Goal: Task Accomplishment & Management: Use online tool/utility

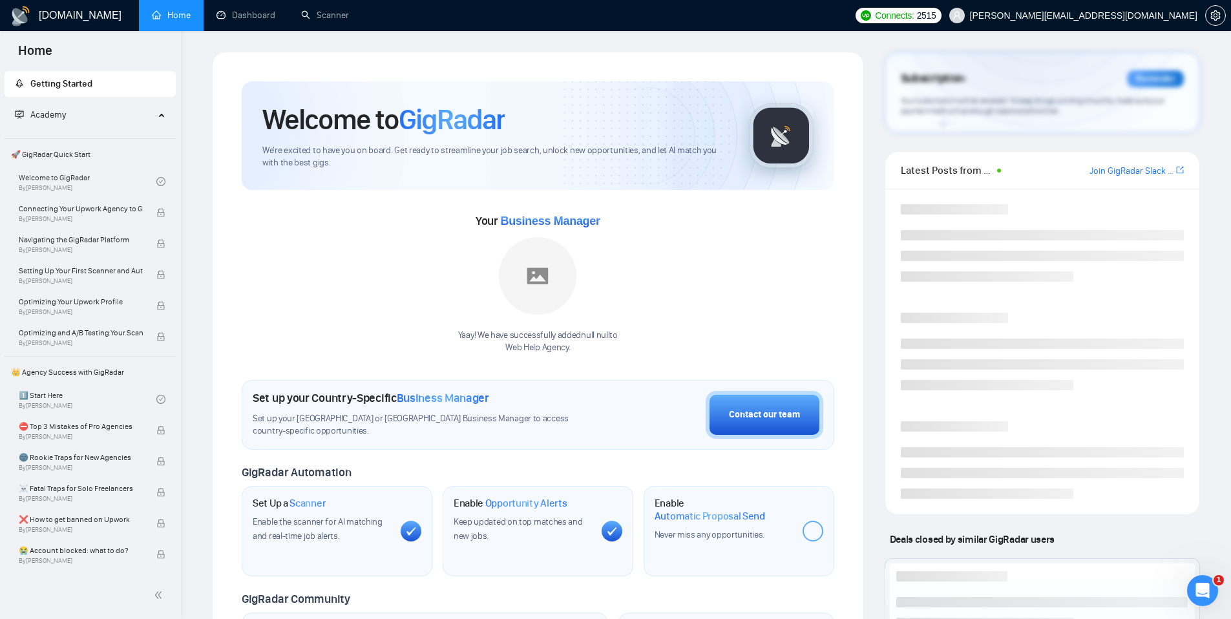
click at [1110, 16] on span "[PERSON_NAME][EMAIL_ADDRESS][DOMAIN_NAME]" at bounding box center [1083, 16] width 227 height 0
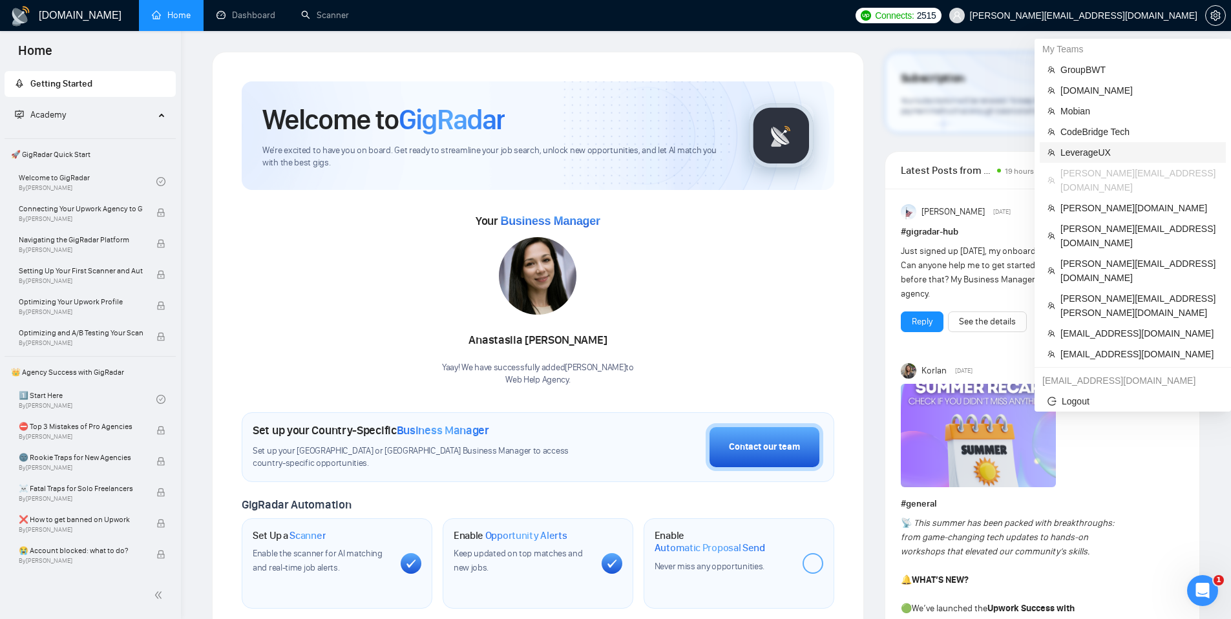
click at [1084, 148] on span "LeverageUX" at bounding box center [1139, 152] width 158 height 14
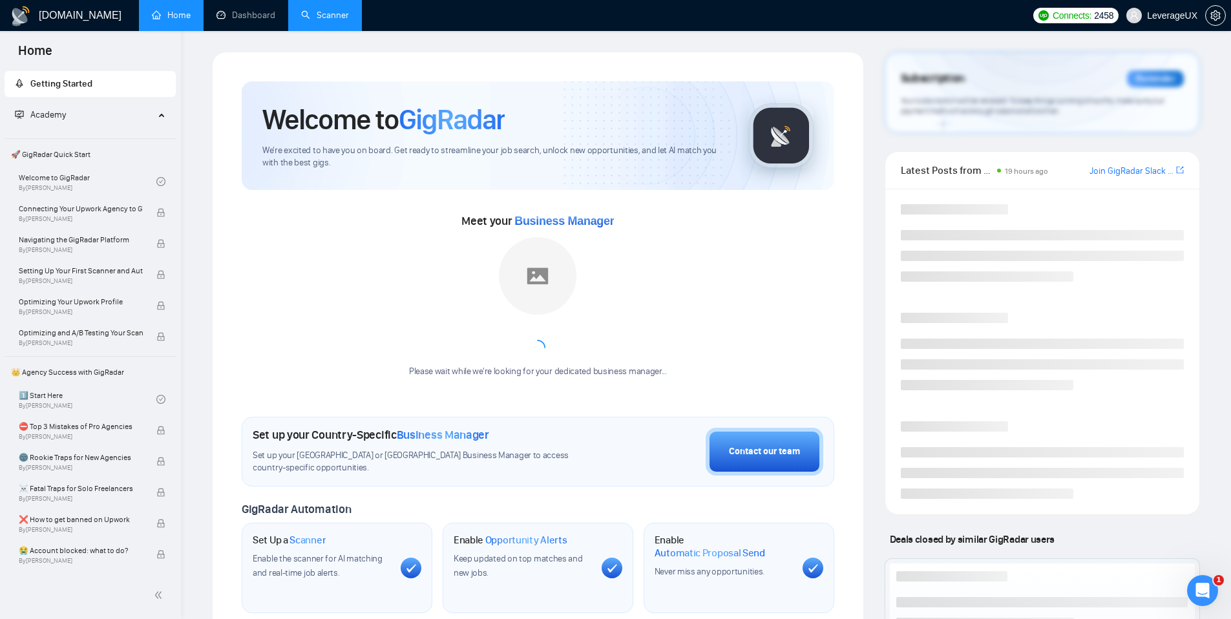
click at [341, 20] on link "Scanner" at bounding box center [325, 15] width 48 height 11
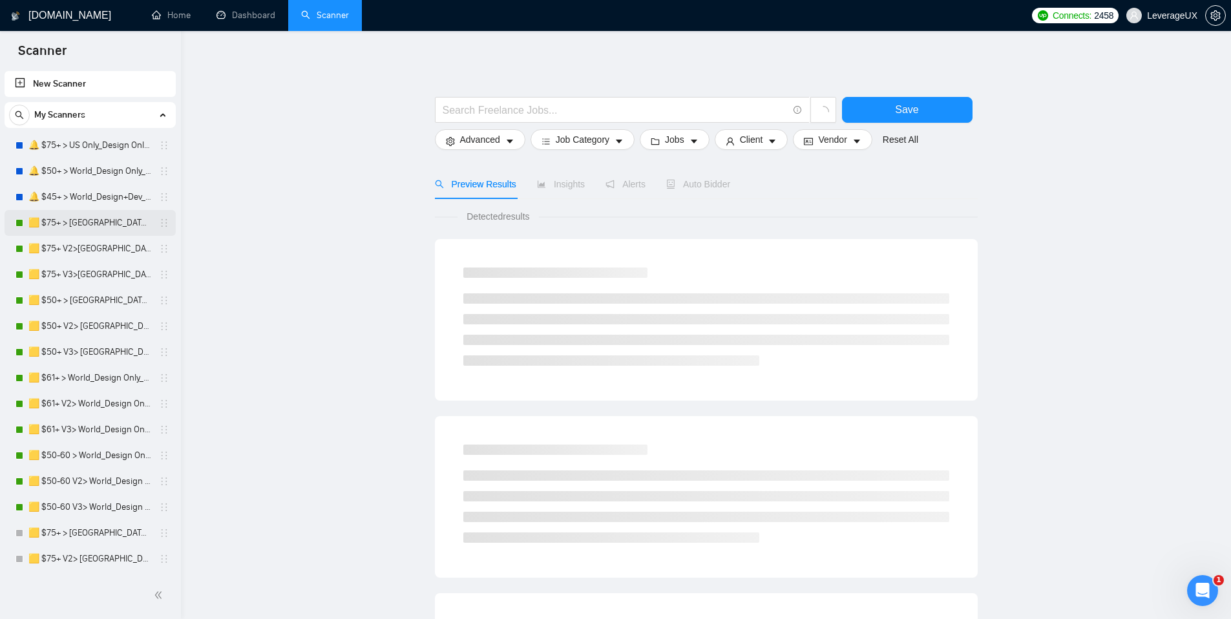
click at [98, 224] on link "🟨 $75+ > [GEOGRAPHIC_DATA]+[GEOGRAPHIC_DATA] Only_Tony-UX/UI_General" at bounding box center [89, 223] width 123 height 26
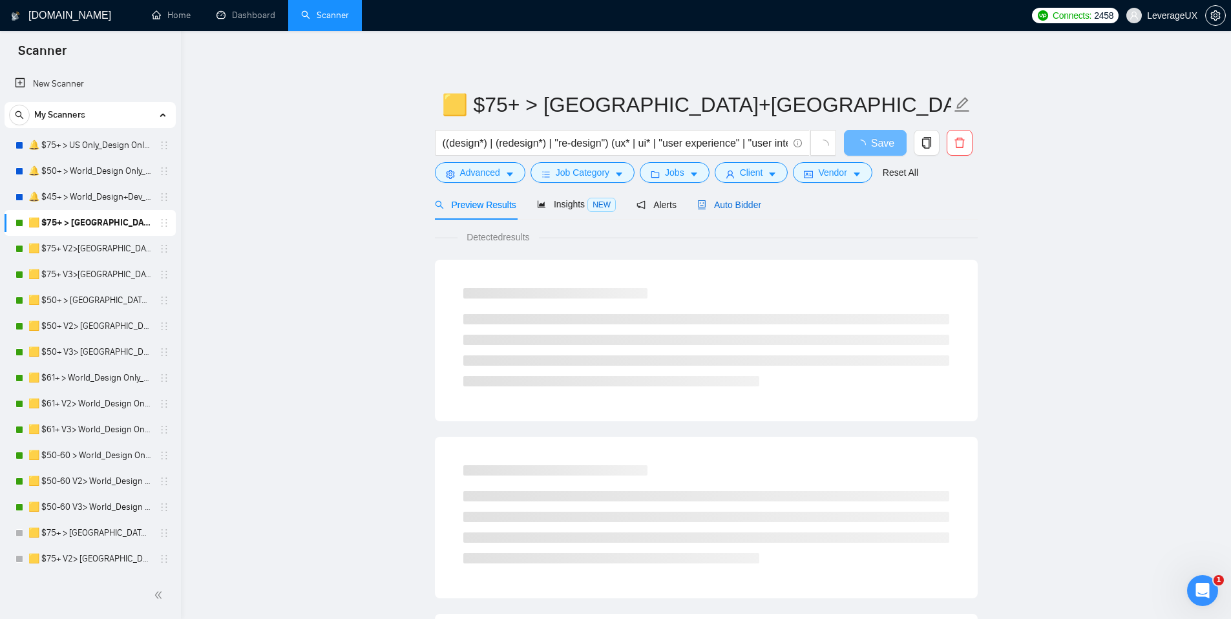
click at [760, 198] on div "Auto Bidder" at bounding box center [729, 205] width 64 height 14
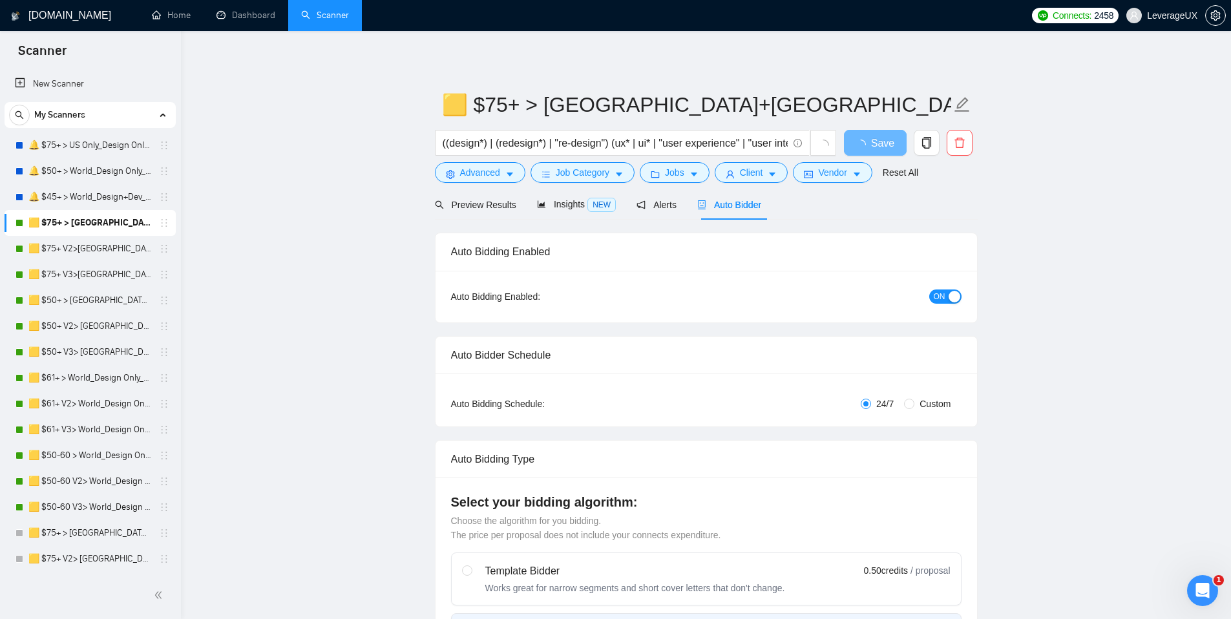
radio input "false"
radio input "true"
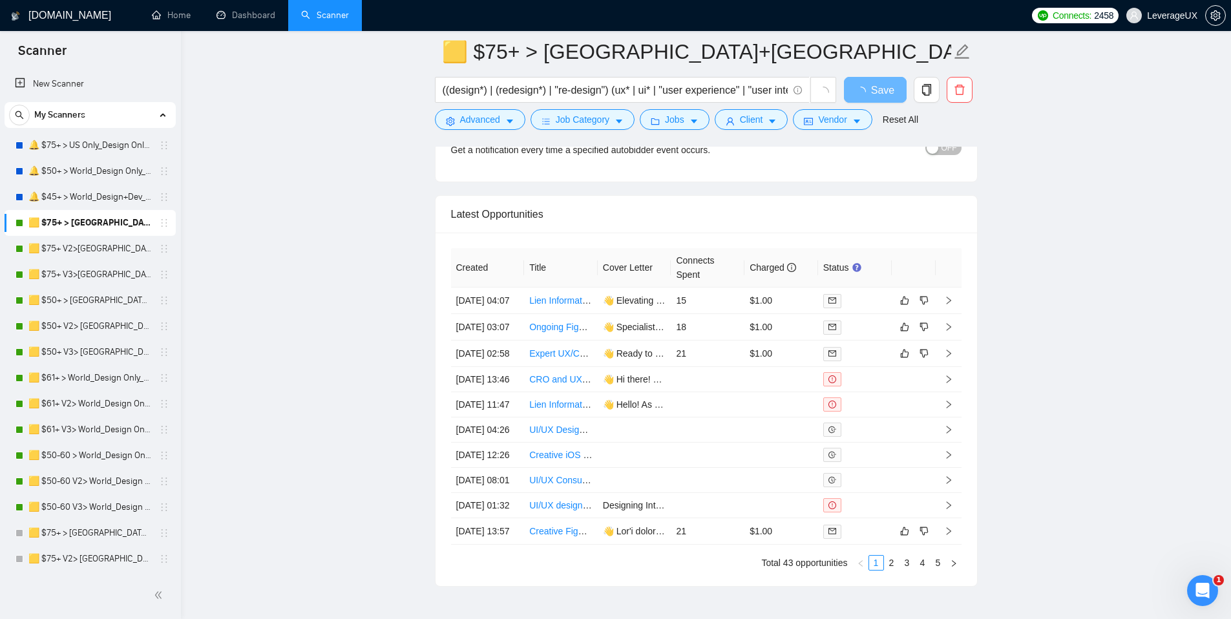
scroll to position [3400, 0]
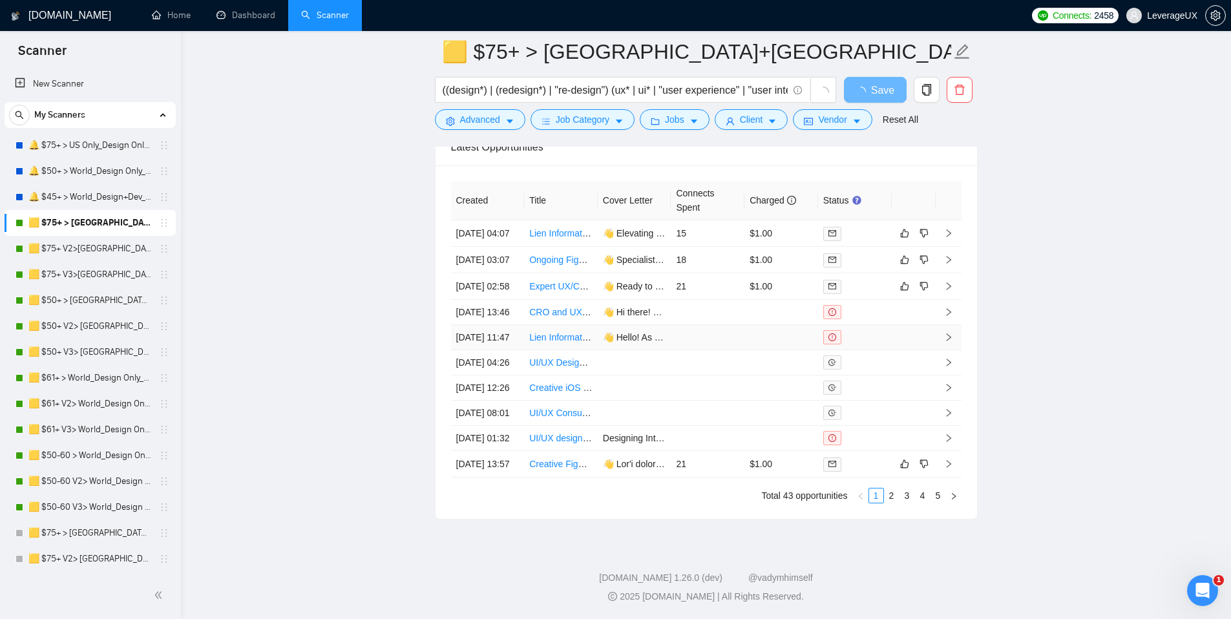
click at [755, 325] on td at bounding box center [781, 337] width 74 height 25
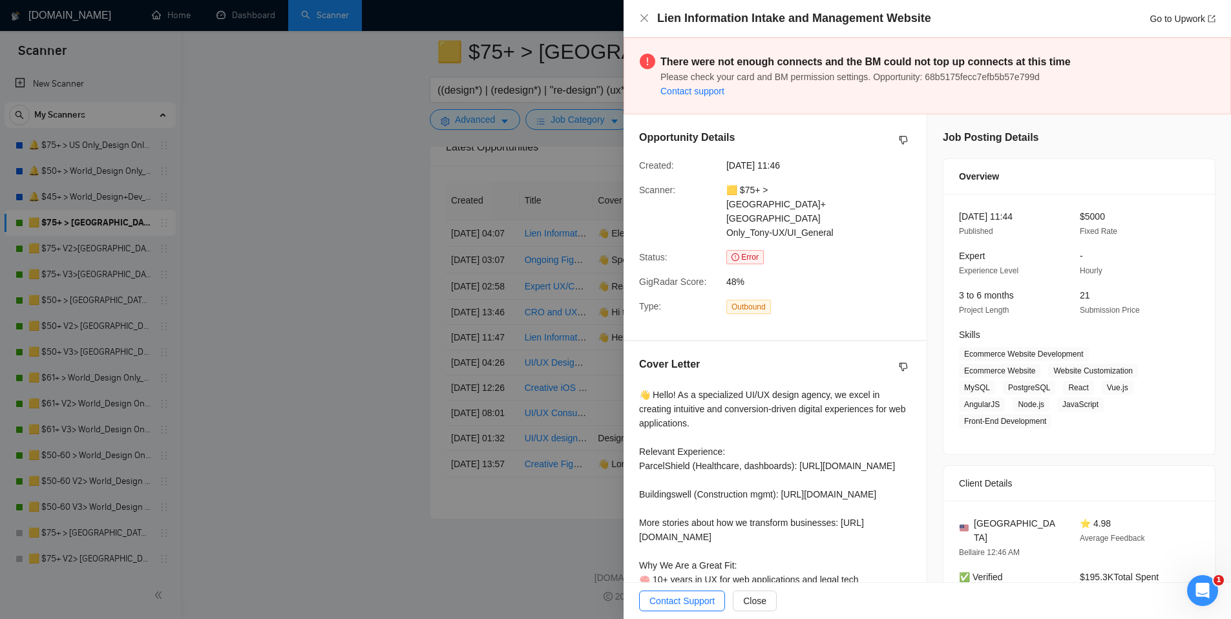
click at [945, 78] on span "Please check your card and BM permission settings. Opportunity: 68b5175fecc7efb…" at bounding box center [849, 77] width 379 height 10
copy span "68b5175fecc7efb5b57e799d"
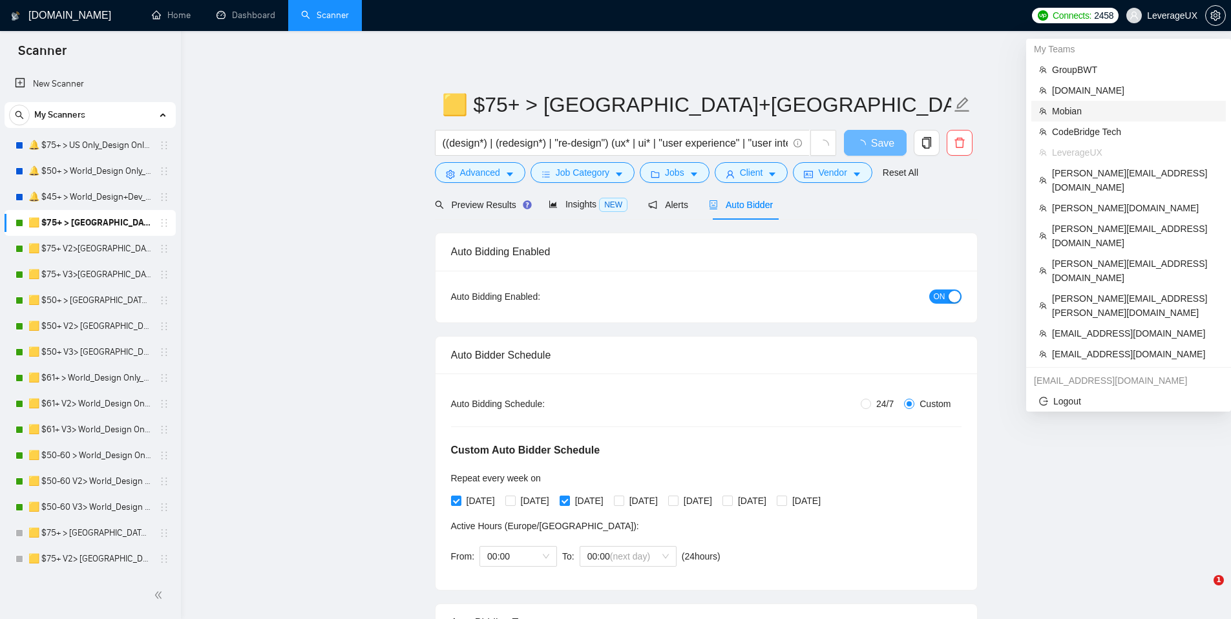
click at [1078, 105] on span "Mobian" at bounding box center [1135, 111] width 166 height 14
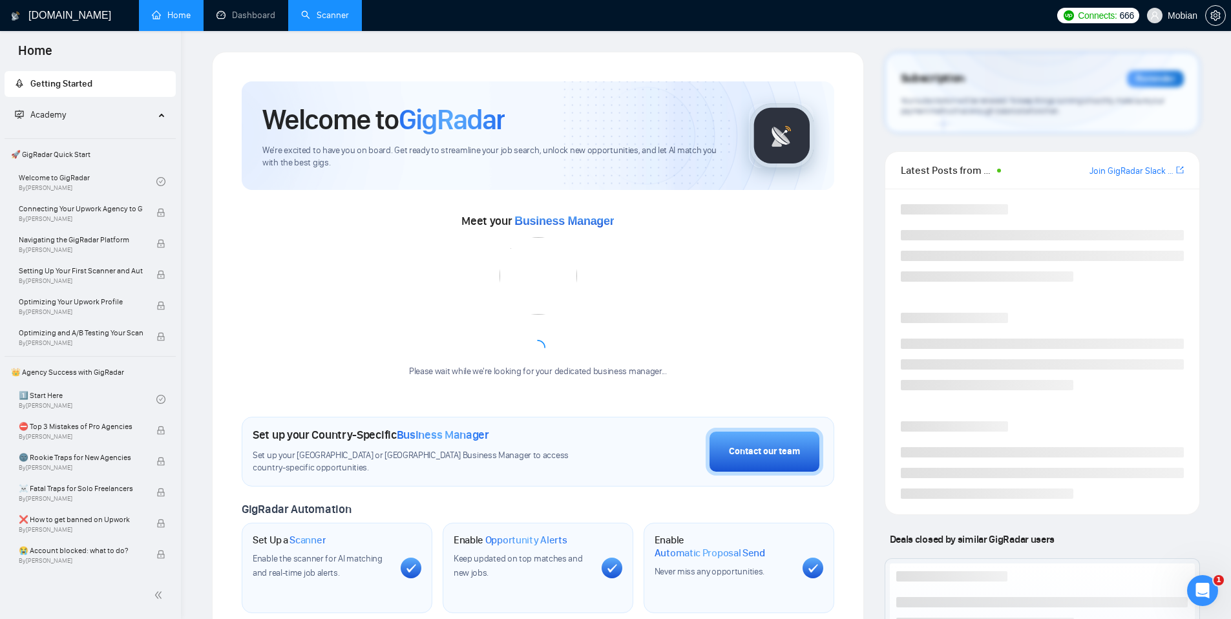
click at [318, 16] on link "Scanner" at bounding box center [325, 15] width 48 height 11
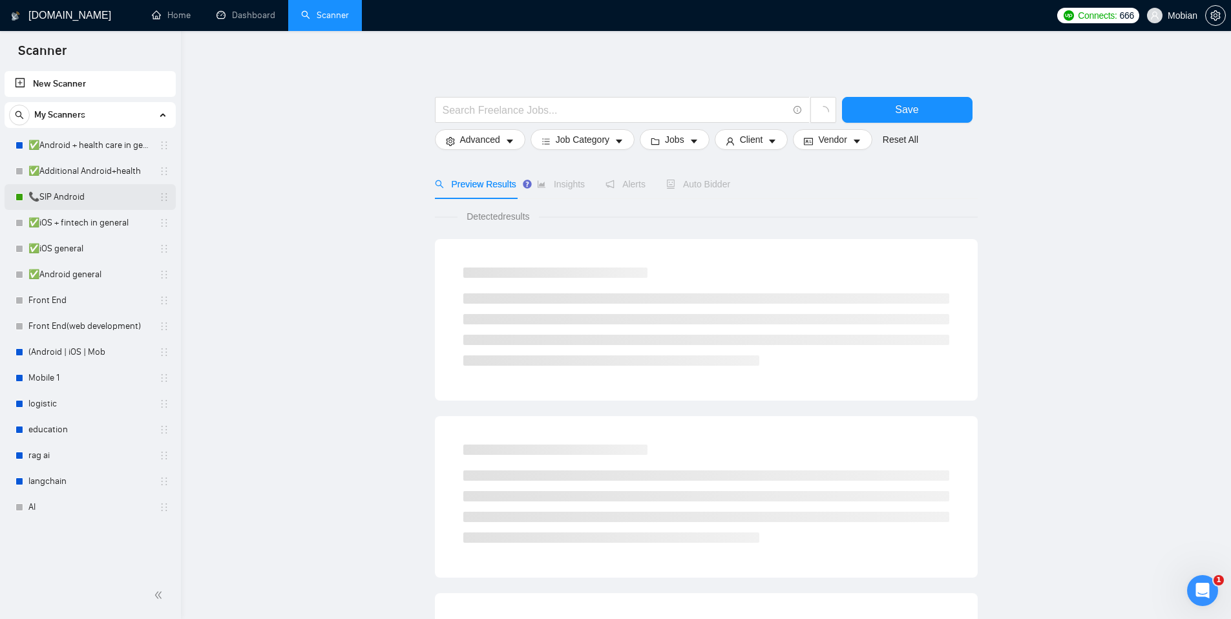
click at [67, 192] on link "📞SIP Android" at bounding box center [89, 197] width 123 height 26
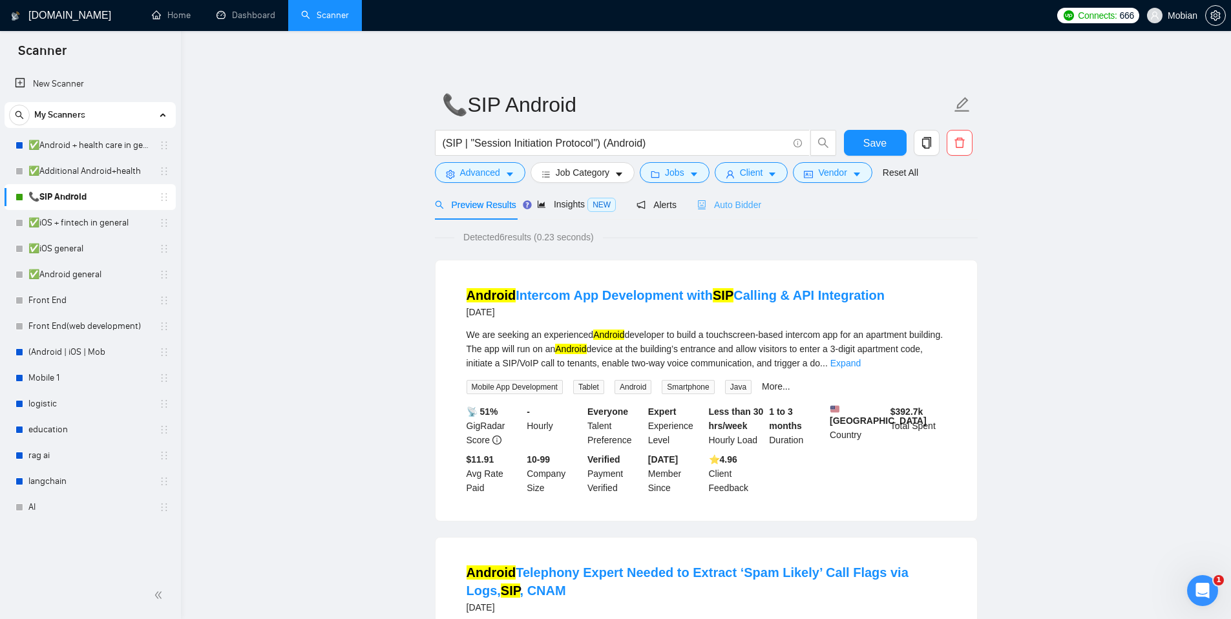
click at [735, 215] on div "Auto Bidder" at bounding box center [729, 204] width 64 height 30
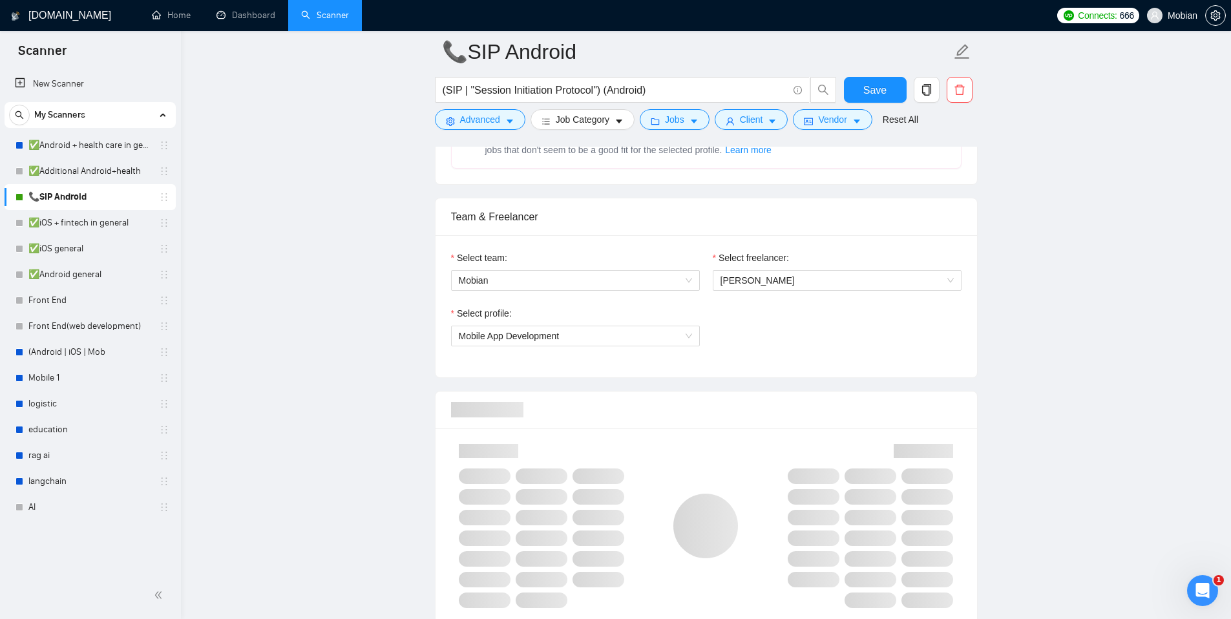
scroll to position [615, 0]
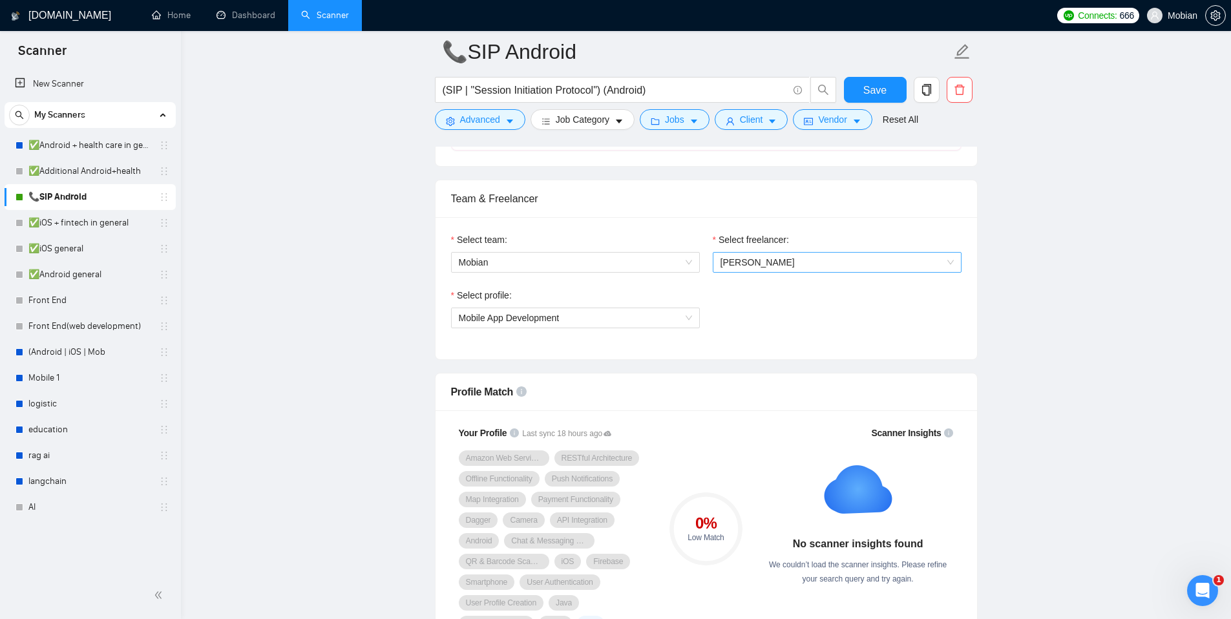
click at [781, 268] on span "[PERSON_NAME]" at bounding box center [836, 262] width 233 height 19
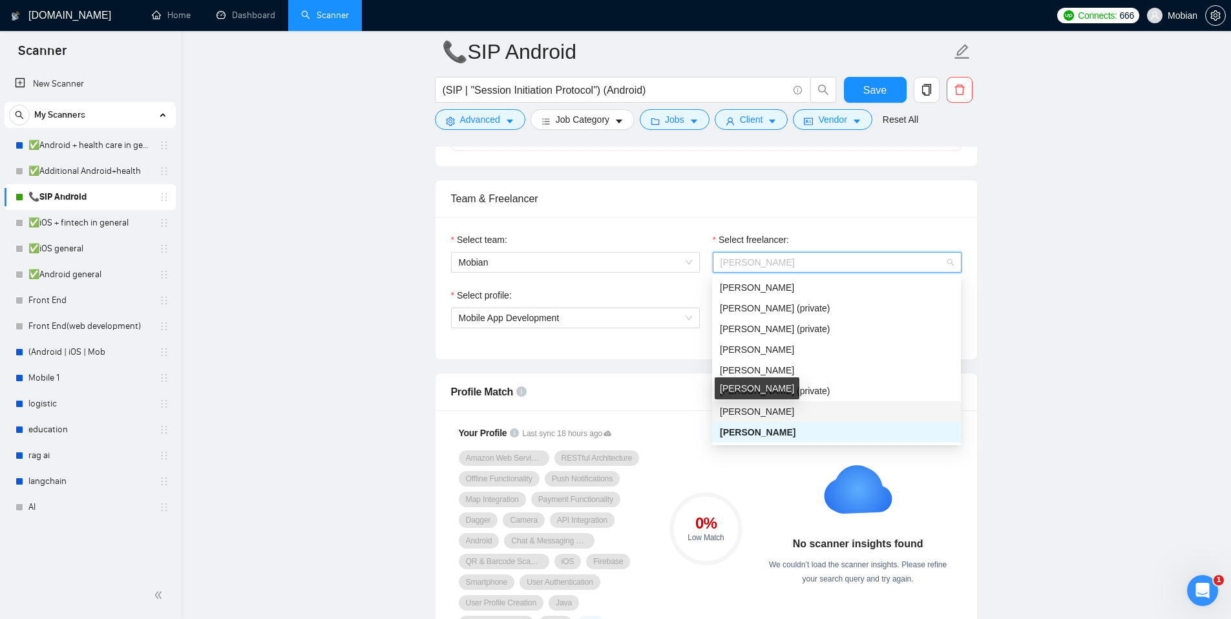
click at [766, 410] on span "[PERSON_NAME]" at bounding box center [757, 411] width 74 height 10
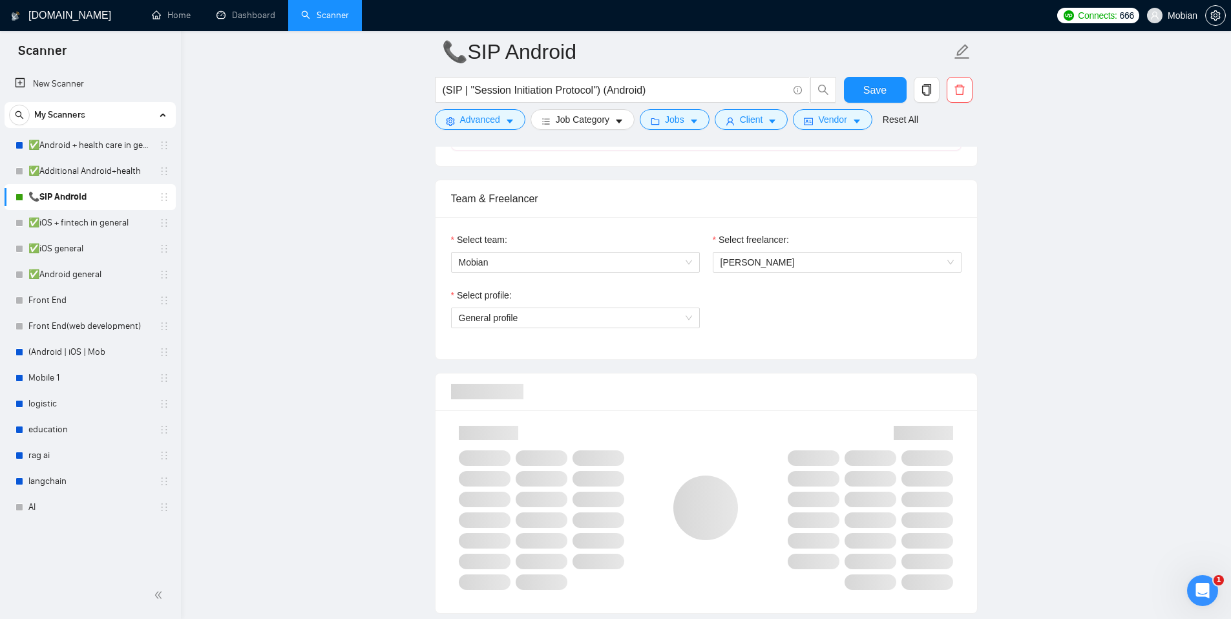
click at [642, 289] on div "Select profile:" at bounding box center [575, 297] width 249 height 19
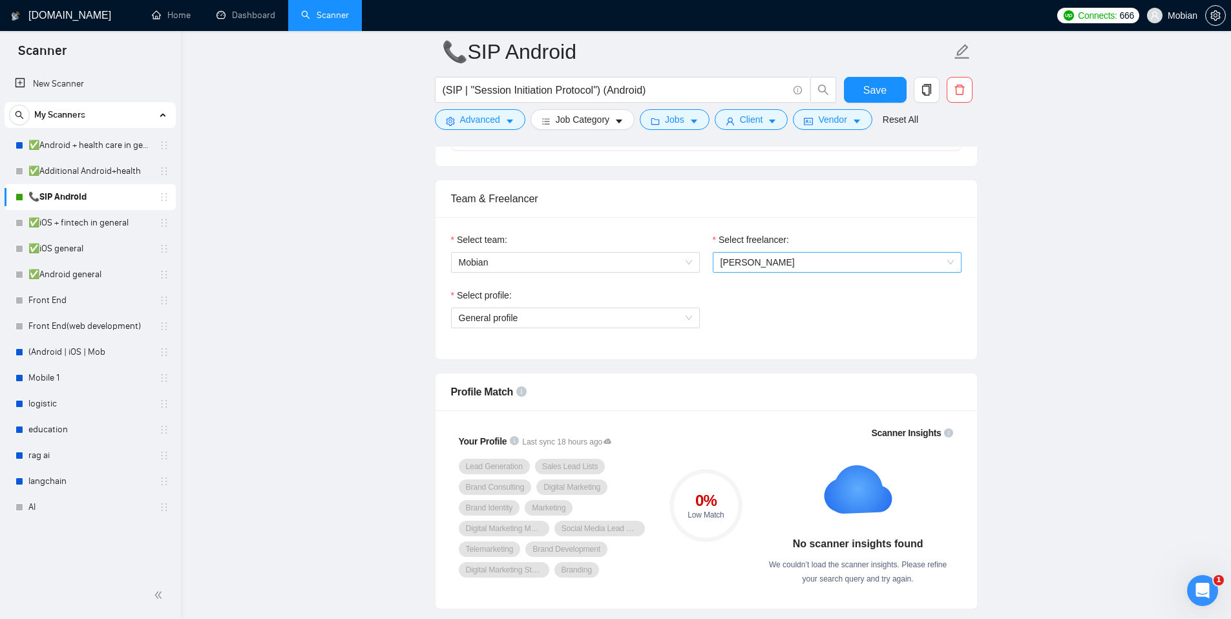
click at [763, 266] on span "[PERSON_NAME]" at bounding box center [757, 262] width 74 height 10
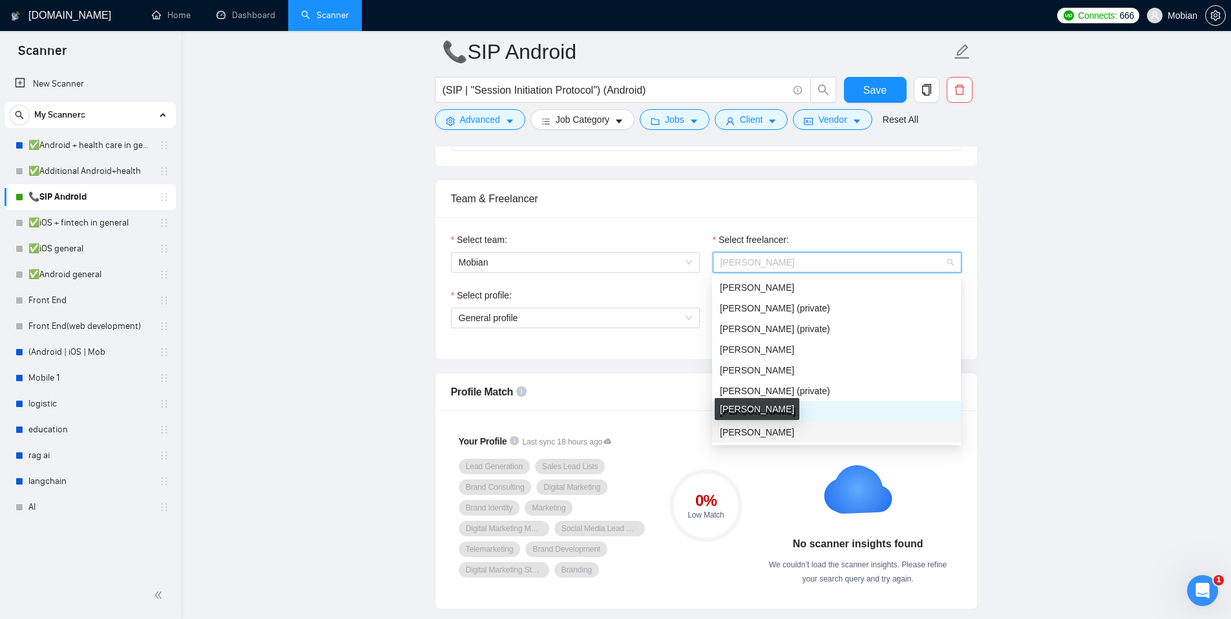
click at [772, 434] on span "[PERSON_NAME]" at bounding box center [757, 432] width 74 height 10
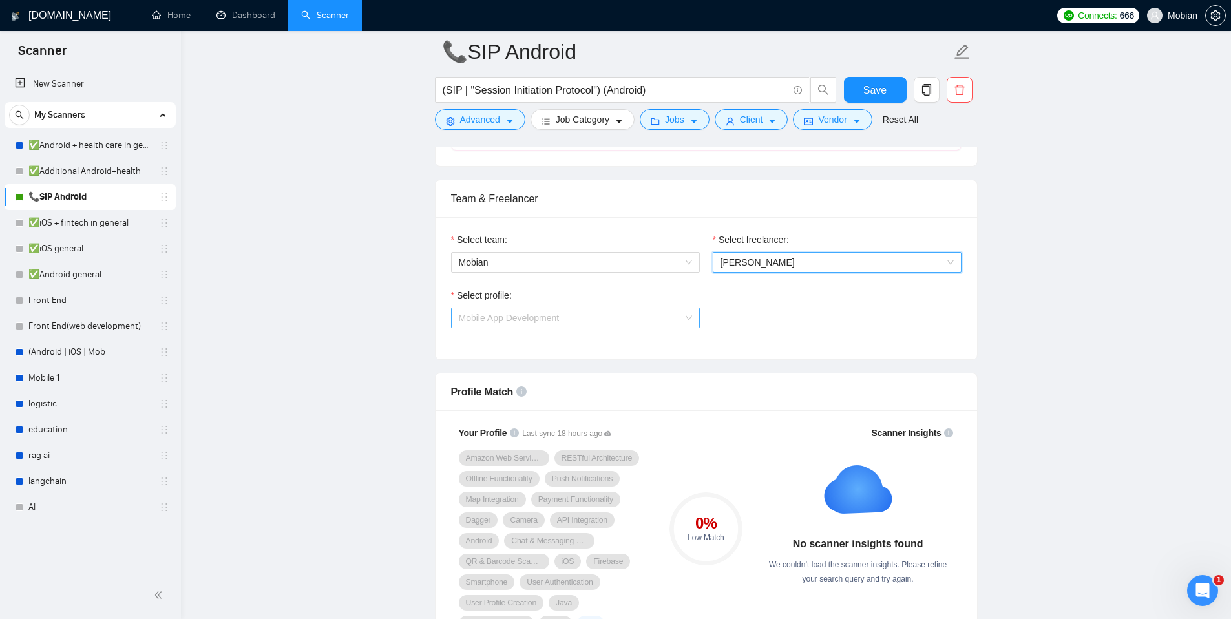
click at [660, 322] on span "Mobile App Development" at bounding box center [575, 317] width 233 height 19
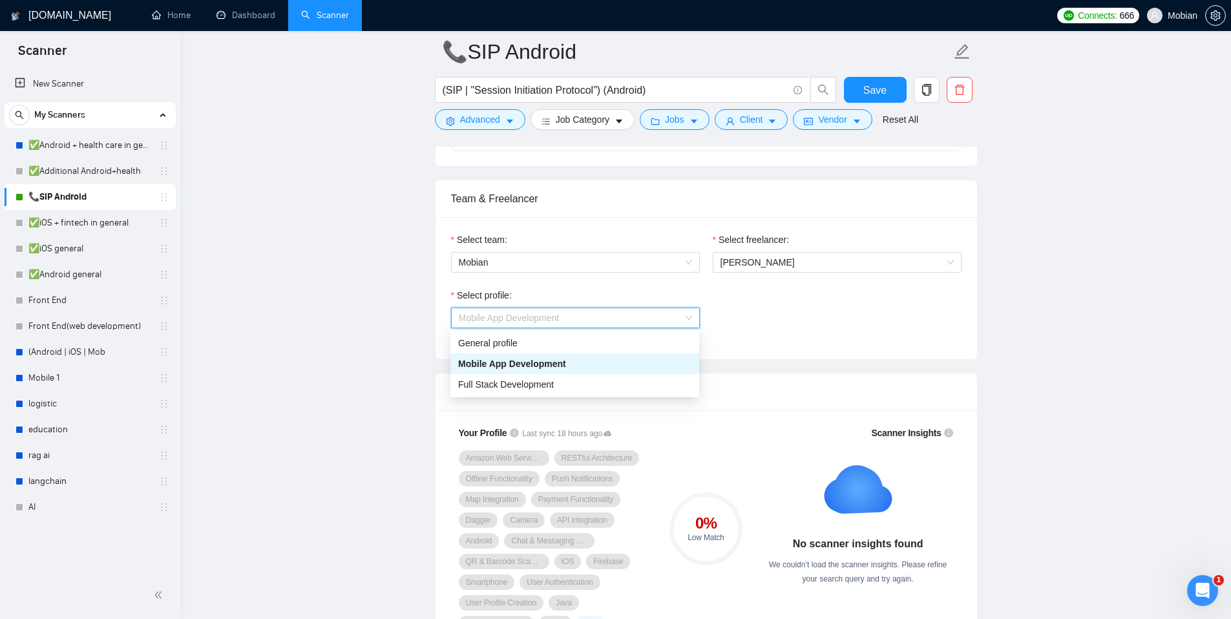
click at [640, 290] on div "Select profile:" at bounding box center [575, 297] width 249 height 19
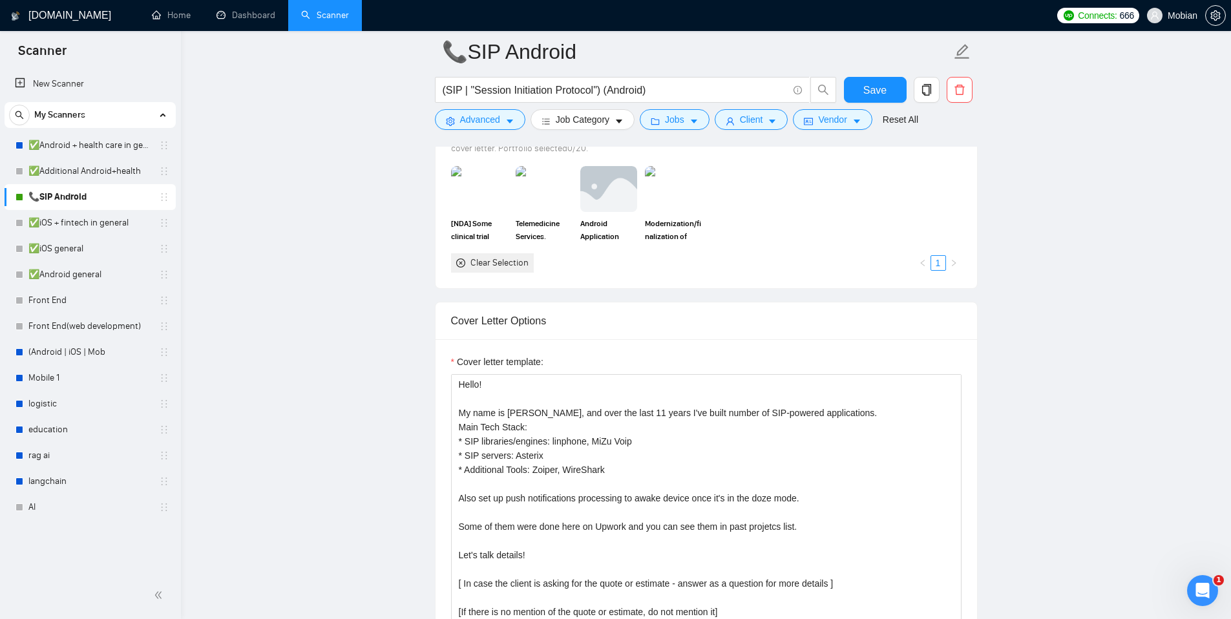
scroll to position [1244, 0]
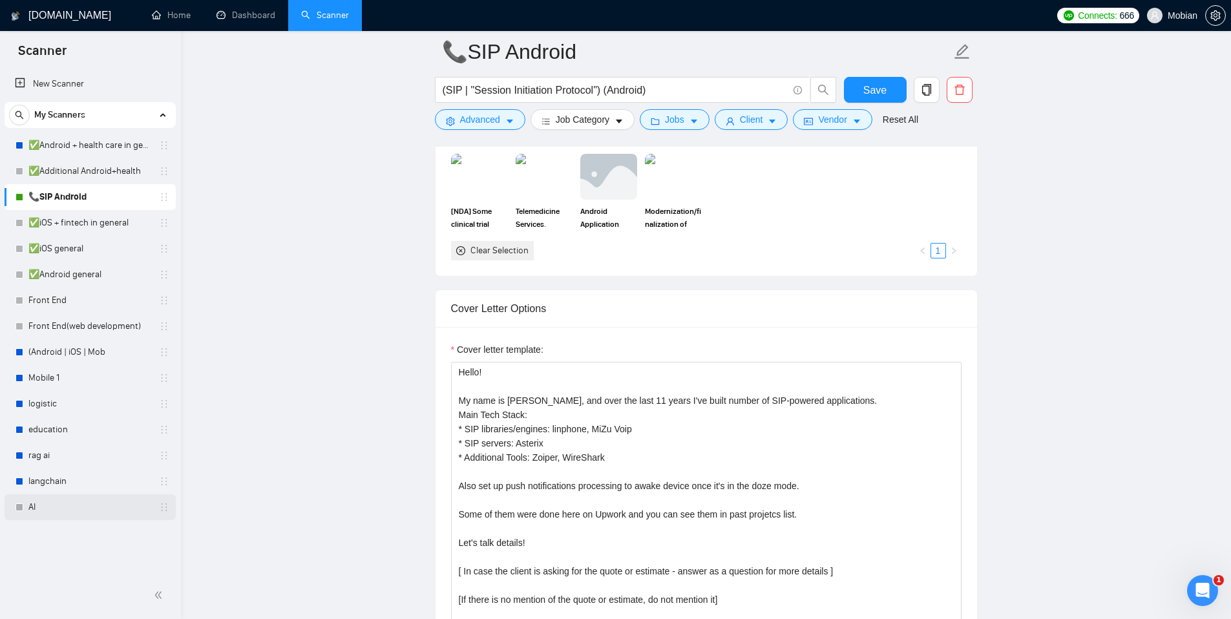
click at [48, 505] on link "AI" at bounding box center [89, 507] width 123 height 26
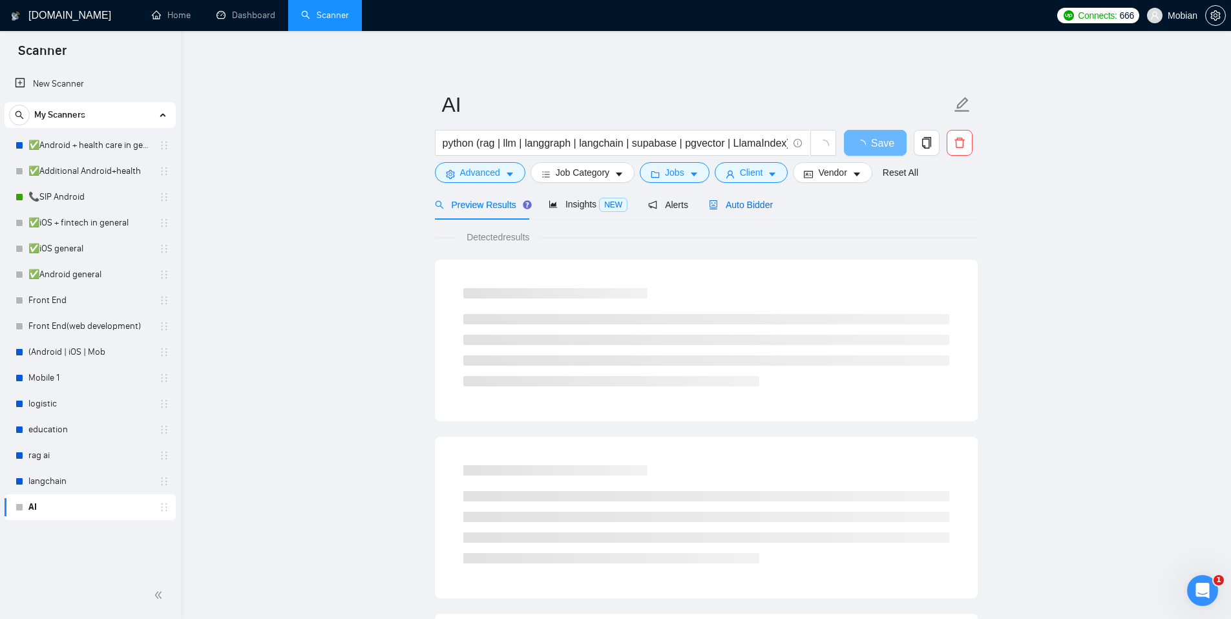
click at [759, 211] on div "Auto Bidder" at bounding box center [741, 205] width 64 height 14
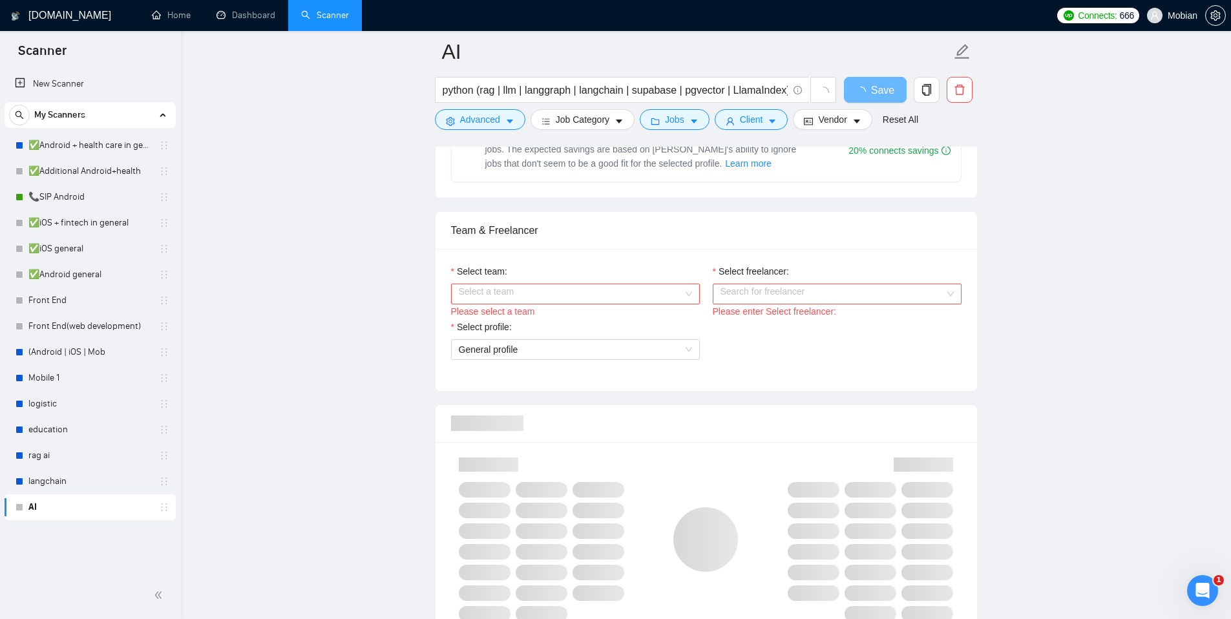
scroll to position [607, 0]
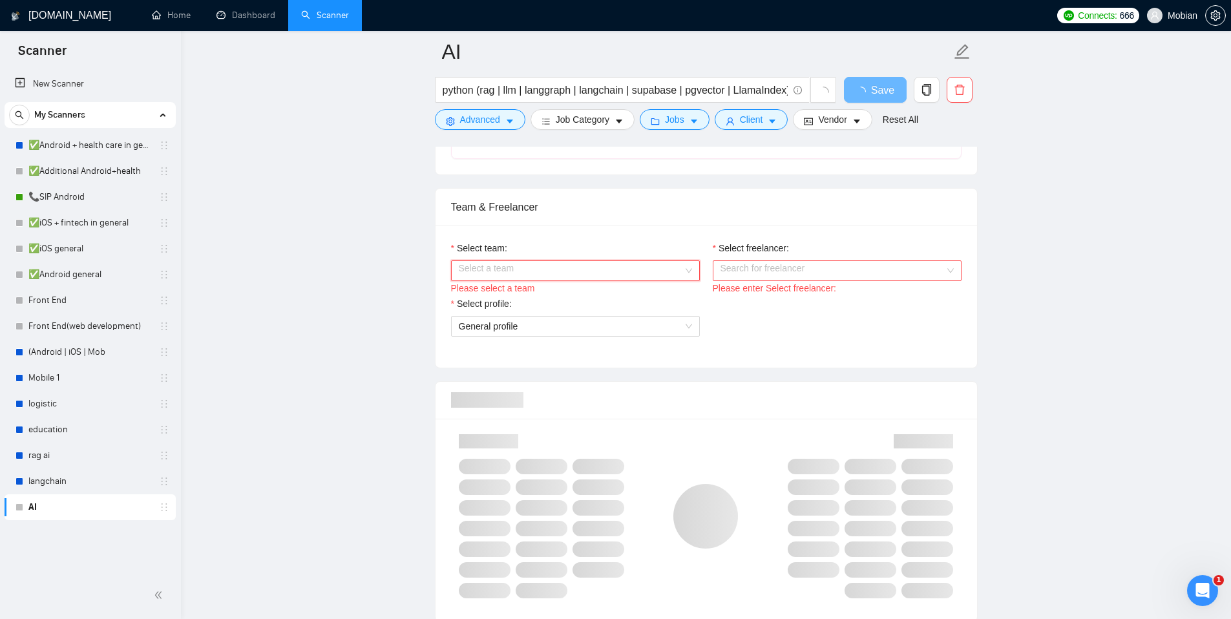
click at [564, 269] on input "Select team:" at bounding box center [571, 270] width 224 height 19
click at [537, 299] on div "Mobian" at bounding box center [574, 296] width 233 height 14
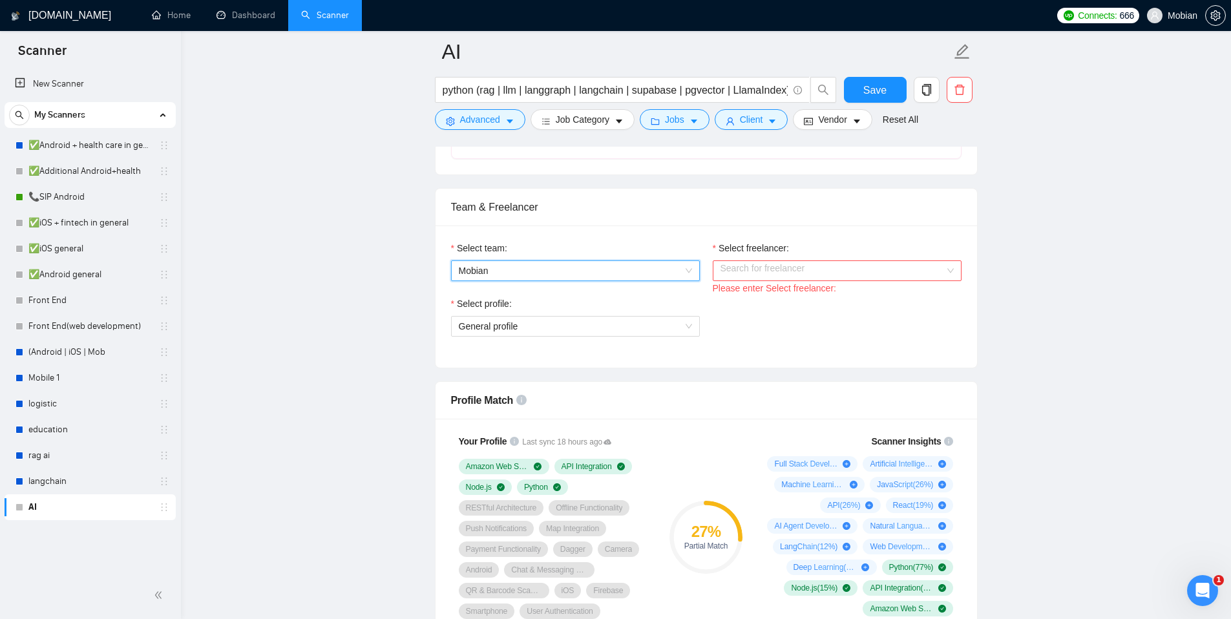
click at [812, 329] on div "Select profile: General profile" at bounding box center [706, 325] width 523 height 56
click at [788, 273] on input "Select freelancer:" at bounding box center [832, 270] width 224 height 19
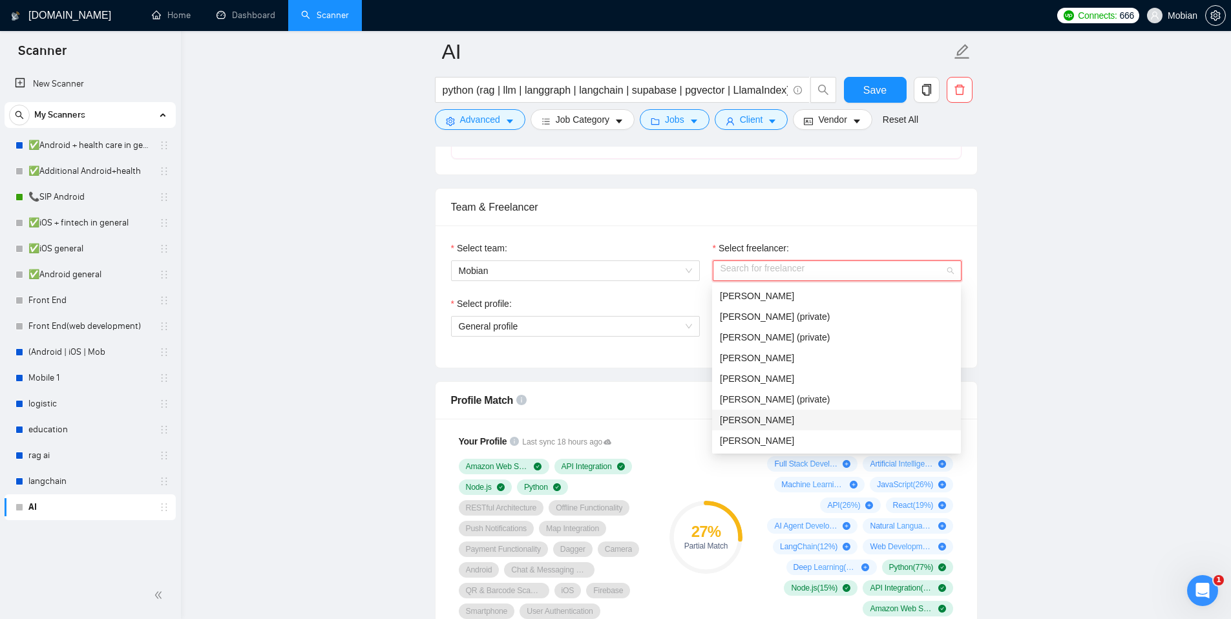
scroll to position [608, 0]
click at [766, 432] on div "[PERSON_NAME]" at bounding box center [836, 439] width 233 height 14
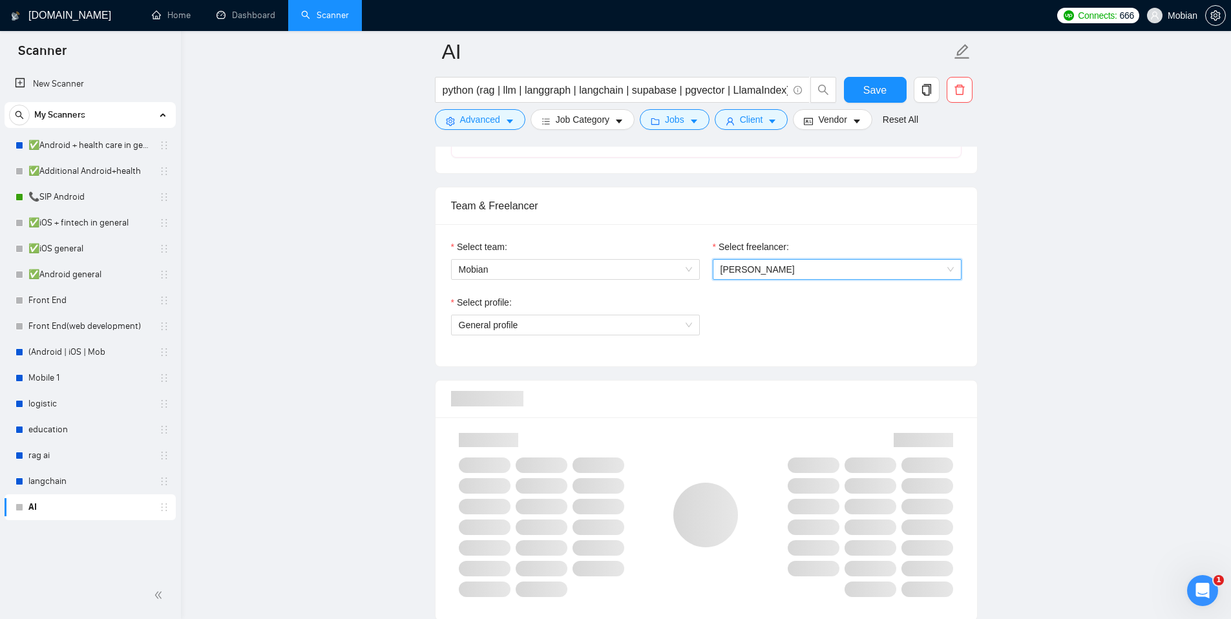
click at [659, 292] on div "Select team: Mobian" at bounding box center [576, 268] width 262 height 56
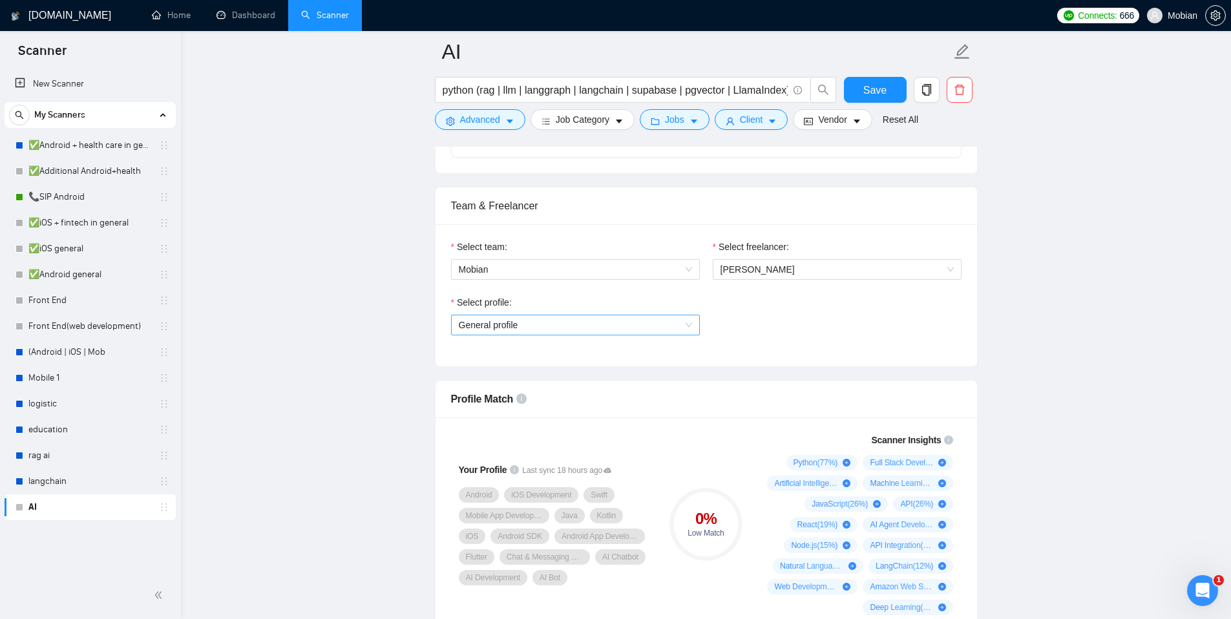
click at [686, 323] on span "General profile" at bounding box center [575, 324] width 233 height 19
click at [46, 87] on link "New Scanner" at bounding box center [90, 84] width 151 height 26
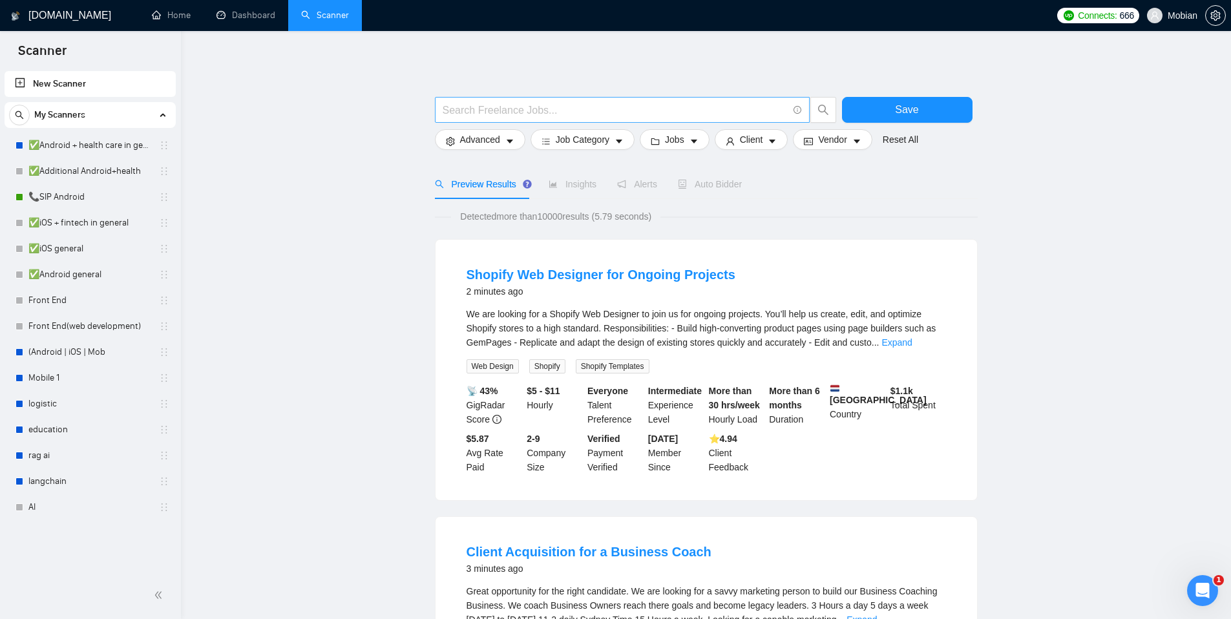
click at [645, 111] on input "text" at bounding box center [615, 110] width 345 height 16
type input "full stack"
click at [895, 122] on button "Save" at bounding box center [907, 110] width 131 height 26
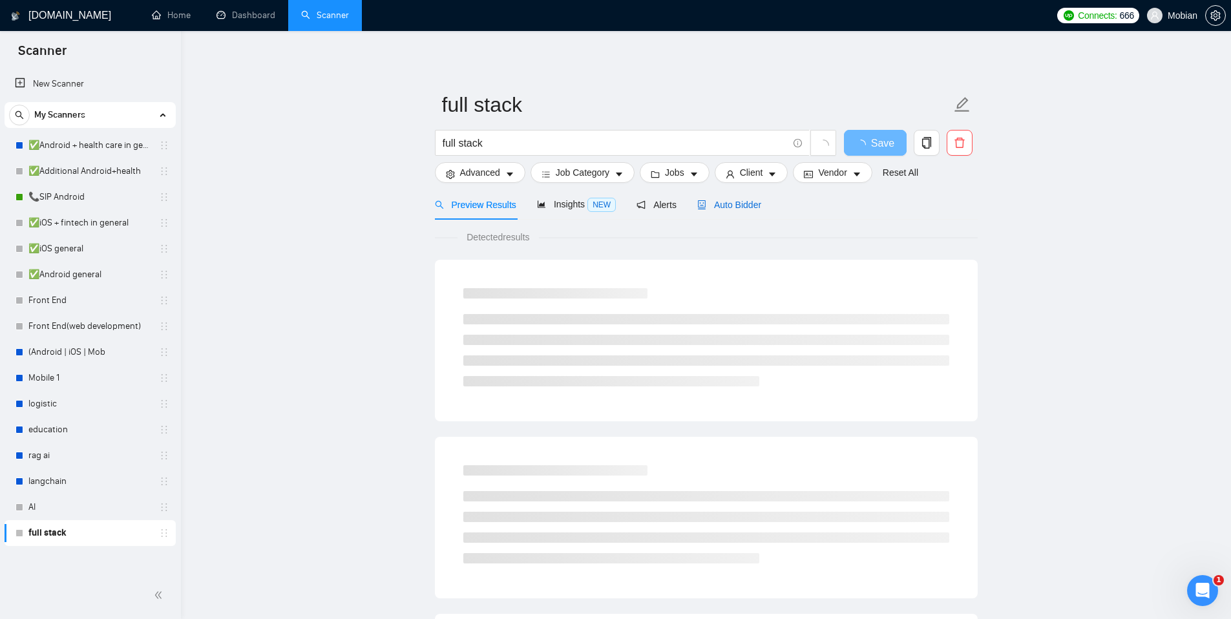
click at [723, 203] on span "Auto Bidder" at bounding box center [729, 205] width 64 height 10
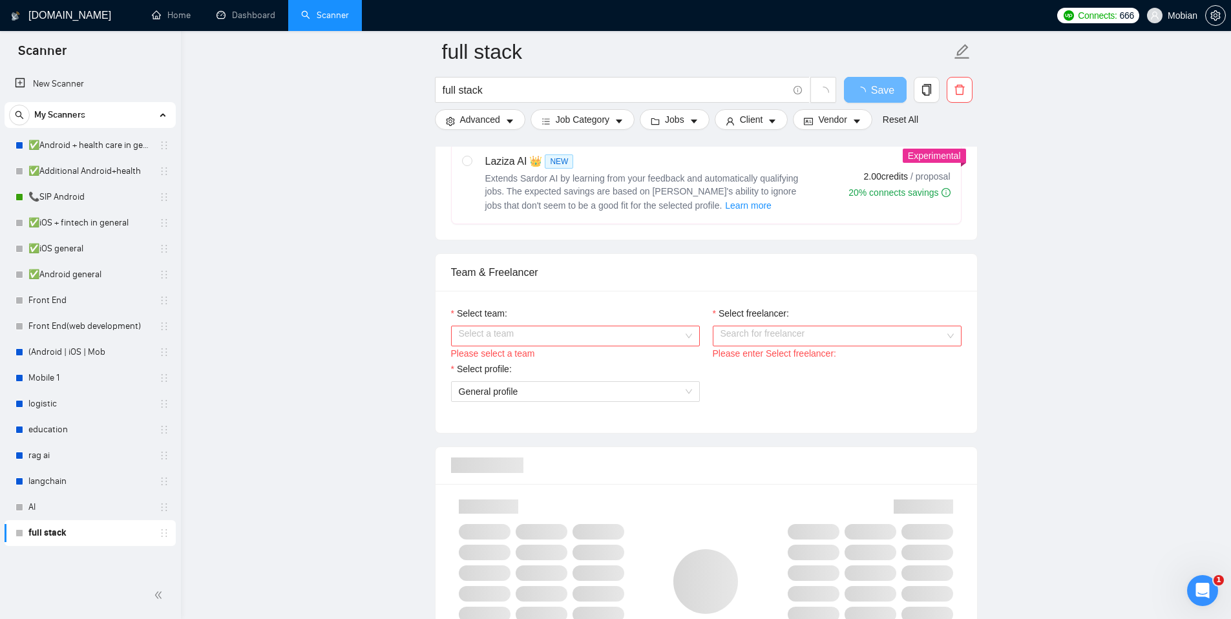
scroll to position [583, 0]
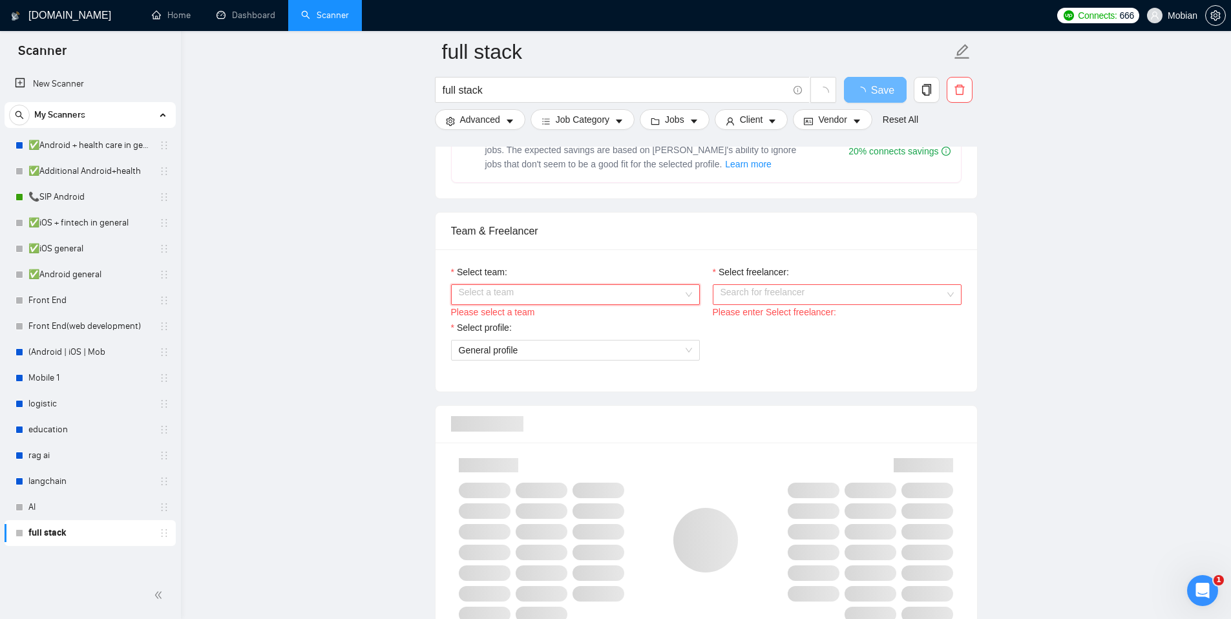
click at [545, 300] on input "Select team:" at bounding box center [571, 294] width 224 height 19
click at [509, 326] on div "Mobian" at bounding box center [574, 320] width 233 height 14
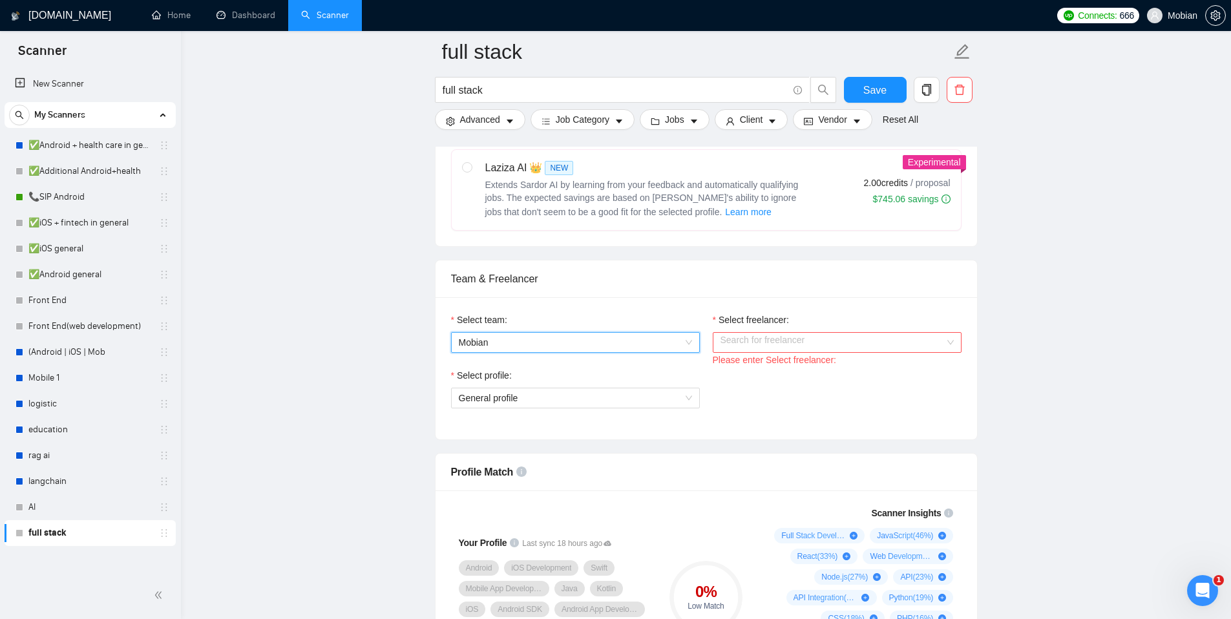
click at [770, 348] on input "Select freelancer:" at bounding box center [832, 342] width 224 height 19
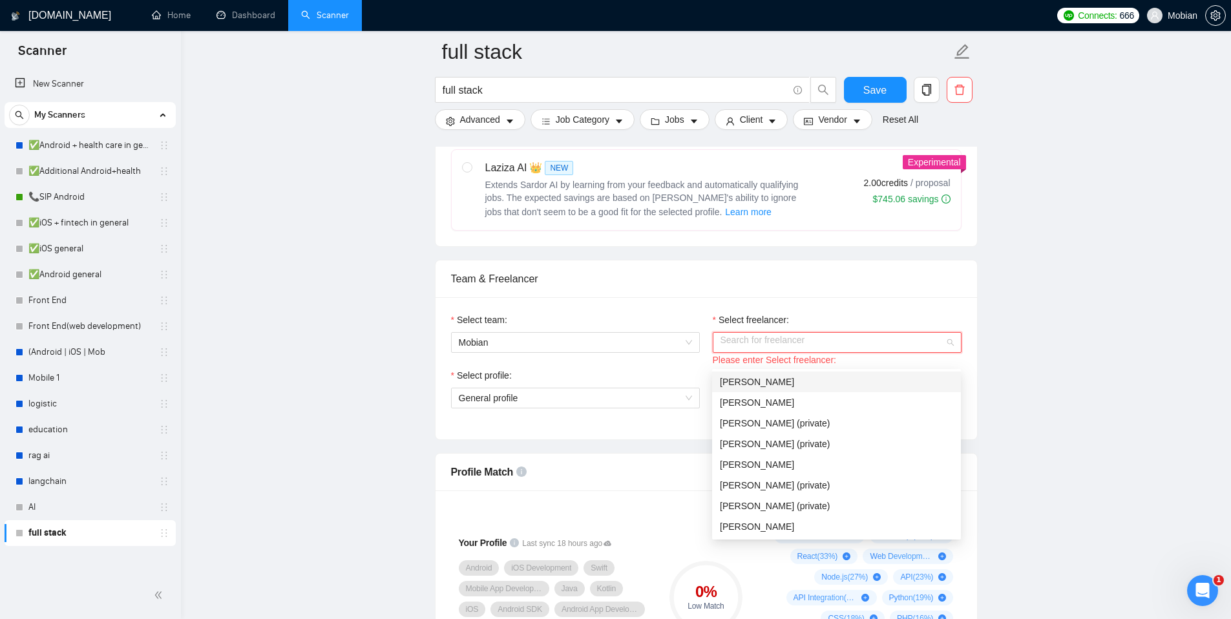
drag, startPoint x: 760, startPoint y: 380, endPoint x: 743, endPoint y: 381, distance: 16.8
click at [760, 380] on span "[PERSON_NAME]" at bounding box center [757, 382] width 74 height 10
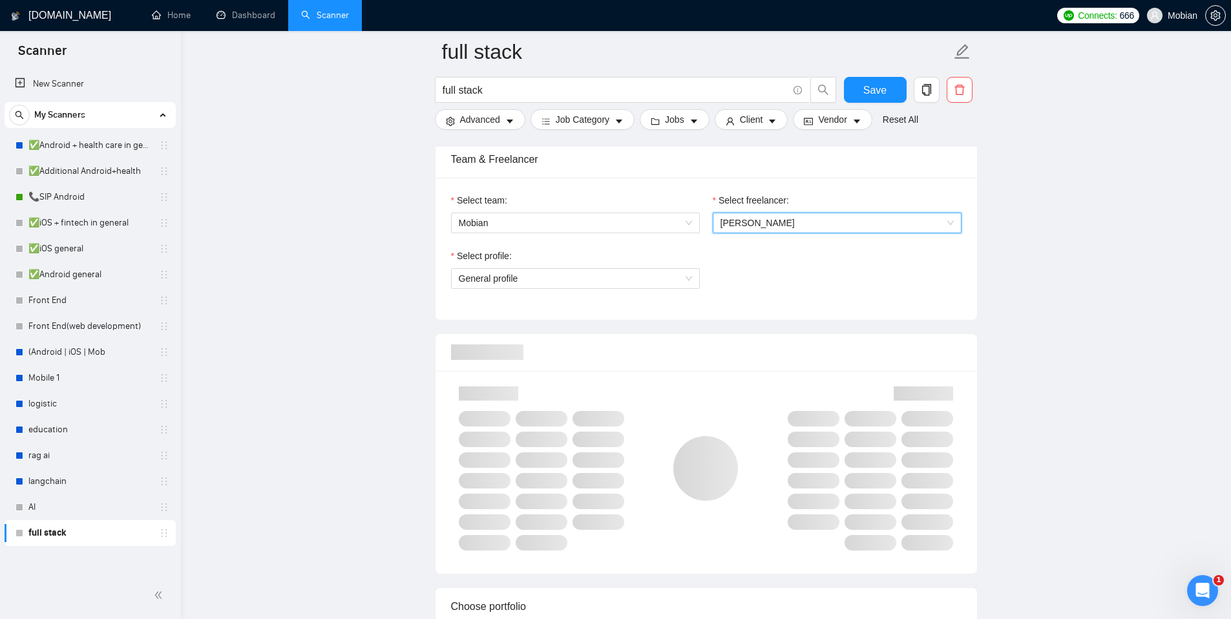
scroll to position [662, 0]
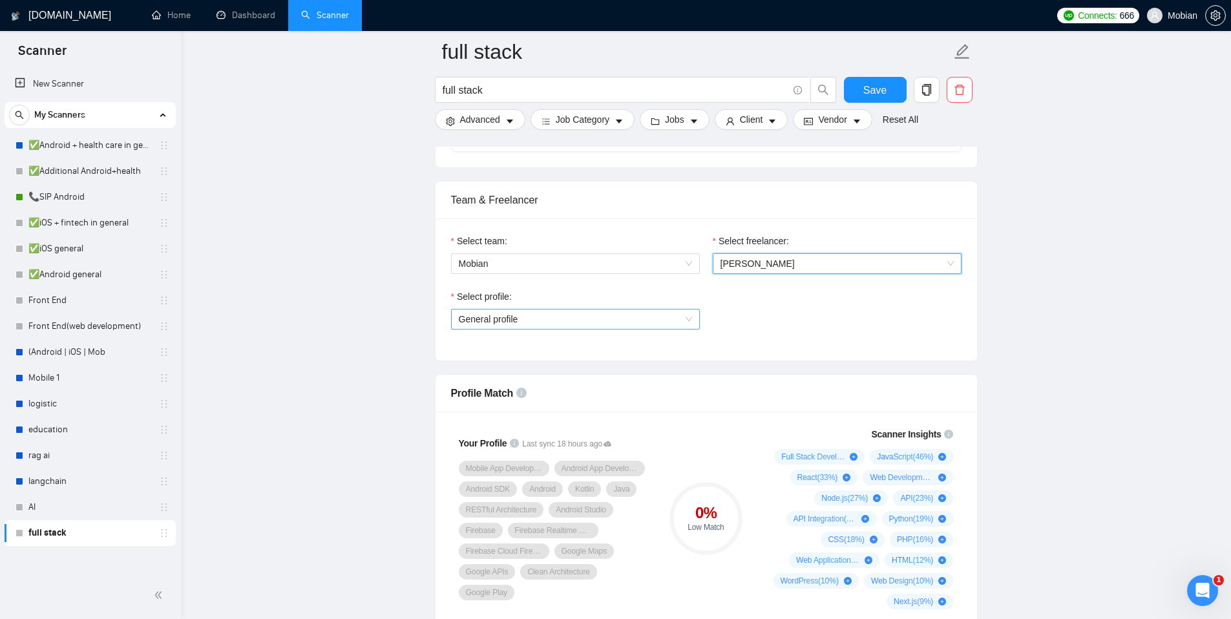
click at [678, 329] on span "General profile" at bounding box center [575, 319] width 233 height 19
click at [748, 269] on span "[PERSON_NAME]" at bounding box center [757, 263] width 74 height 10
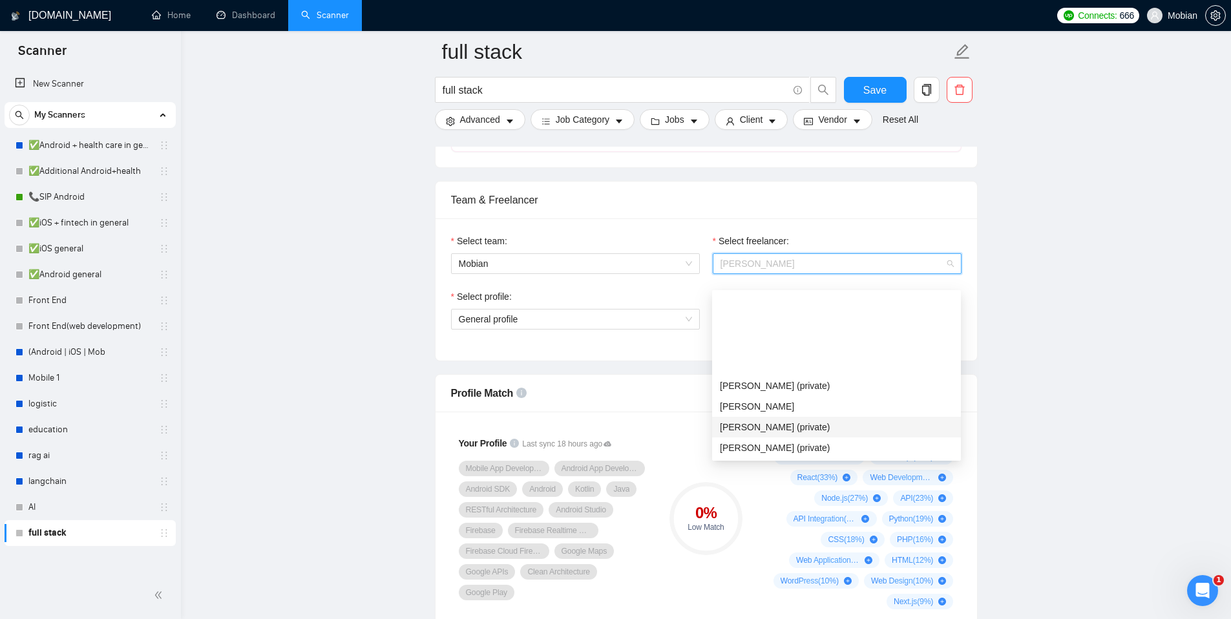
scroll to position [103, 0]
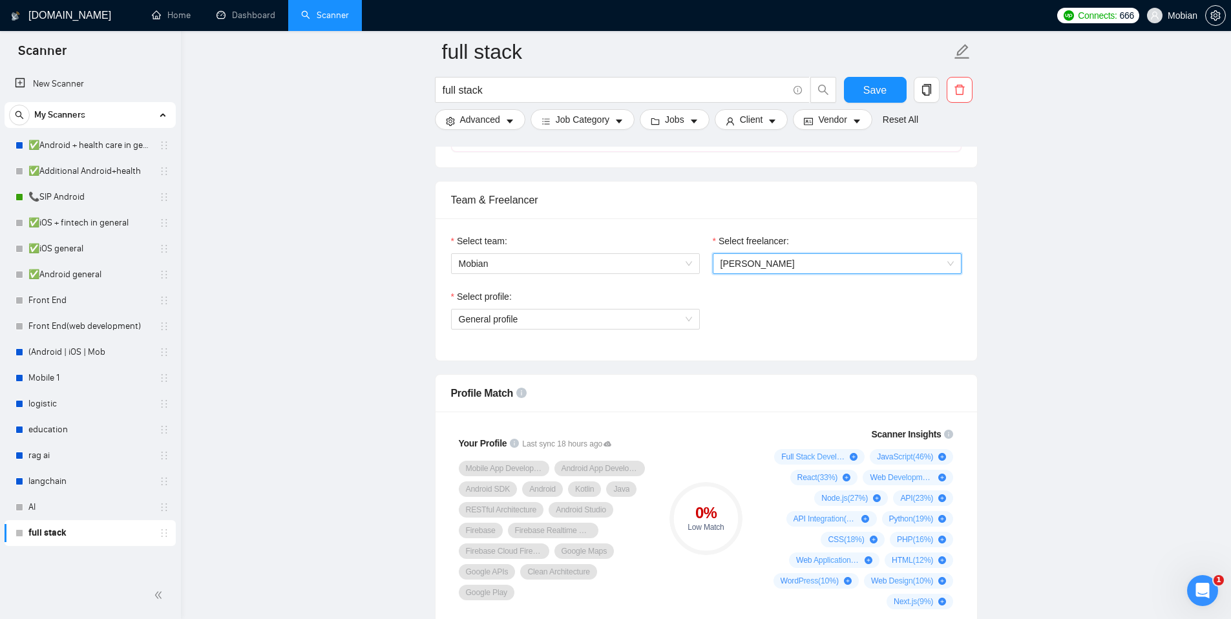
click at [777, 273] on span "[PERSON_NAME]" at bounding box center [836, 263] width 233 height 19
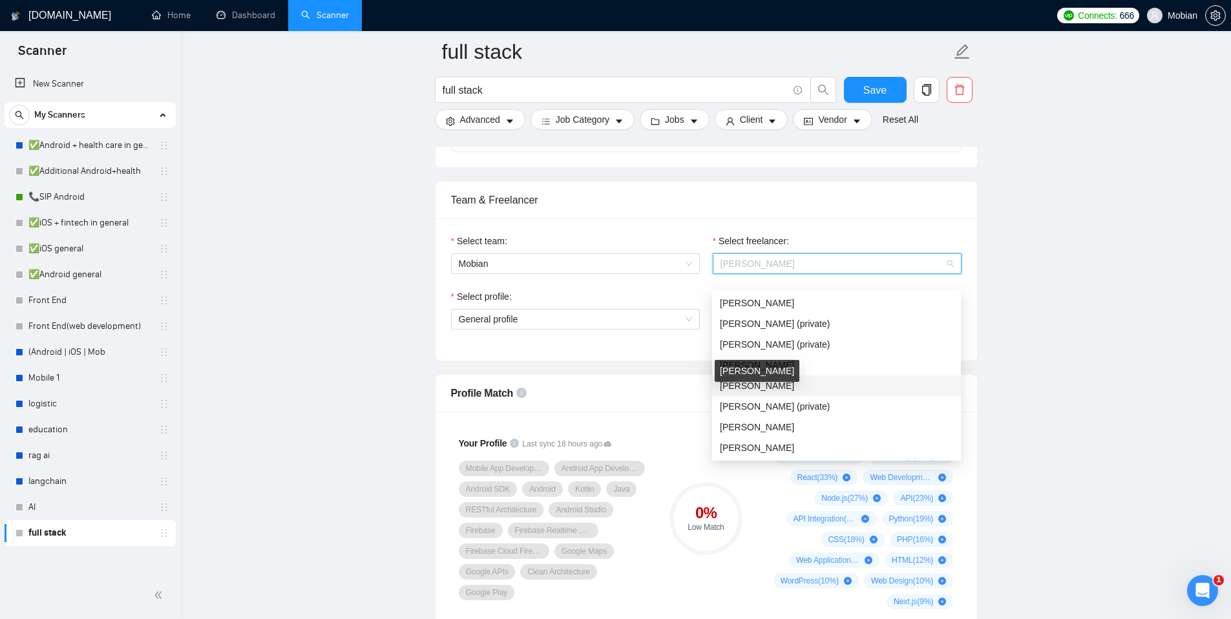
scroll to position [671, 0]
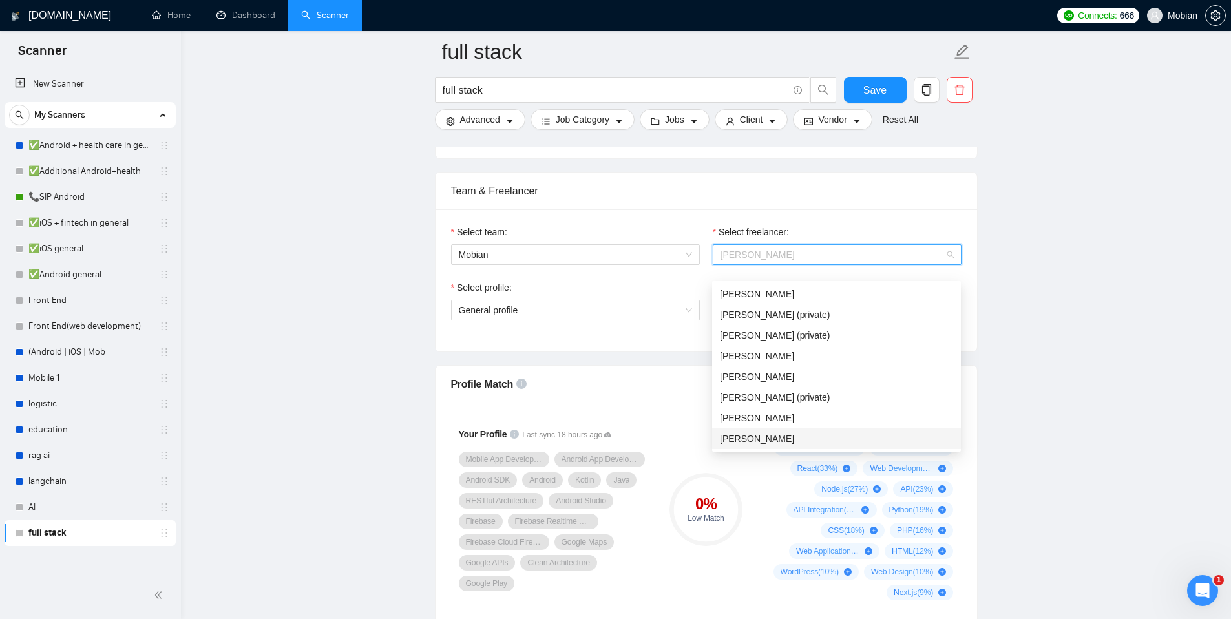
click at [747, 434] on span "[PERSON_NAME]" at bounding box center [757, 439] width 74 height 10
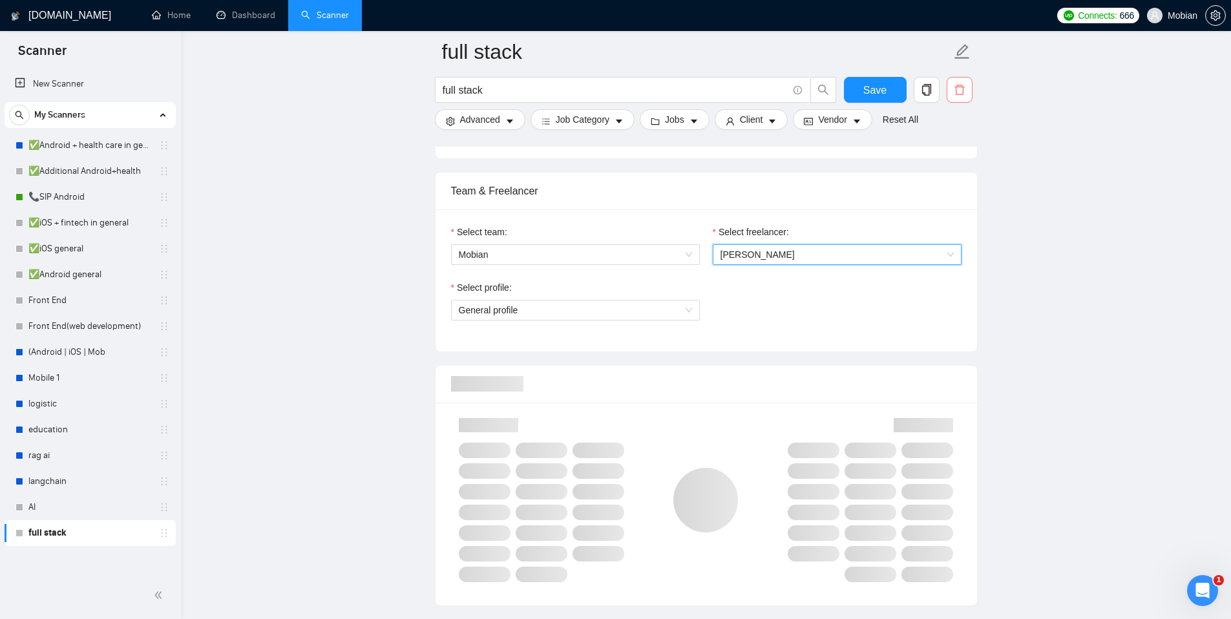
click at [955, 91] on icon "delete" at bounding box center [960, 90] width 12 height 12
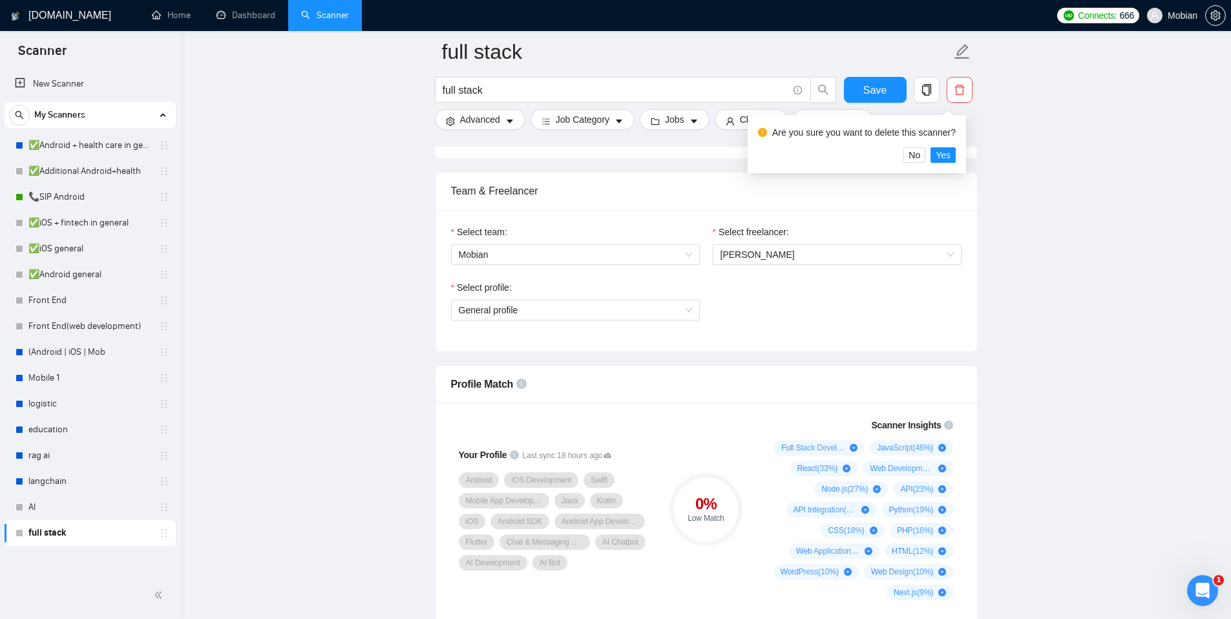
click at [941, 141] on div "Are you sure you want to delete this scanner?" at bounding box center [857, 135] width 198 height 25
click at [941, 148] on span "Yes" at bounding box center [943, 155] width 15 height 14
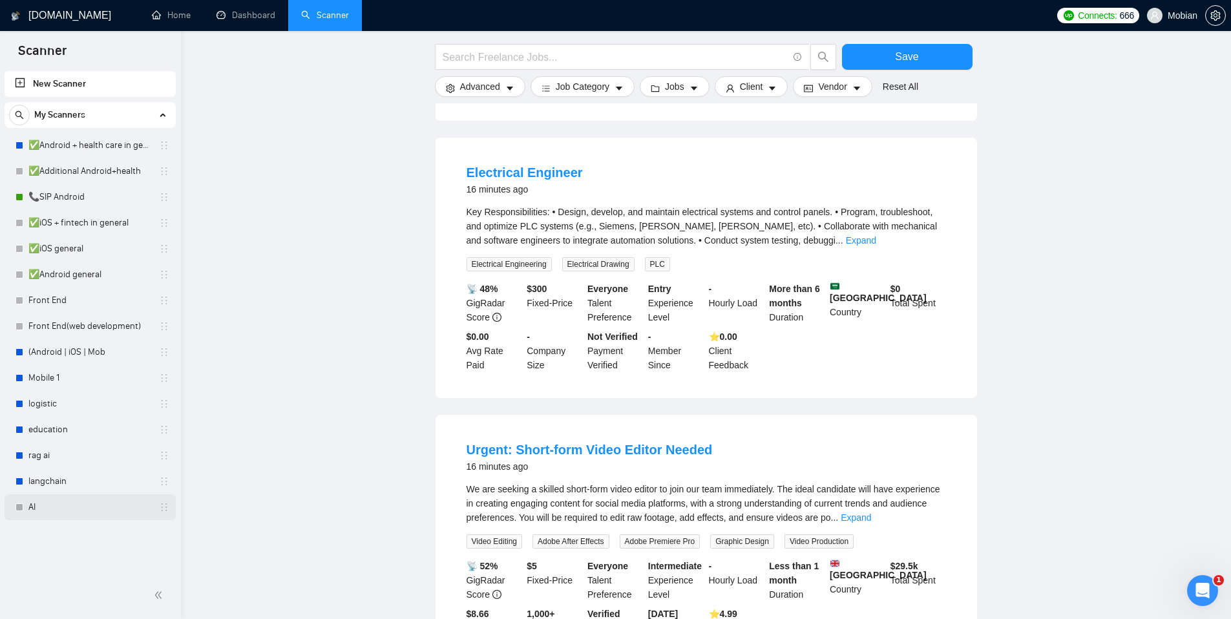
click at [45, 502] on link "AI" at bounding box center [89, 507] width 123 height 26
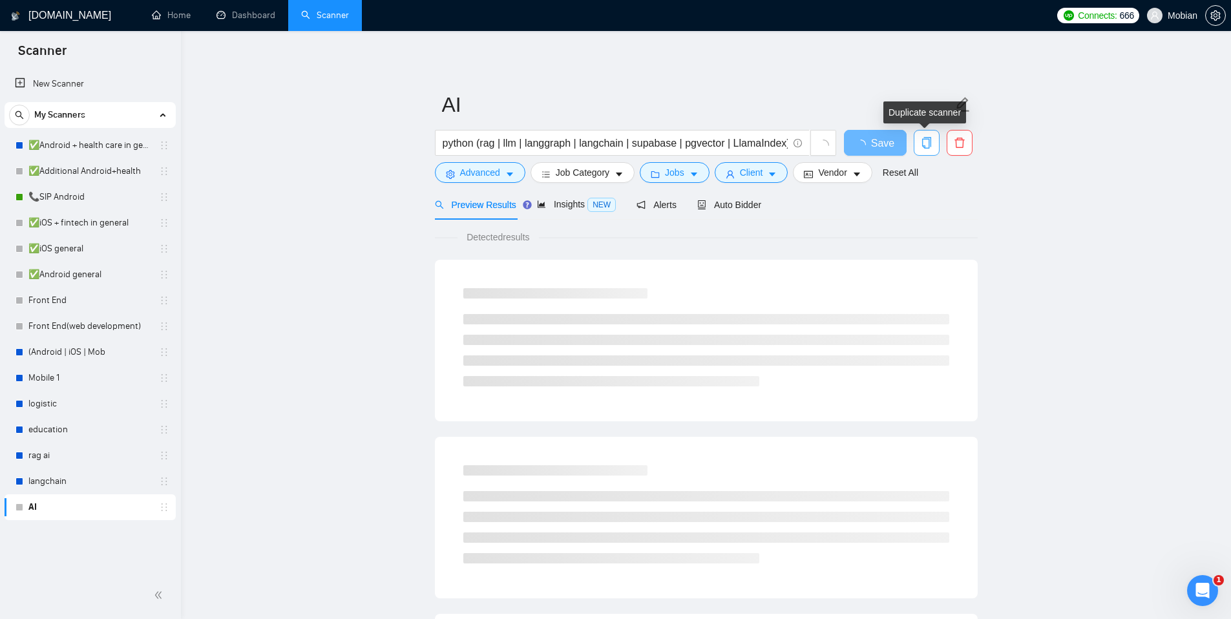
click at [922, 142] on icon "copy" at bounding box center [927, 143] width 12 height 12
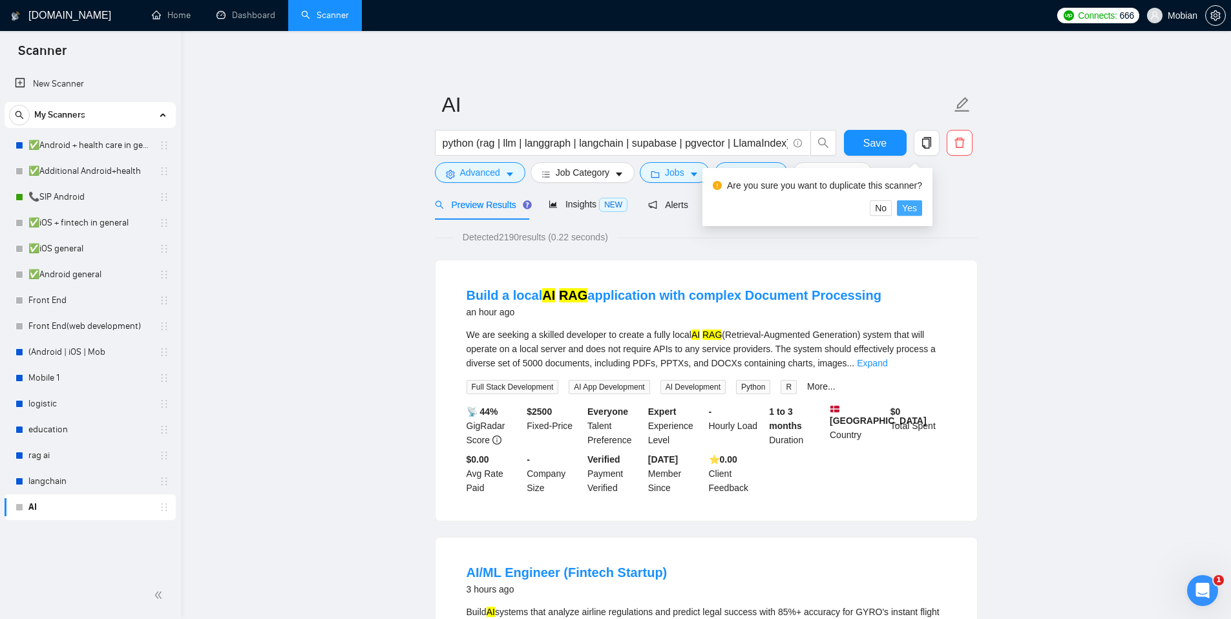
click at [915, 211] on span "Yes" at bounding box center [909, 208] width 15 height 14
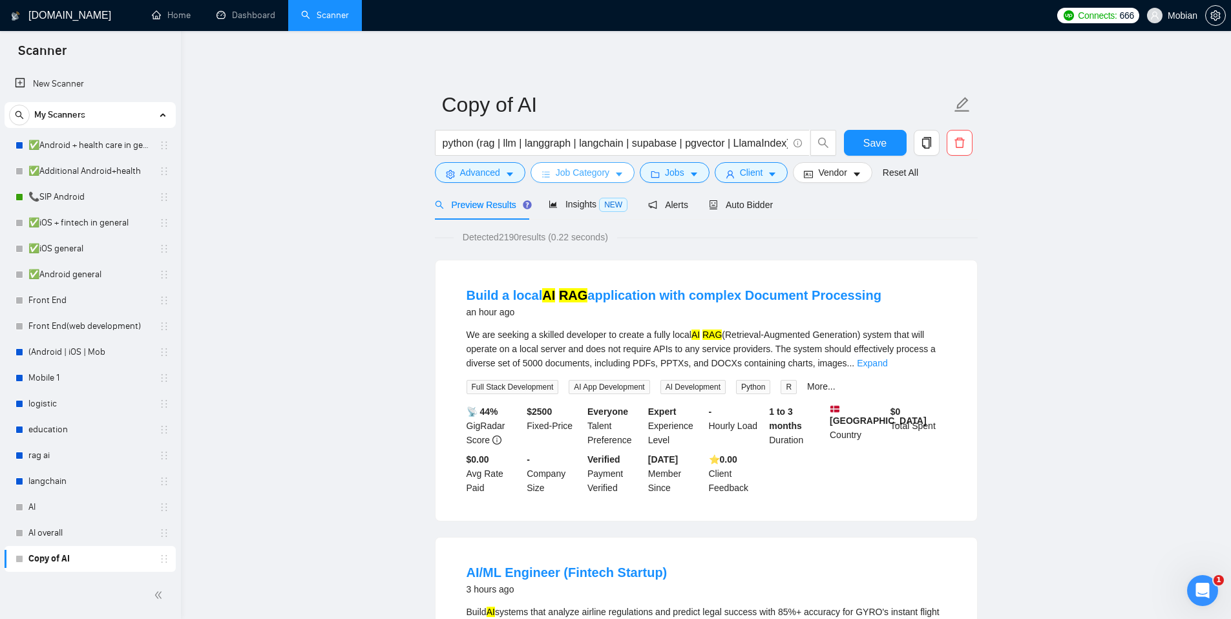
click at [616, 174] on button "Job Category" at bounding box center [582, 172] width 104 height 21
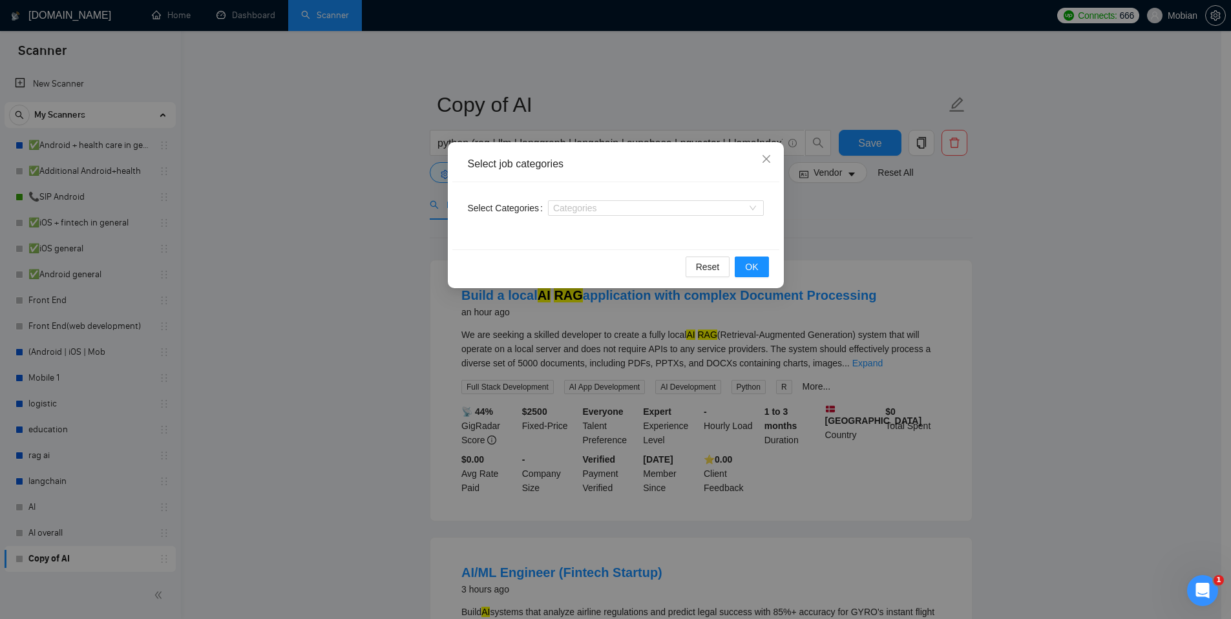
click at [855, 205] on div "Select job categories Select Categories Categories Reset OK" at bounding box center [615, 309] width 1231 height 619
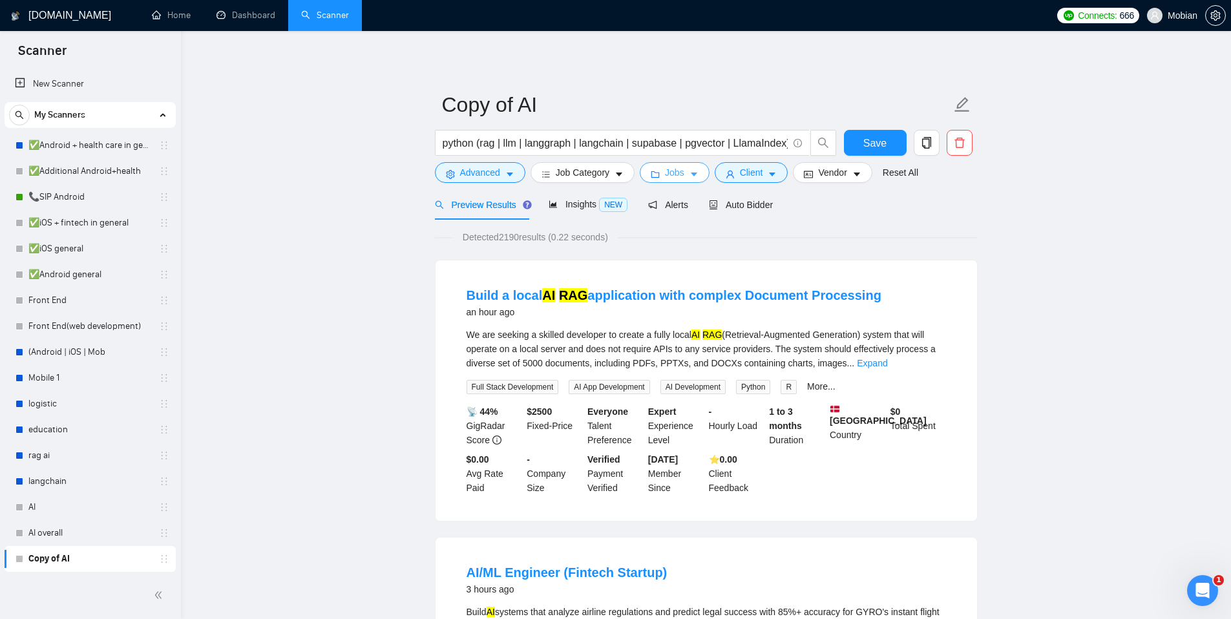
click at [702, 180] on button "Jobs" at bounding box center [675, 172] width 70 height 21
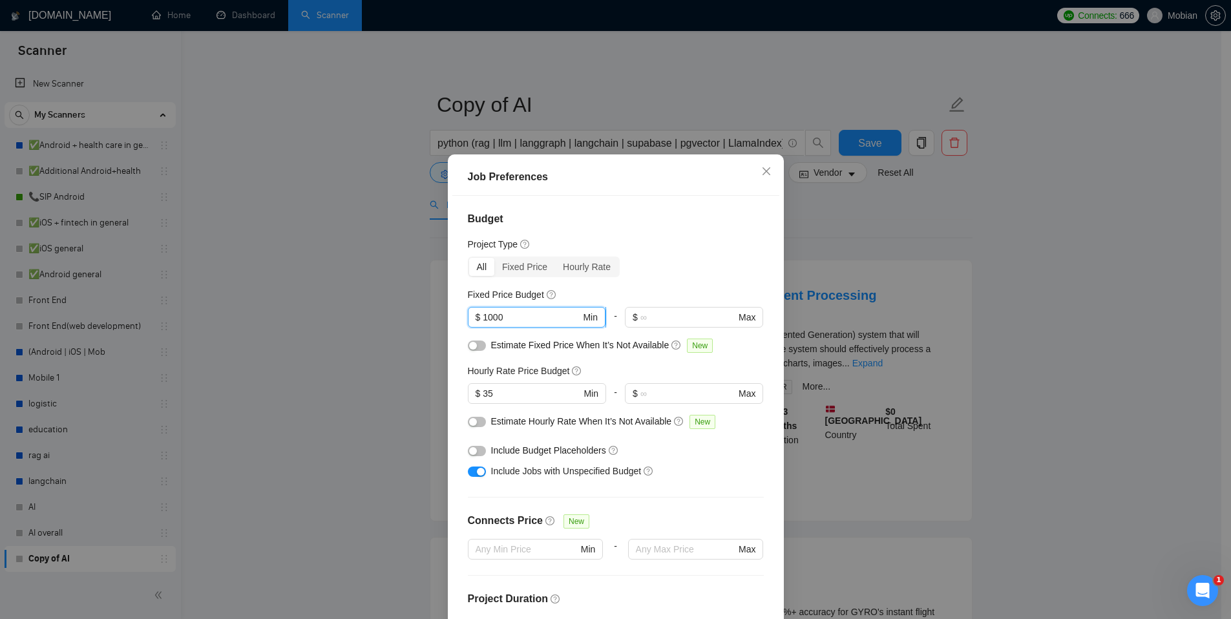
click at [540, 322] on input "1000" at bounding box center [532, 317] width 98 height 14
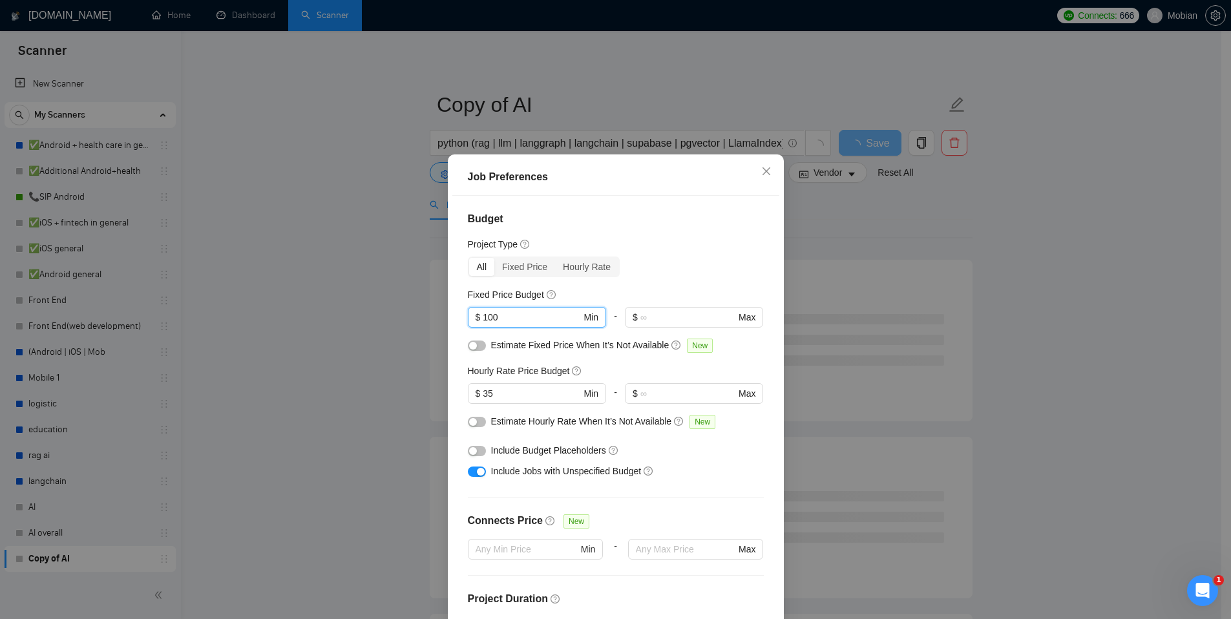
scroll to position [295, 0]
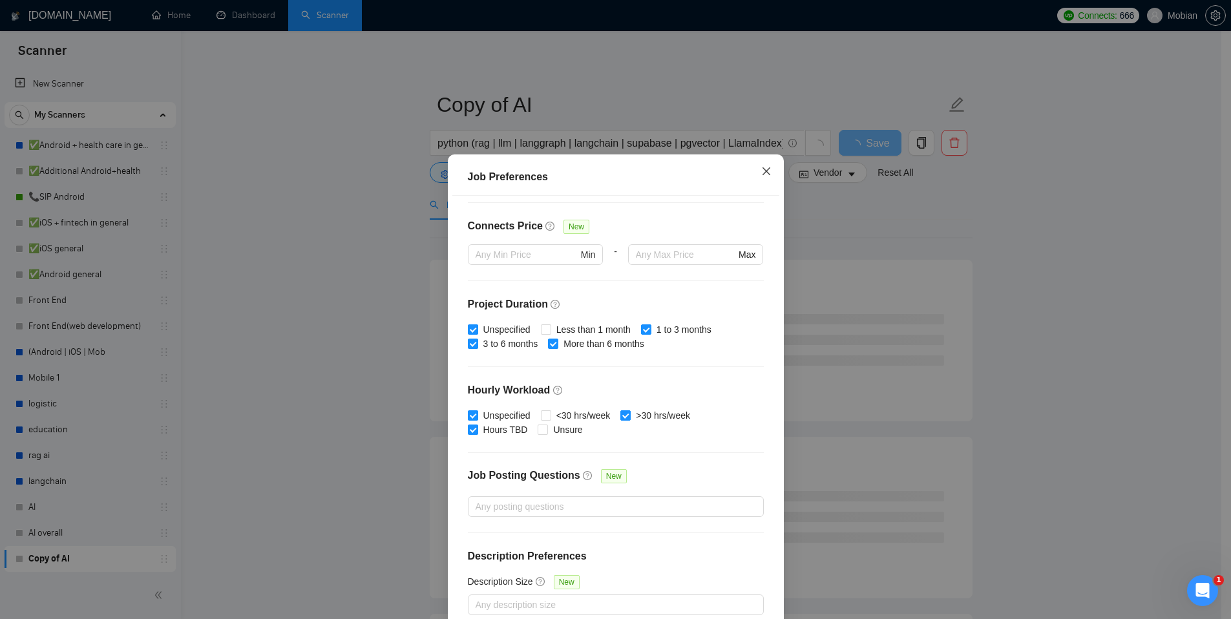
type input "100"
click at [762, 170] on icon "close" at bounding box center [766, 171] width 8 height 8
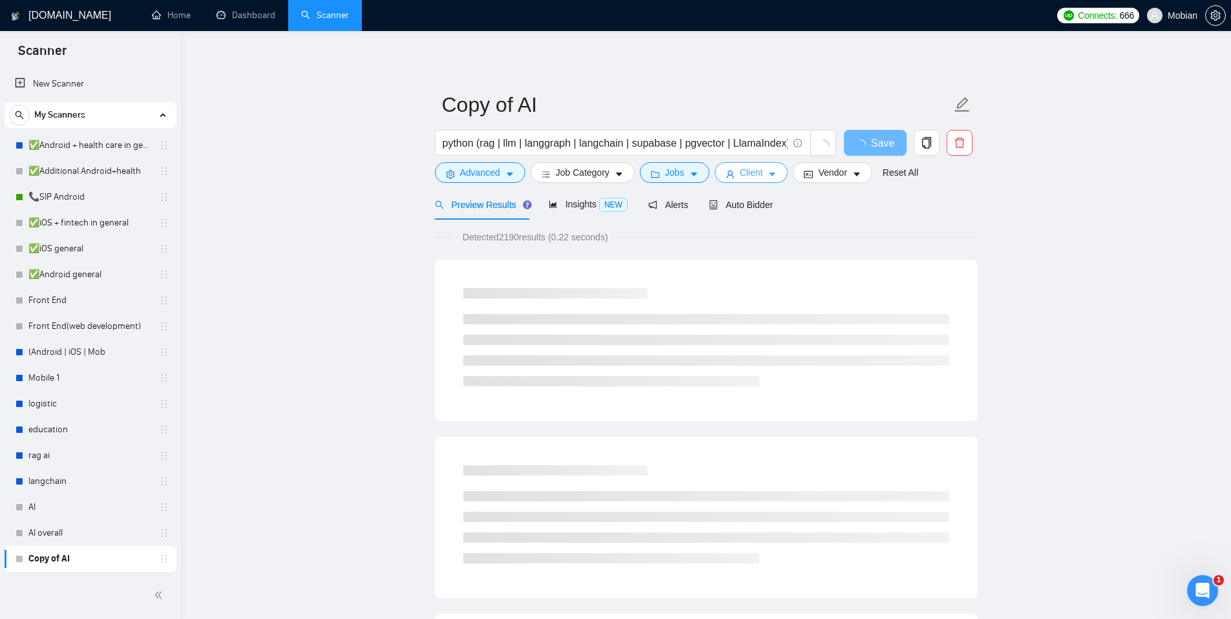
click at [775, 169] on button "Client" at bounding box center [752, 172] width 74 height 21
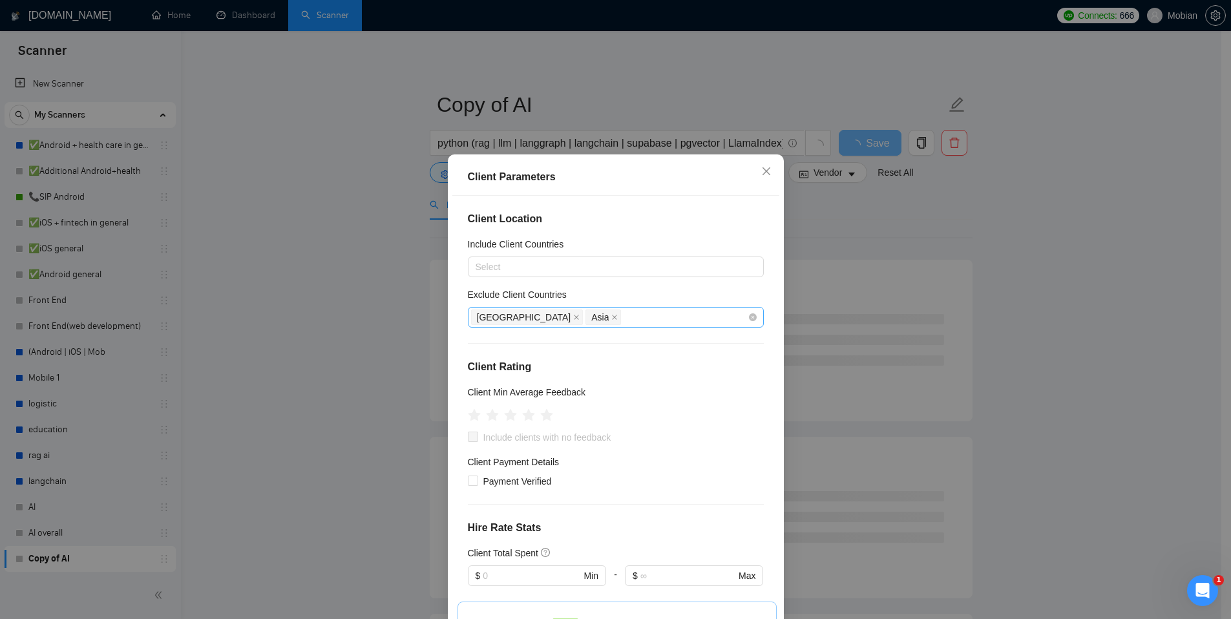
click at [569, 311] on div "[GEOGRAPHIC_DATA] [GEOGRAPHIC_DATA]" at bounding box center [609, 317] width 277 height 18
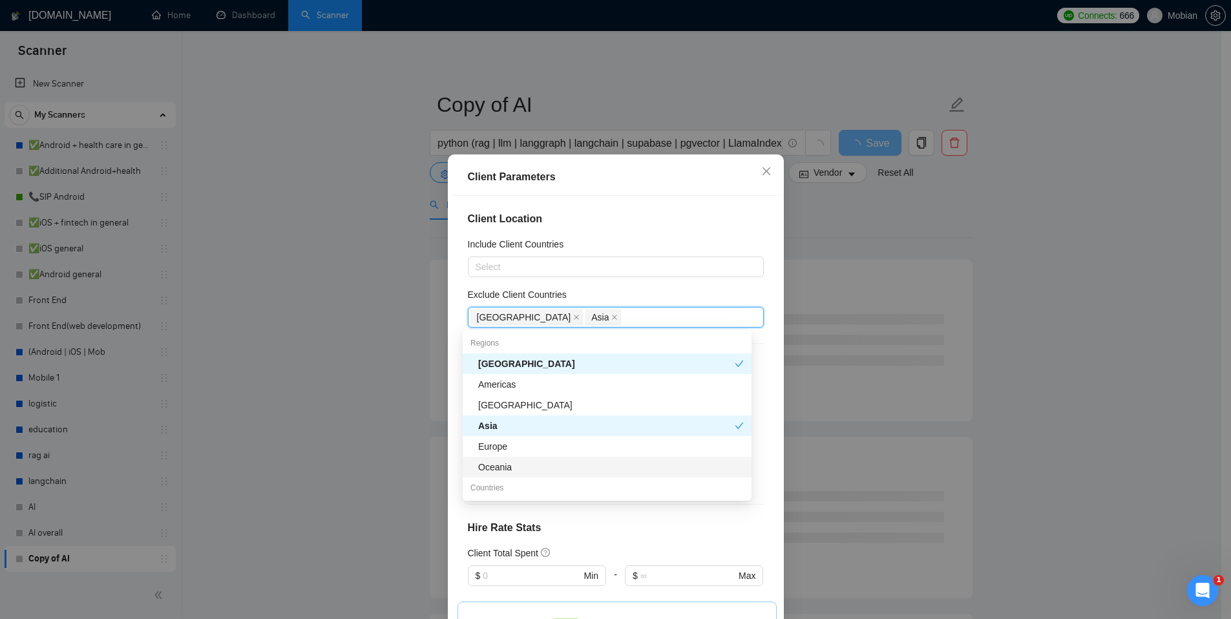
scroll to position [116, 0]
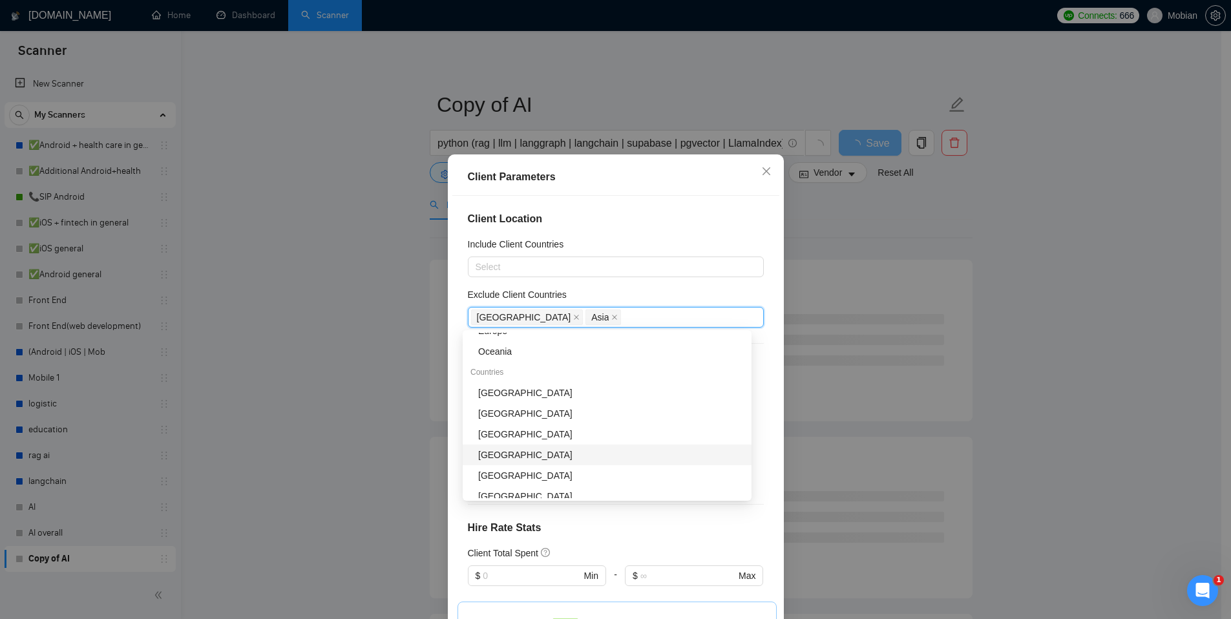
click at [514, 448] on div "[GEOGRAPHIC_DATA]" at bounding box center [611, 455] width 266 height 14
click at [513, 454] on div "[GEOGRAPHIC_DATA]" at bounding box center [611, 454] width 266 height 14
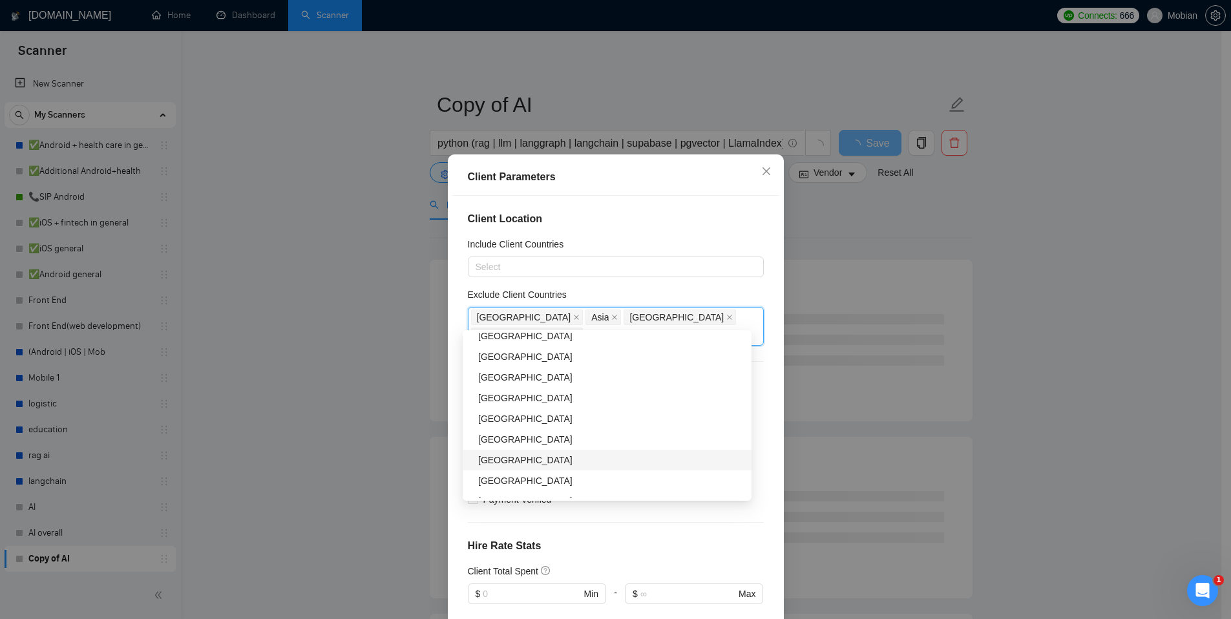
click at [511, 451] on div "[GEOGRAPHIC_DATA]" at bounding box center [607, 460] width 289 height 21
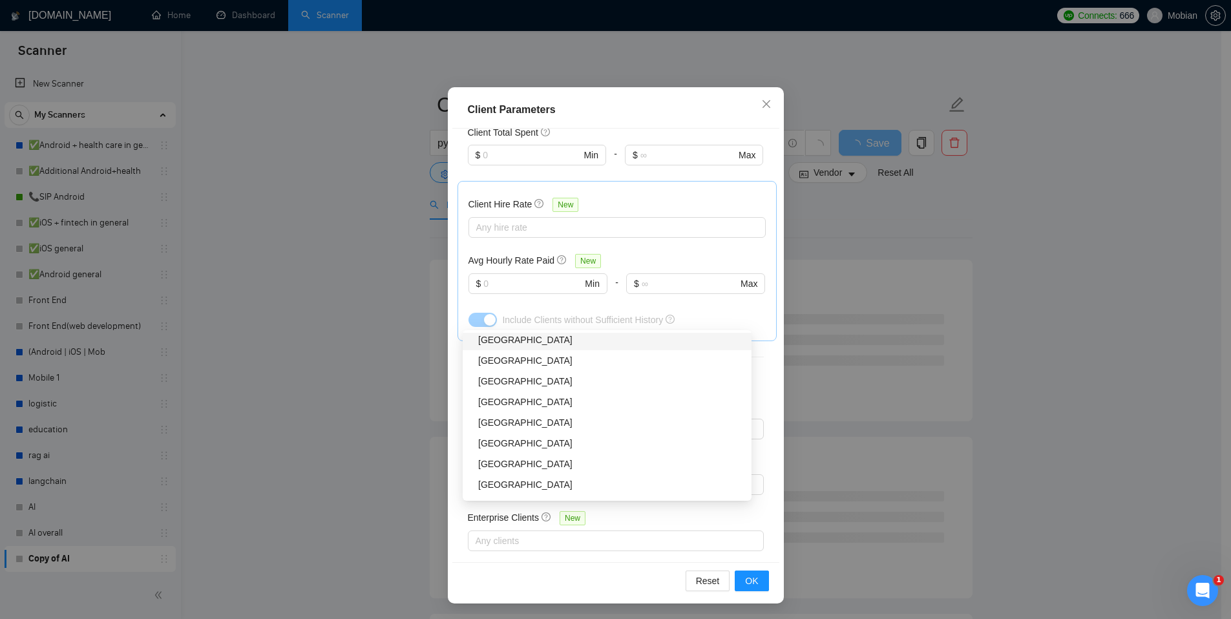
scroll to position [12, 0]
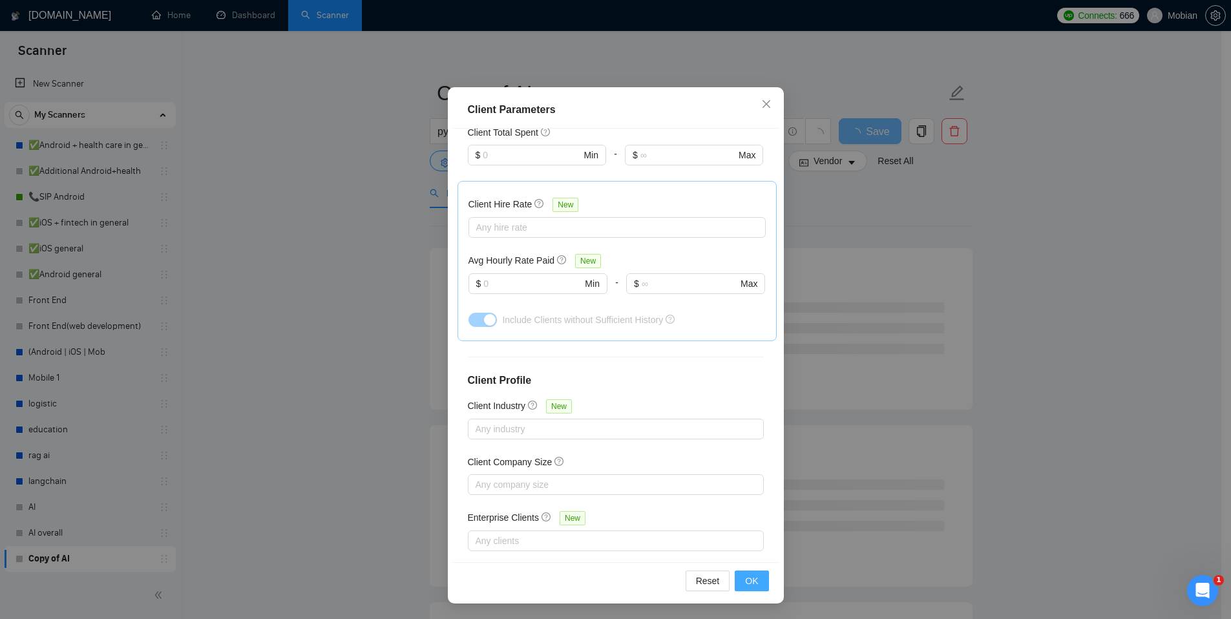
click at [745, 585] on span "OK" at bounding box center [751, 581] width 13 height 14
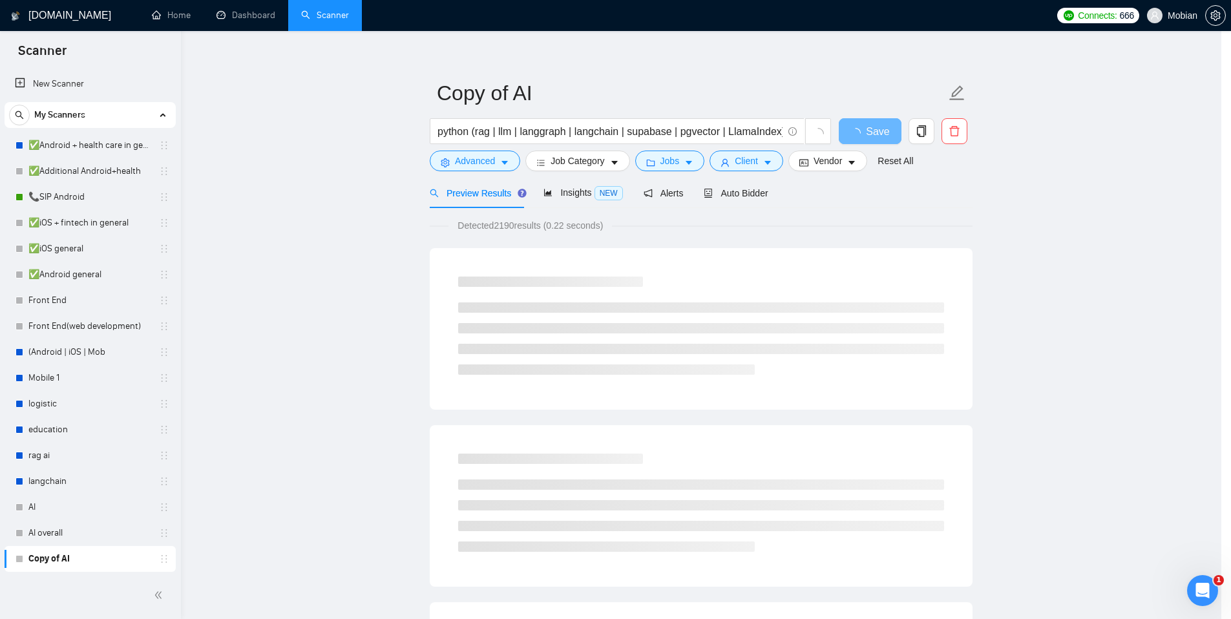
scroll to position [13, 0]
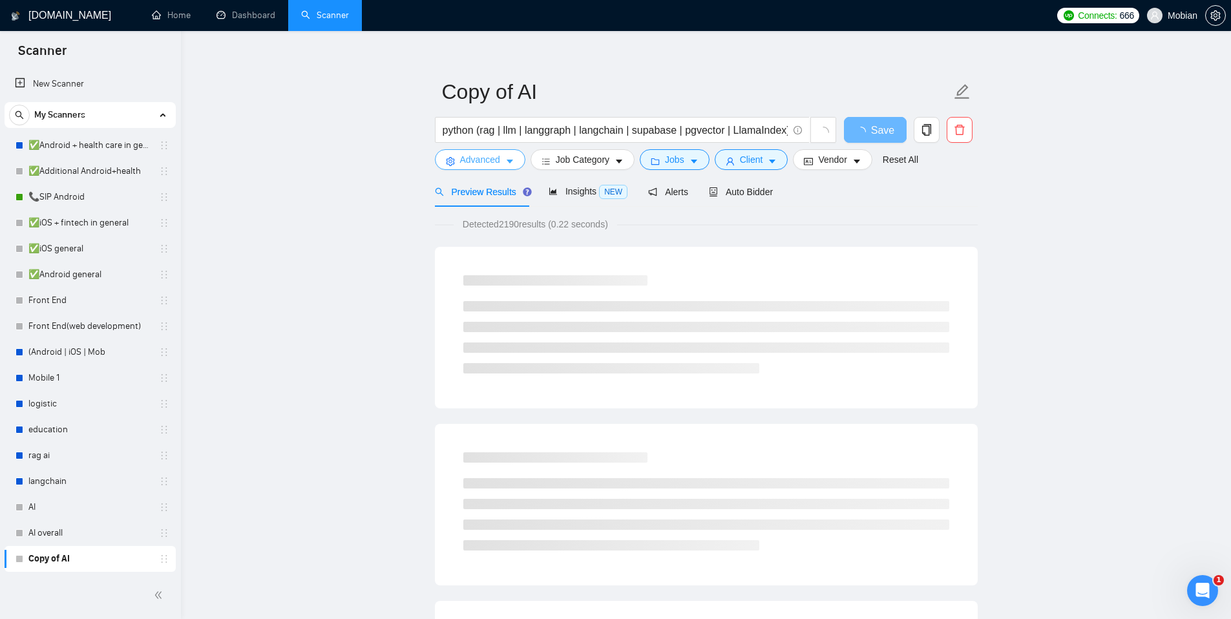
click at [494, 161] on span "Advanced" at bounding box center [480, 159] width 40 height 14
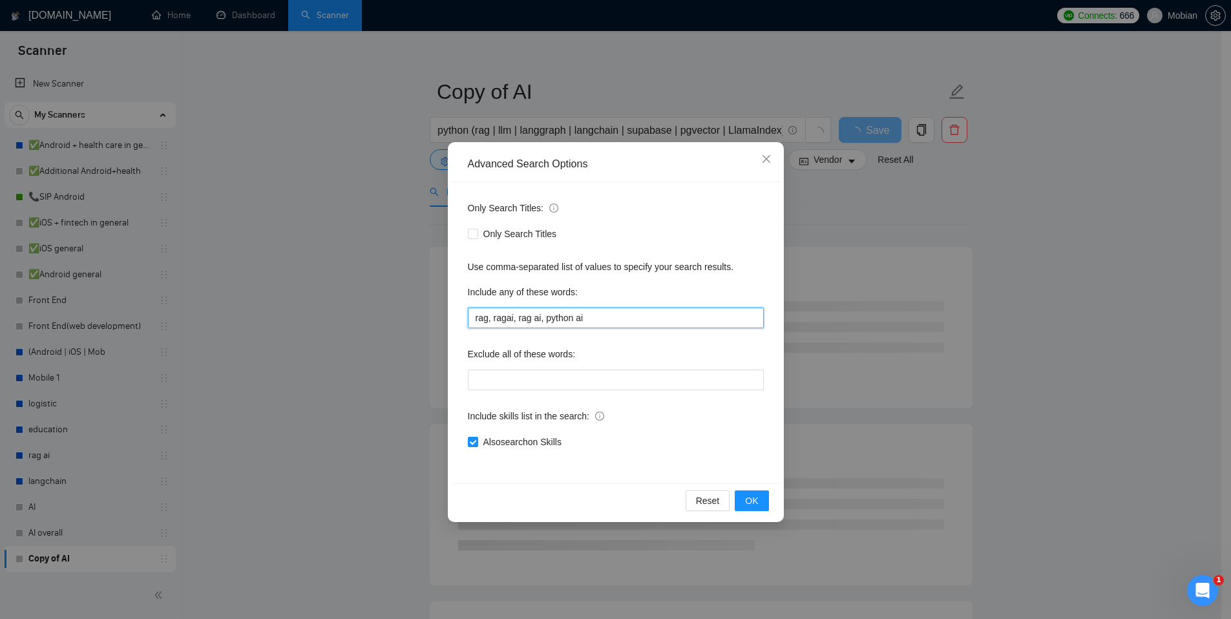
drag, startPoint x: 591, startPoint y: 313, endPoint x: 358, endPoint y: 285, distance: 234.9
click at [379, 289] on div "Advanced Search Options Only Search Titles: Only Search Titles Use comma-separa…" at bounding box center [615, 309] width 1231 height 619
drag, startPoint x: 509, startPoint y: 443, endPoint x: 525, endPoint y: 443, distance: 16.2
click at [509, 443] on span "Also search on Skills" at bounding box center [522, 442] width 89 height 14
click at [477, 443] on input "Also search on Skills" at bounding box center [472, 441] width 9 height 9
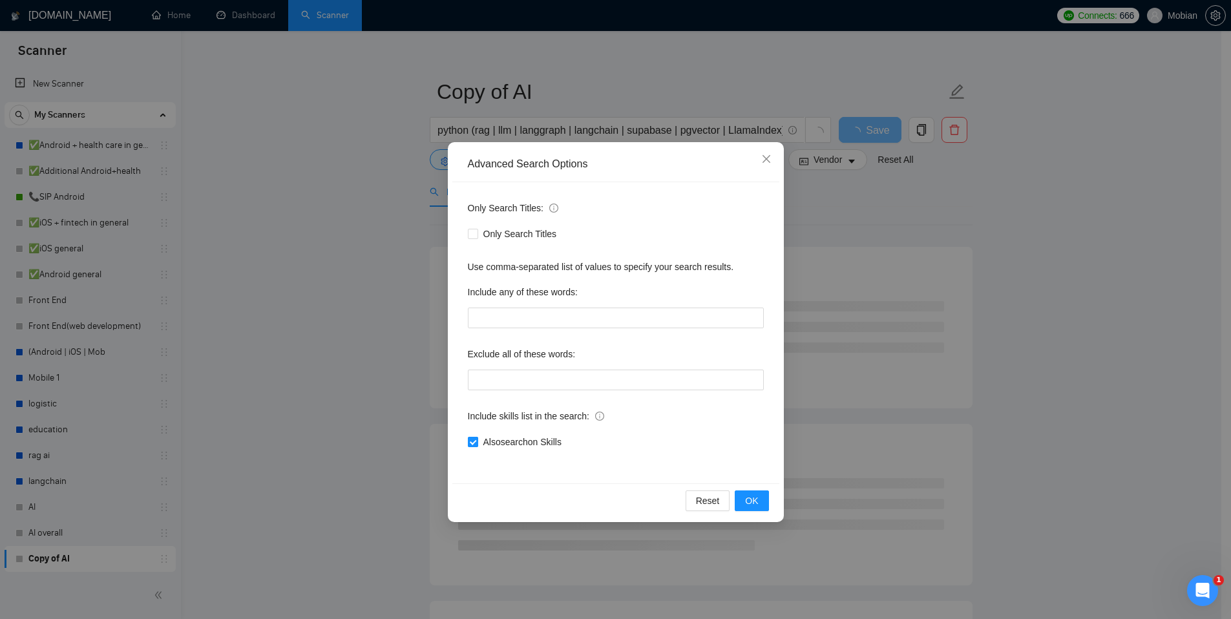
checkbox input "false"
click at [757, 497] on span "OK" at bounding box center [751, 501] width 13 height 14
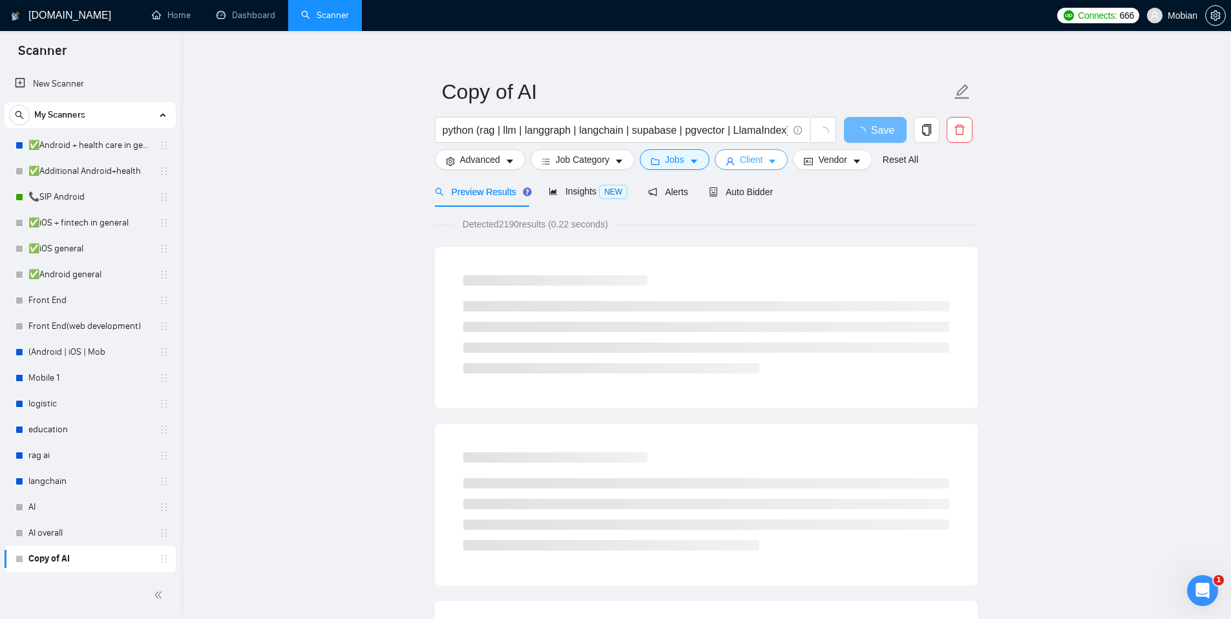
click at [760, 161] on span "Client" at bounding box center [751, 159] width 23 height 14
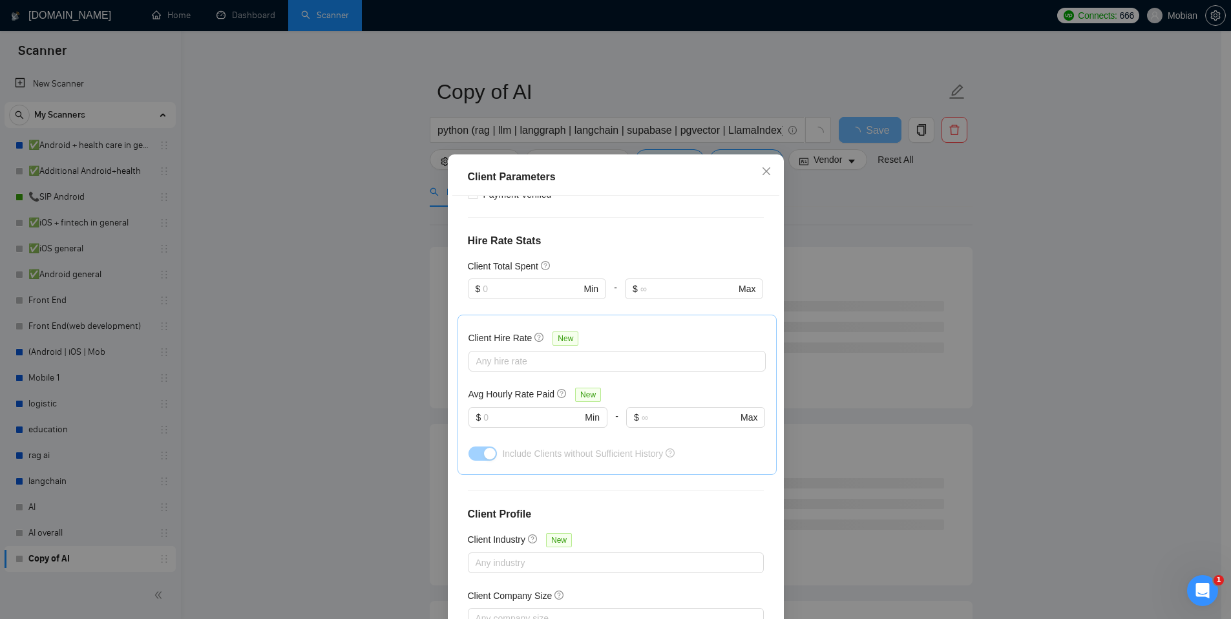
scroll to position [334, 0]
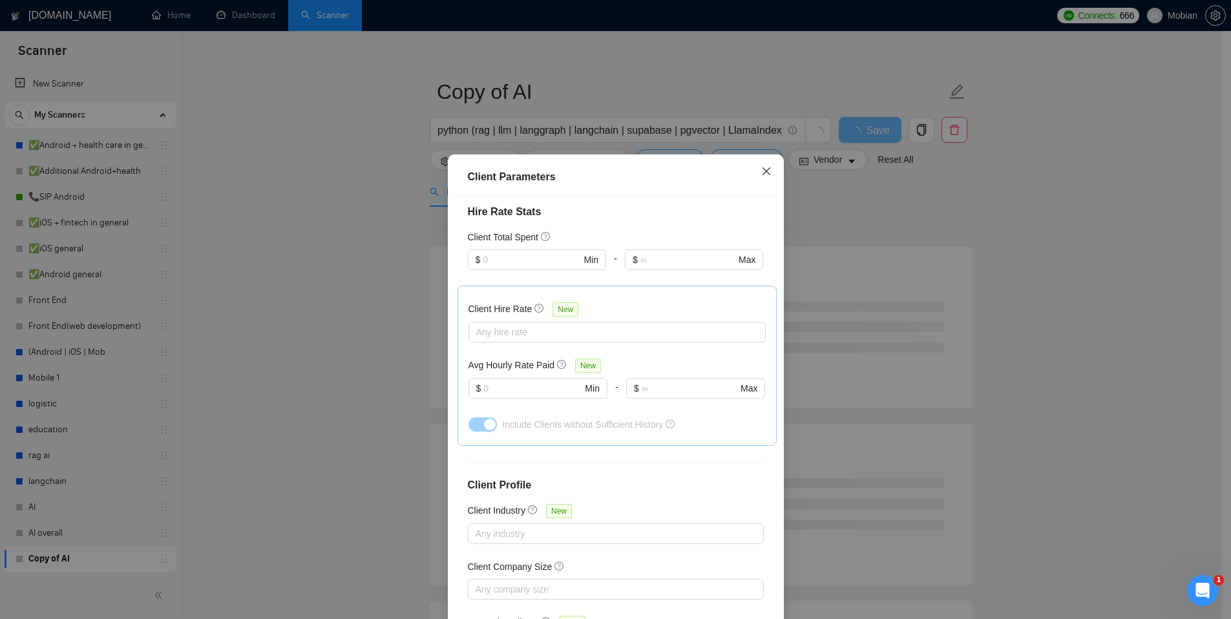
click at [762, 169] on icon "close" at bounding box center [766, 171] width 10 height 10
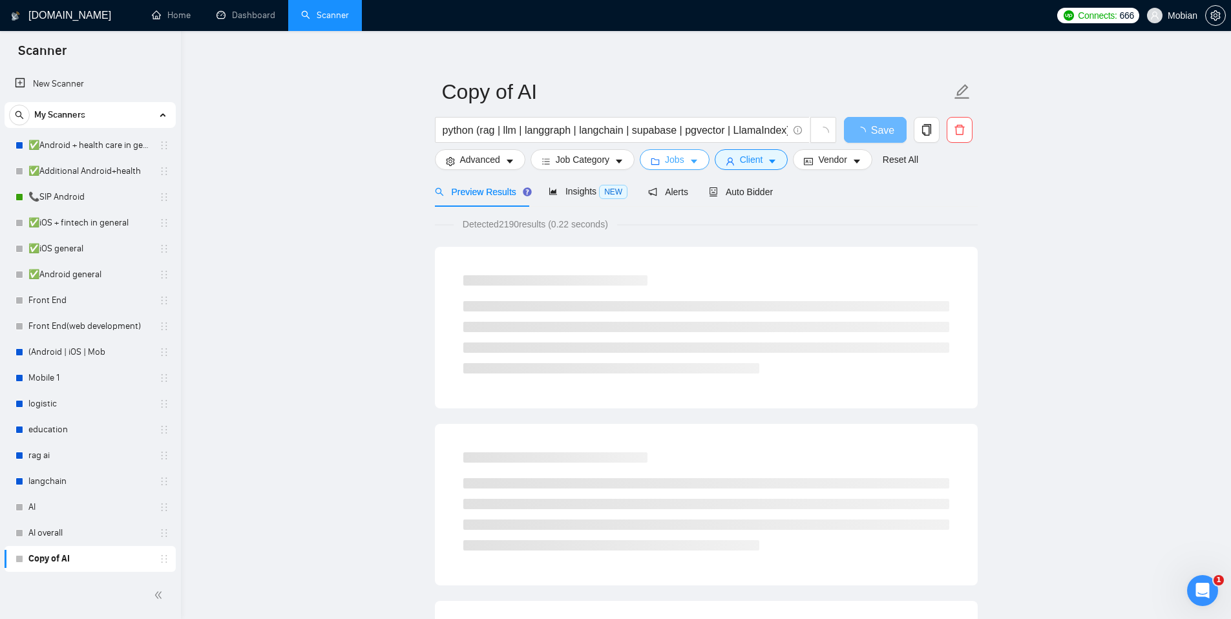
click at [660, 164] on icon "folder" at bounding box center [655, 161] width 8 height 6
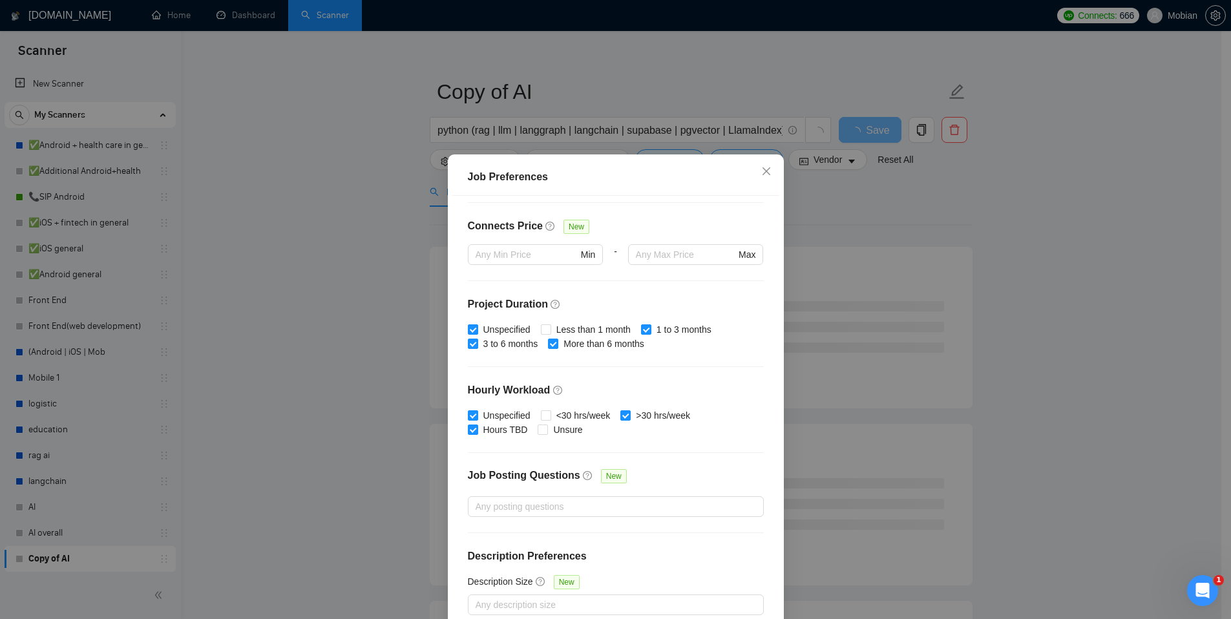
scroll to position [47, 0]
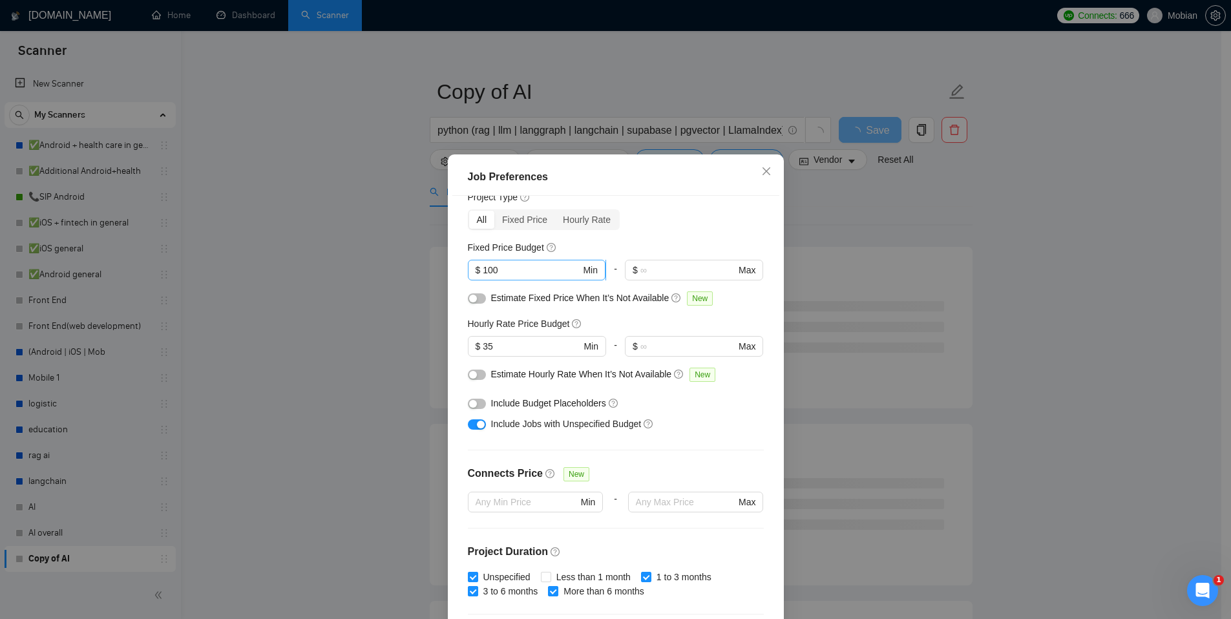
click at [540, 269] on input "100" at bounding box center [532, 270] width 98 height 14
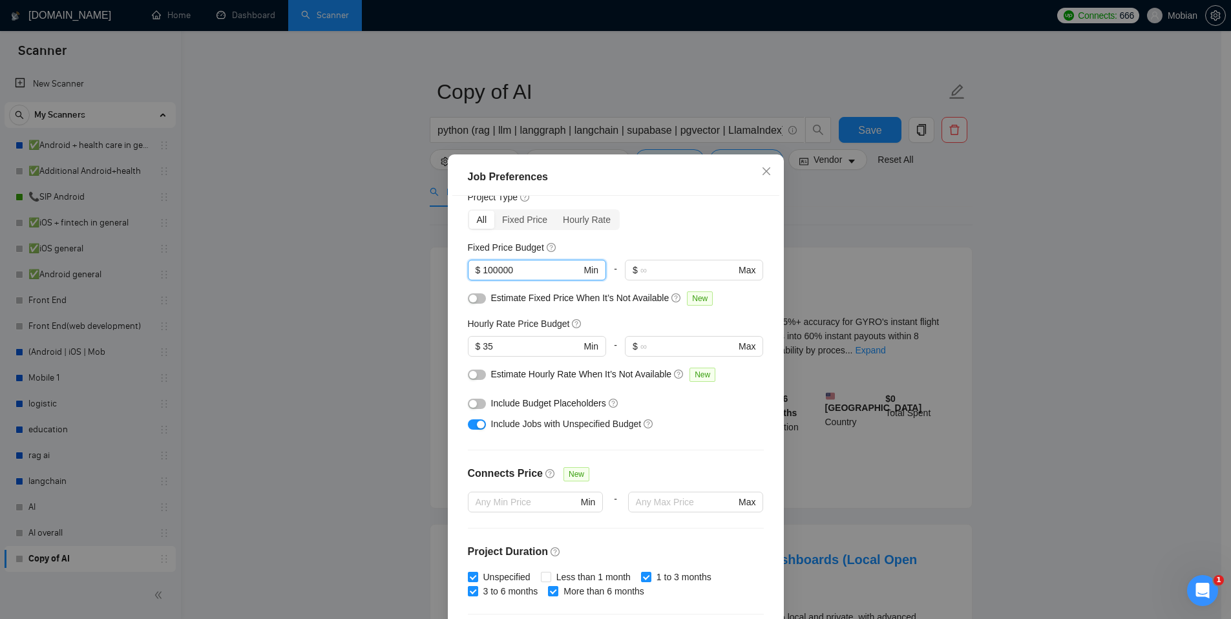
click at [639, 252] on div "Fixed Price Budget" at bounding box center [616, 247] width 296 height 14
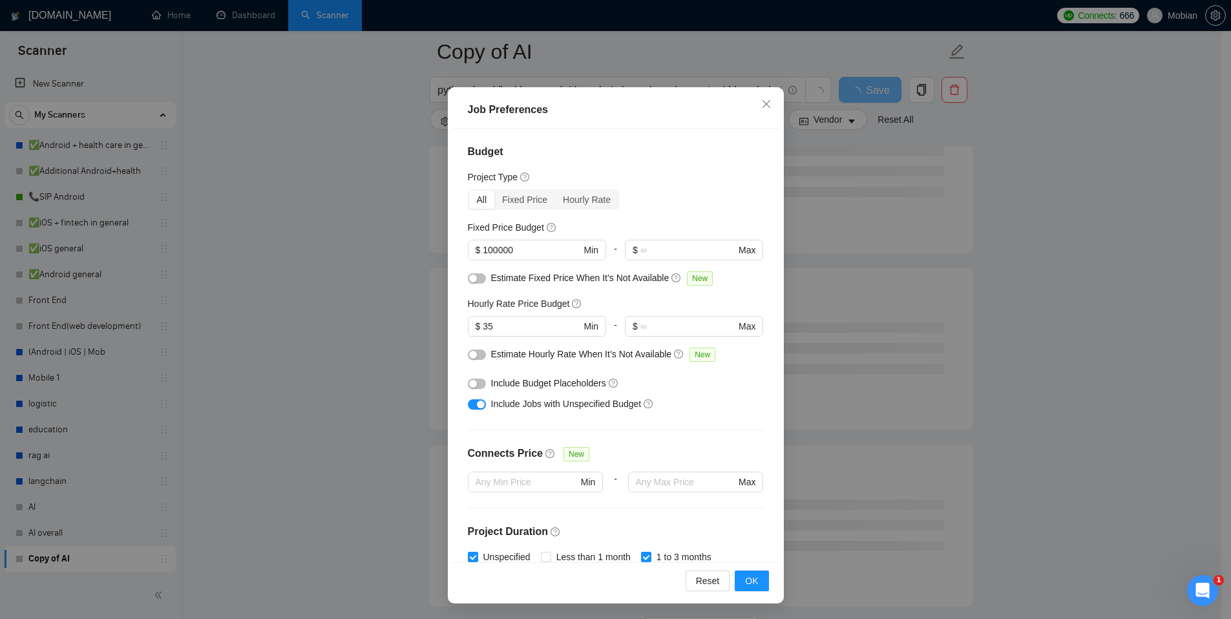
scroll to position [0, 0]
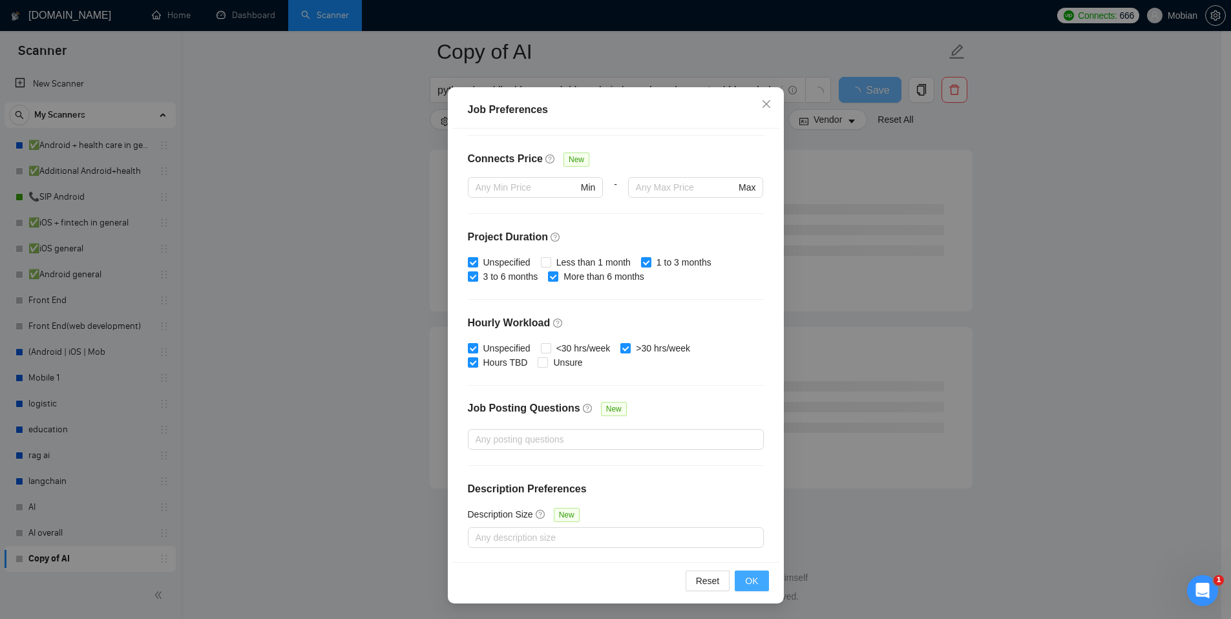
click at [745, 580] on span "OK" at bounding box center [751, 581] width 13 height 14
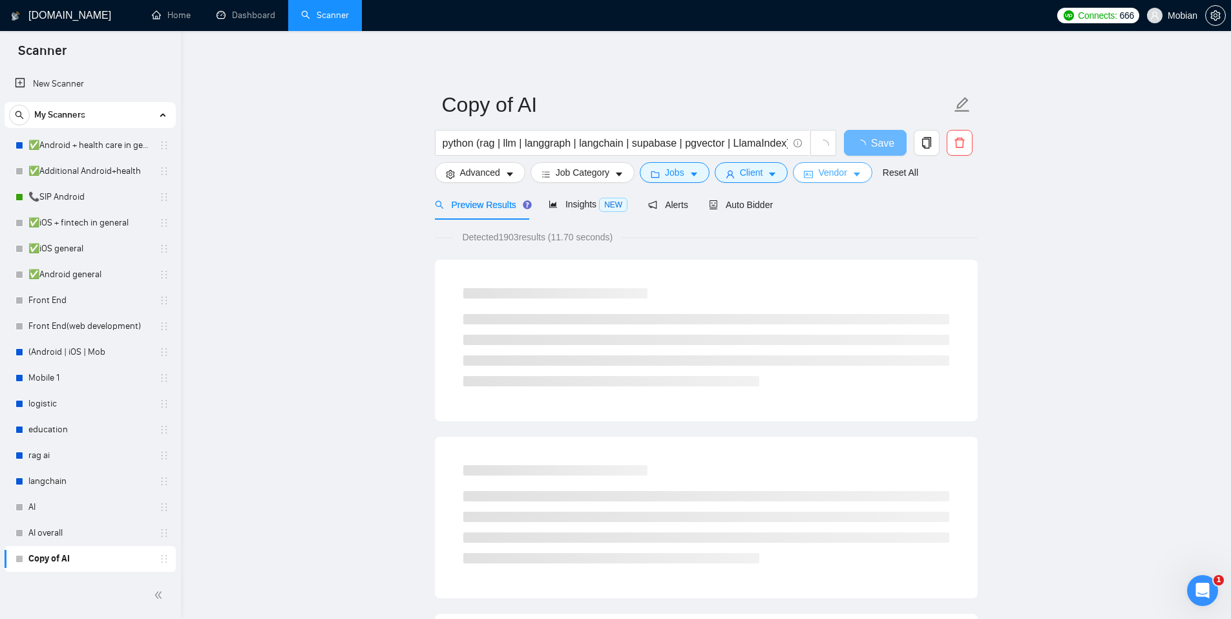
click at [839, 171] on span "Vendor" at bounding box center [832, 172] width 28 height 14
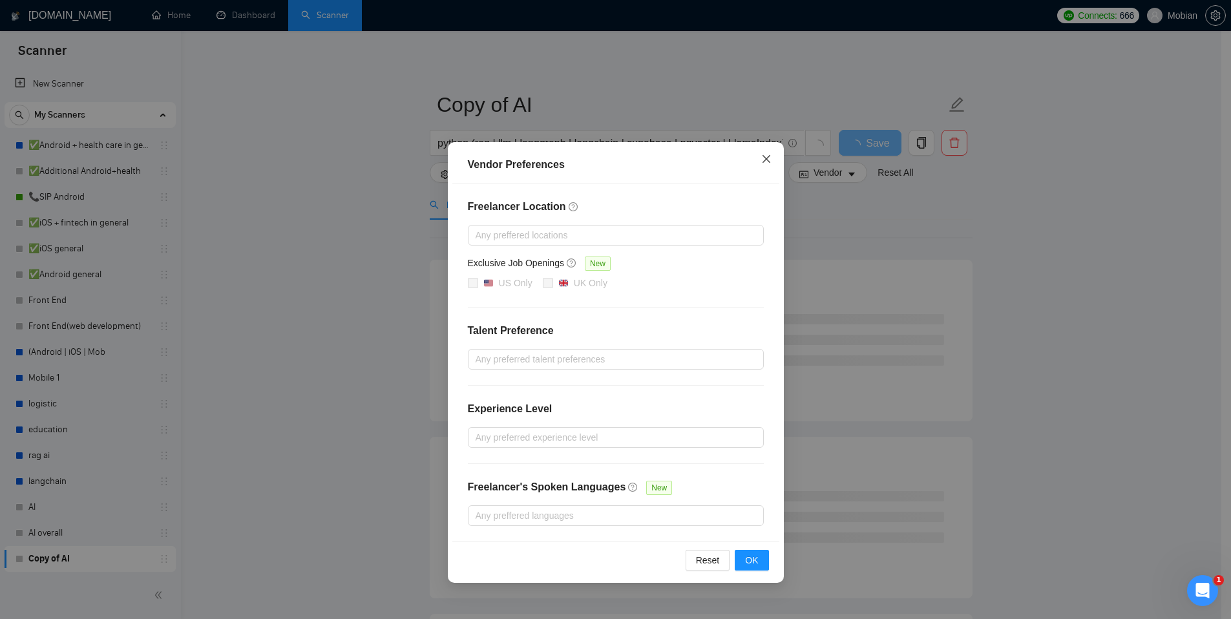
click at [768, 160] on icon "close" at bounding box center [766, 159] width 10 height 10
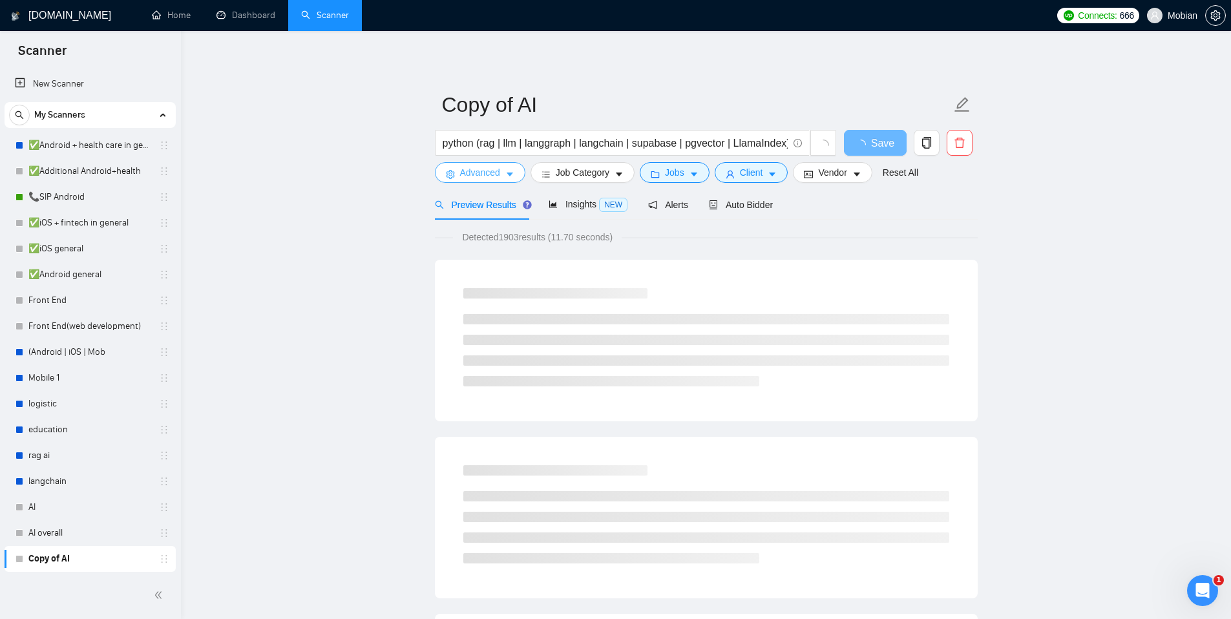
click at [501, 177] on button "Advanced" at bounding box center [480, 172] width 90 height 21
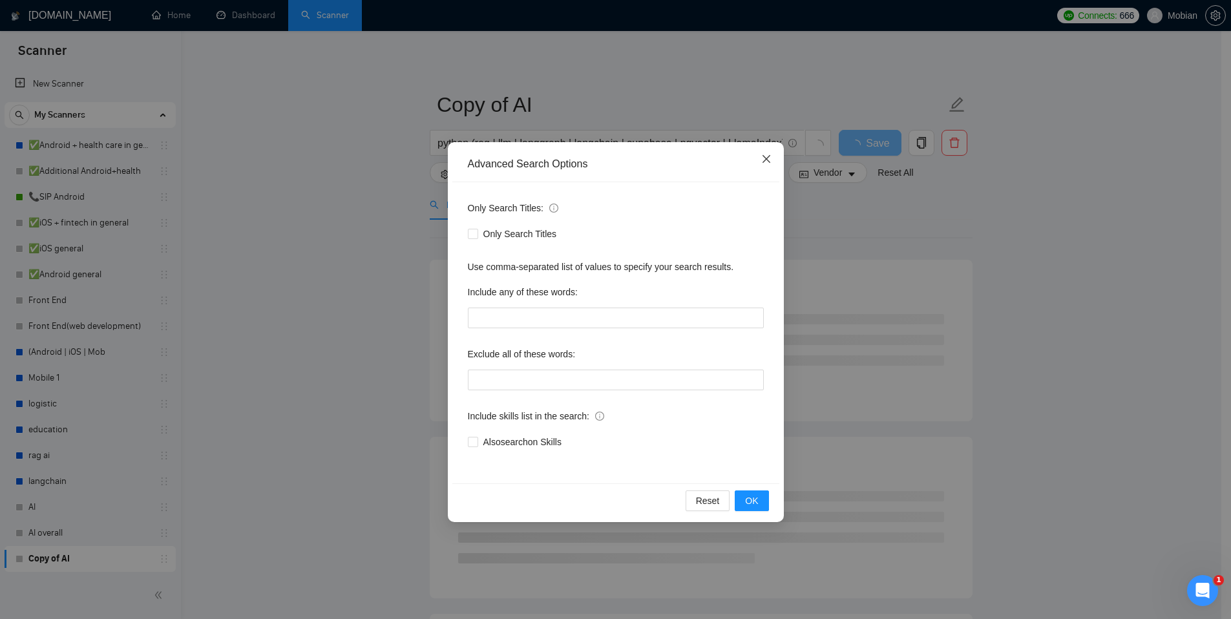
click at [765, 163] on icon "close" at bounding box center [766, 159] width 10 height 10
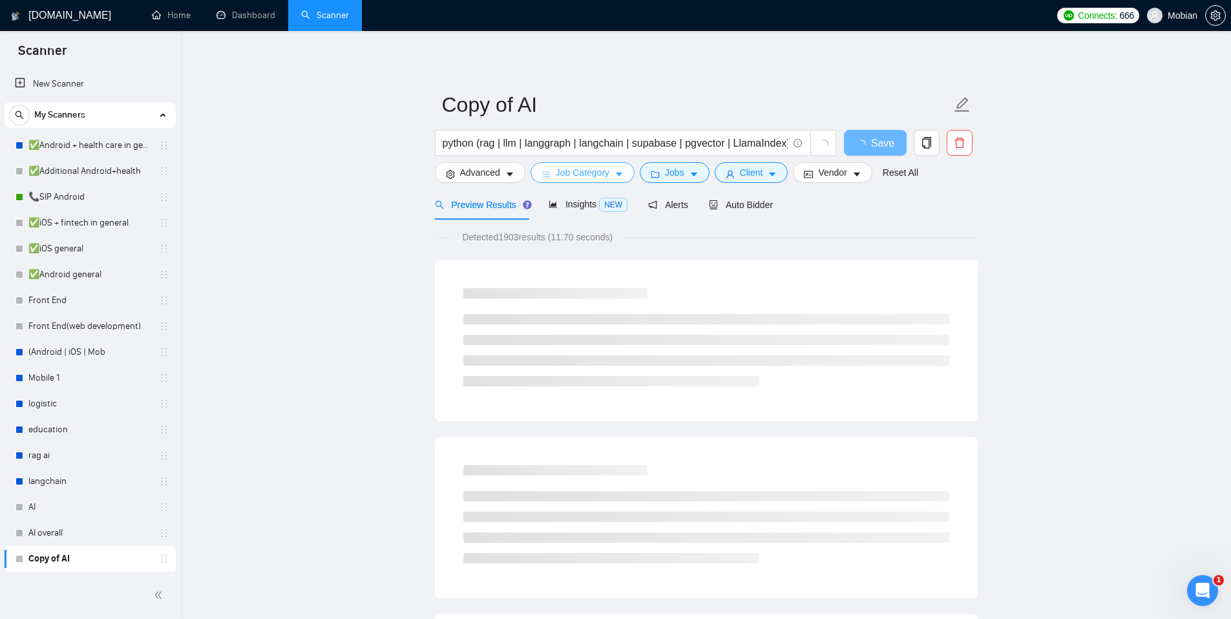
click at [594, 174] on span "Job Category" at bounding box center [583, 172] width 54 height 14
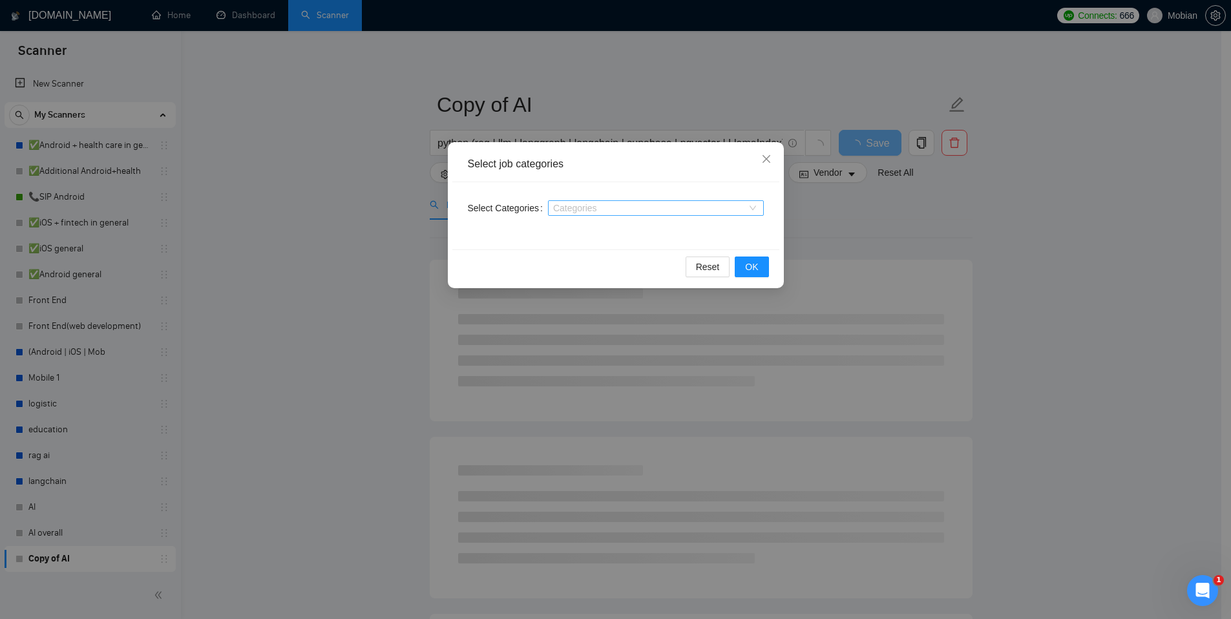
click at [577, 212] on div at bounding box center [649, 208] width 196 height 10
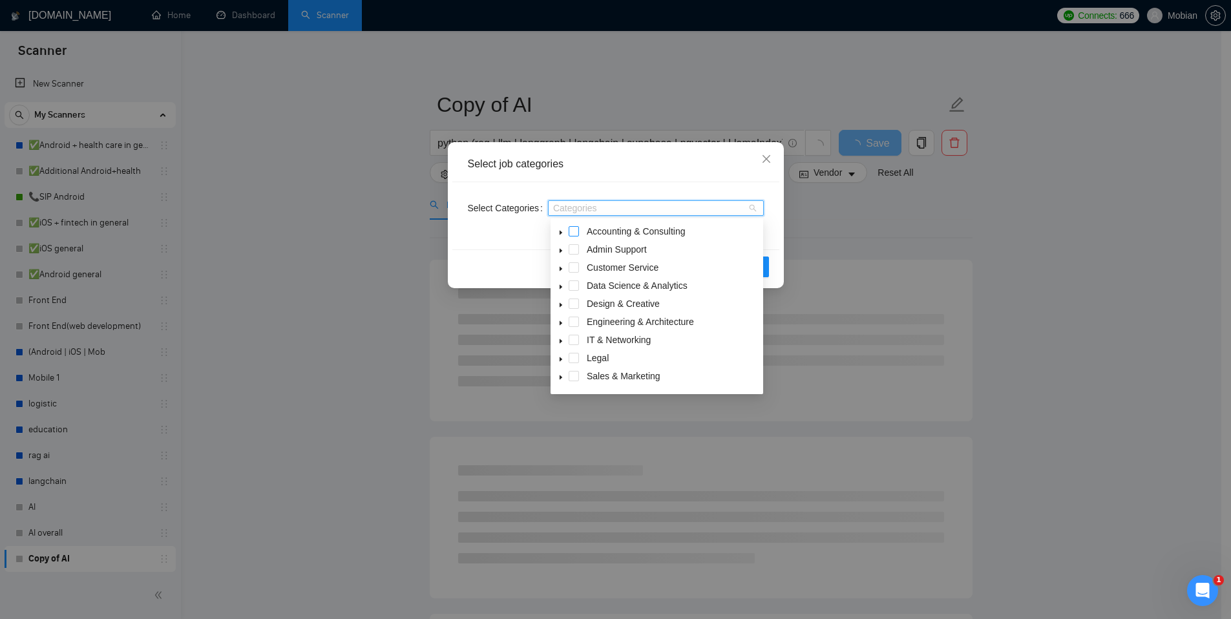
click at [574, 235] on span at bounding box center [574, 231] width 10 height 10
click at [574, 247] on span at bounding box center [574, 249] width 10 height 10
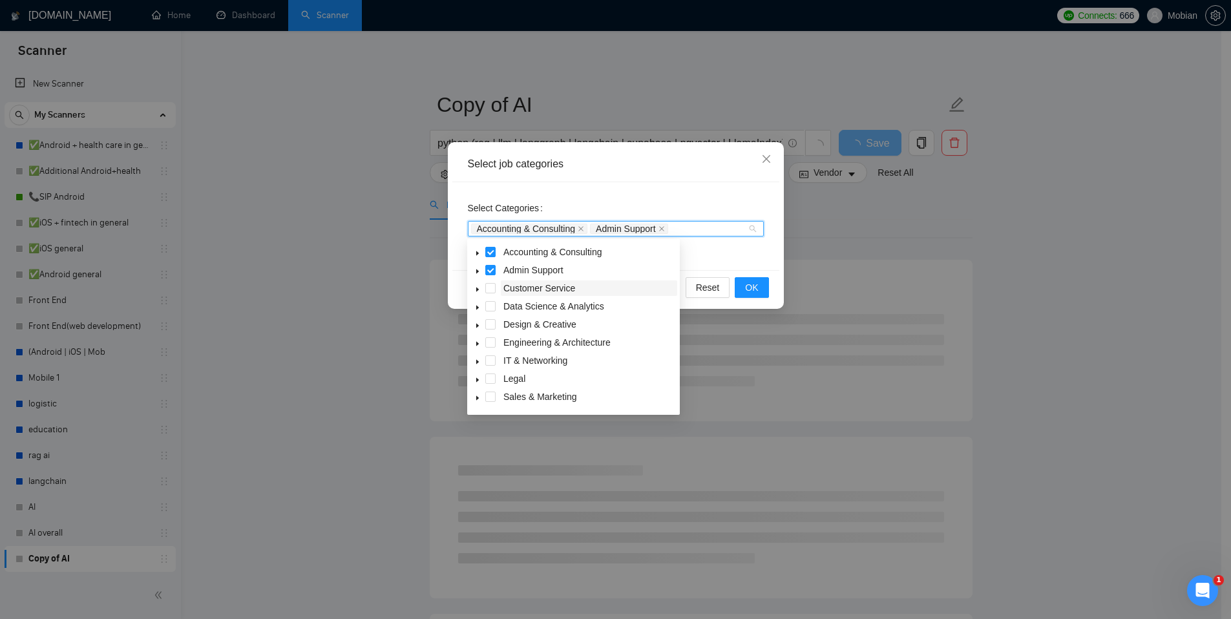
click at [543, 286] on span "Customer Service" at bounding box center [539, 288] width 72 height 10
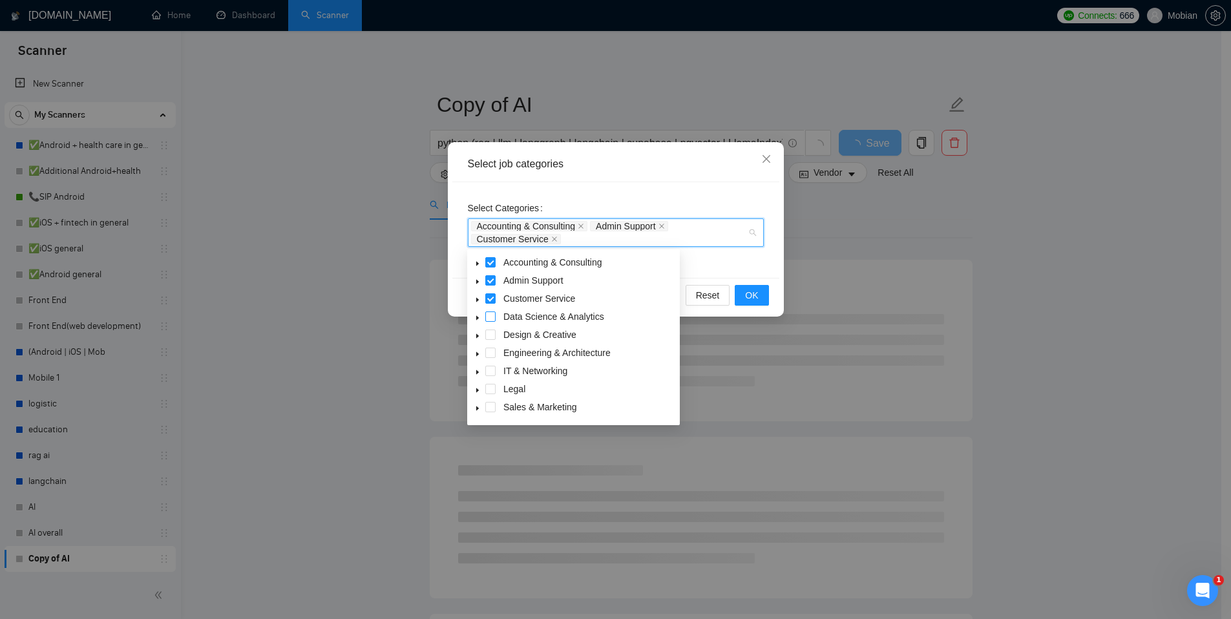
click at [487, 315] on span at bounding box center [490, 316] width 10 height 10
drag, startPoint x: 488, startPoint y: 334, endPoint x: 496, endPoint y: 350, distance: 17.3
click at [489, 334] on span at bounding box center [490, 335] width 10 height 10
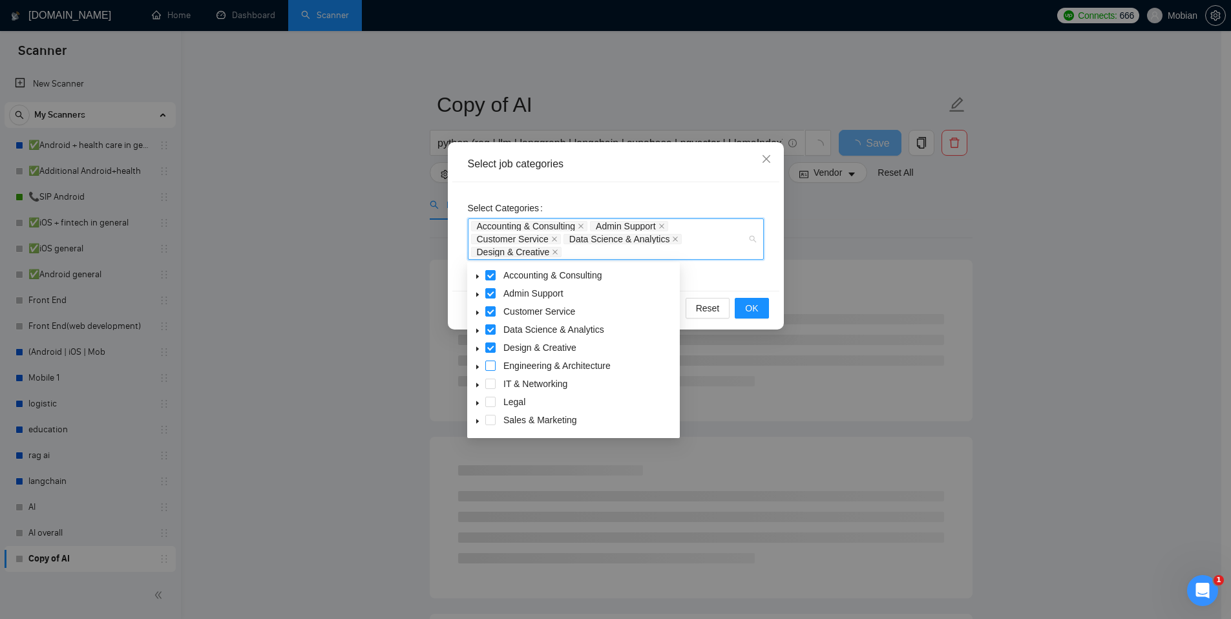
drag, startPoint x: 487, startPoint y: 363, endPoint x: 494, endPoint y: 370, distance: 9.1
click at [487, 363] on span at bounding box center [490, 366] width 10 height 10
click at [492, 382] on span at bounding box center [490, 384] width 10 height 10
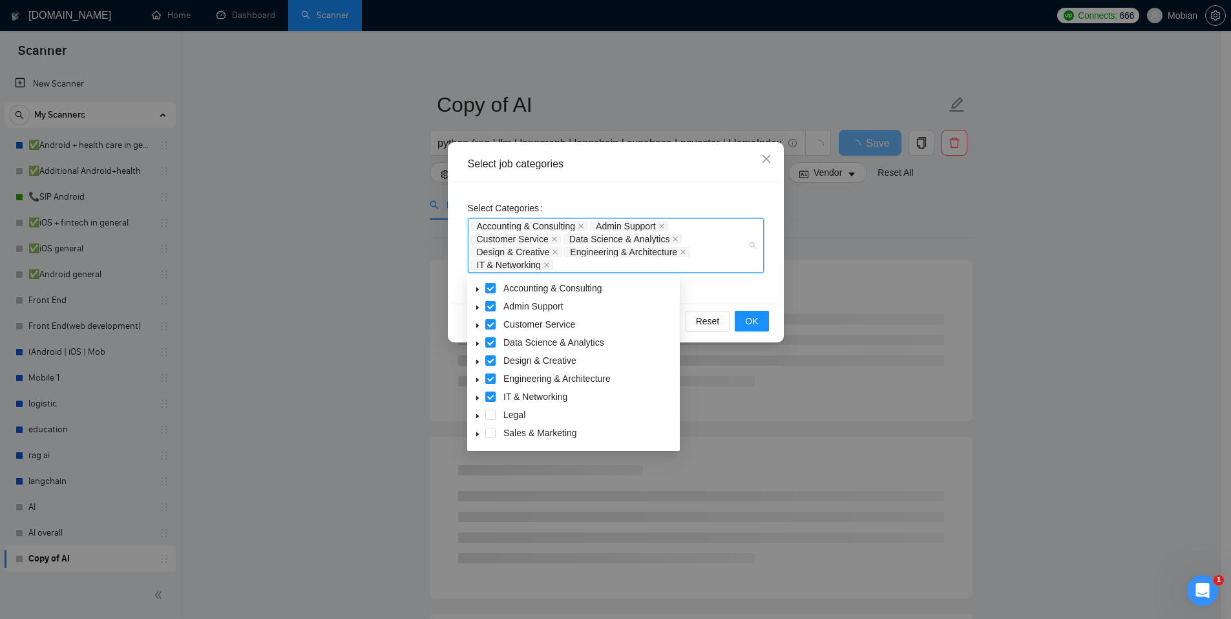
click at [492, 407] on div "Legal" at bounding box center [573, 416] width 207 height 18
click at [491, 415] on span at bounding box center [490, 415] width 10 height 10
click at [490, 379] on span at bounding box center [490, 381] width 10 height 10
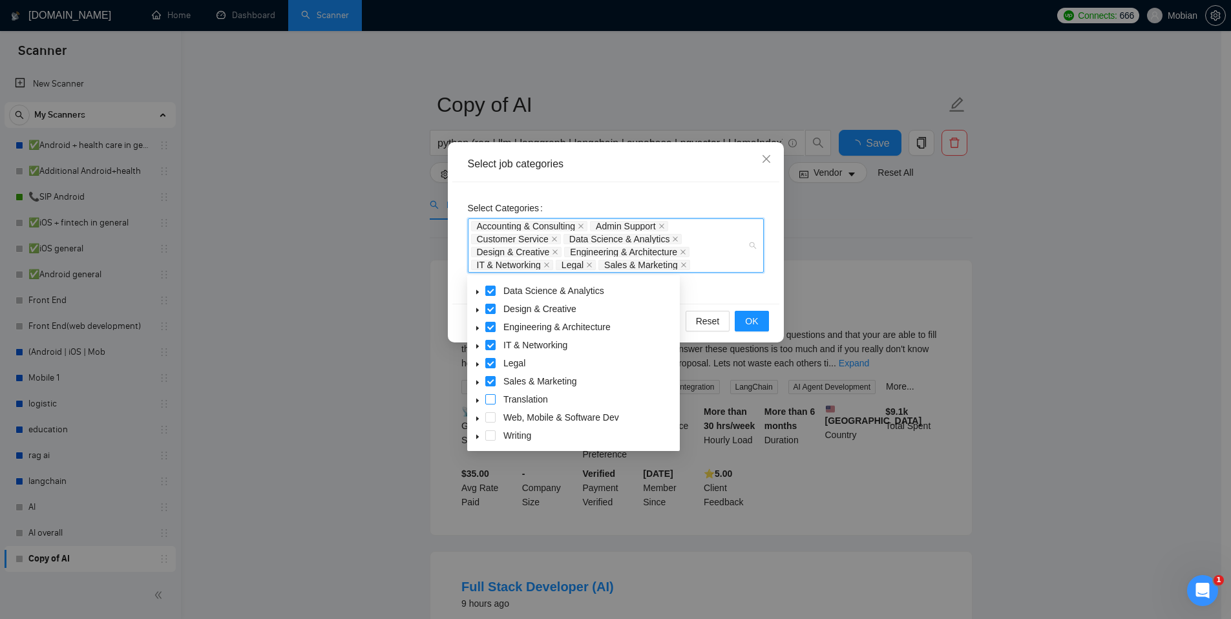
click at [492, 397] on span at bounding box center [490, 399] width 10 height 10
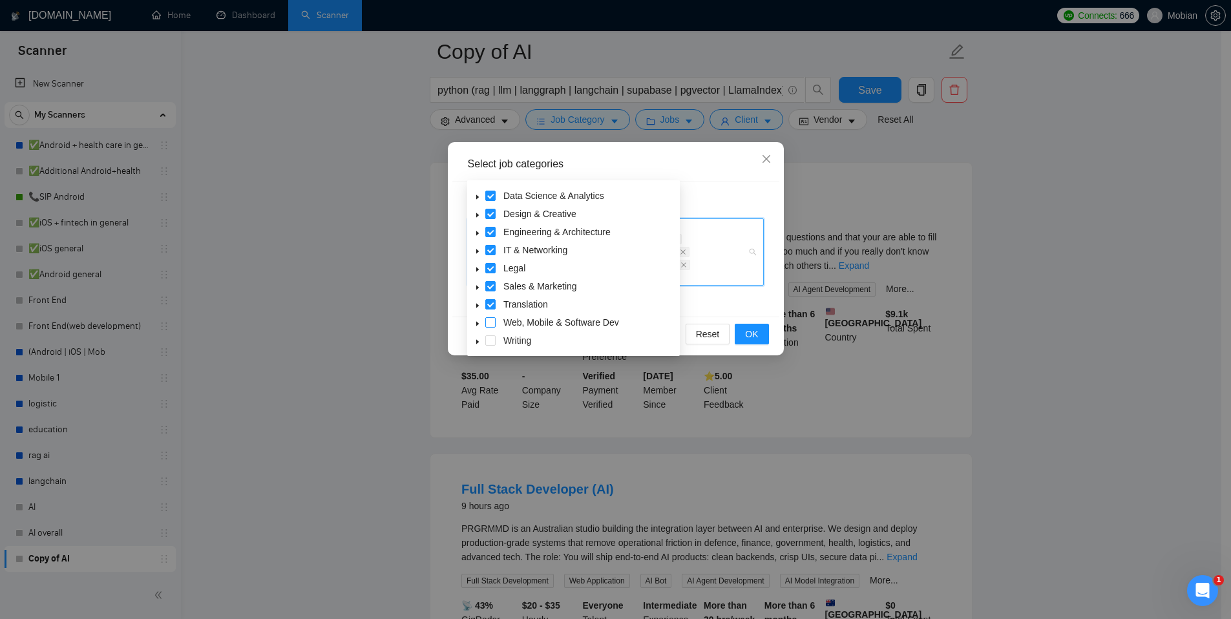
click at [490, 319] on span at bounding box center [490, 322] width 10 height 10
click at [490, 341] on span at bounding box center [490, 340] width 10 height 10
click at [700, 313] on div "Select Categories Accounting & Consulting Admin Support Customer Service Data S…" at bounding box center [615, 249] width 327 height 134
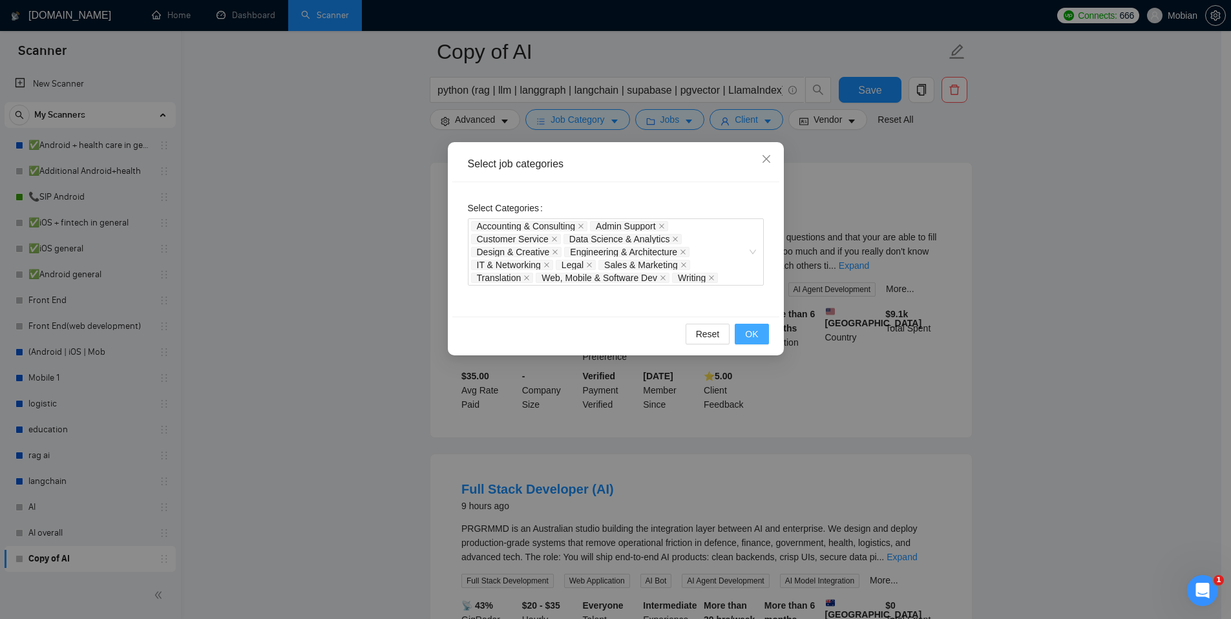
click at [746, 335] on span "OK" at bounding box center [751, 334] width 13 height 14
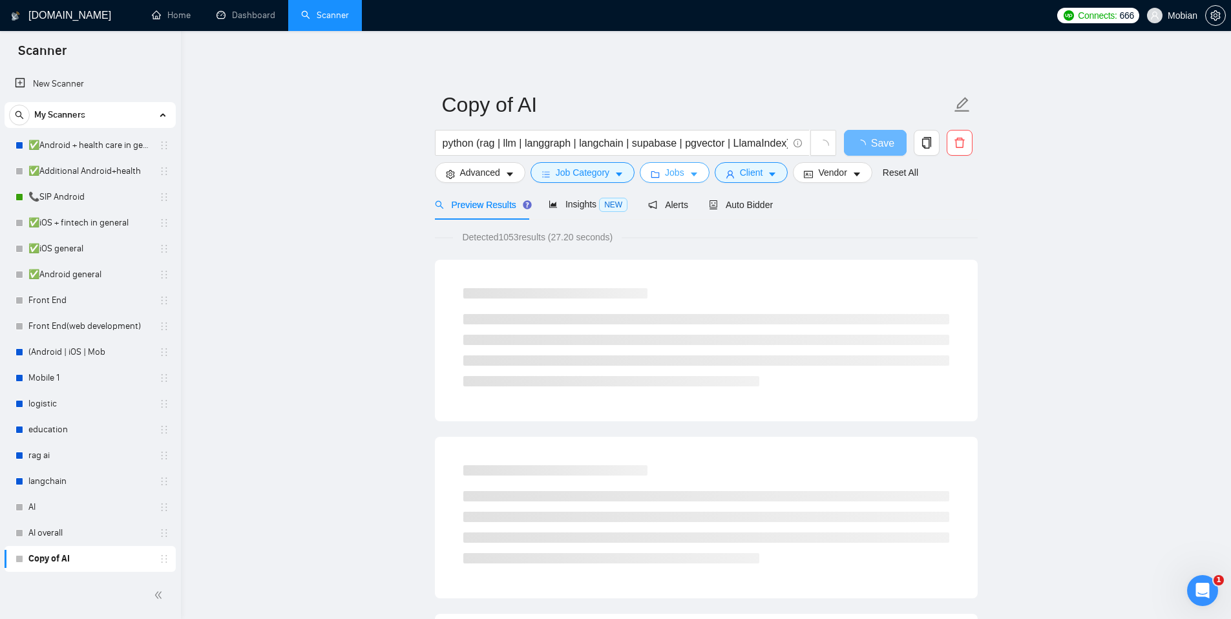
click at [684, 178] on span "Jobs" at bounding box center [674, 172] width 19 height 14
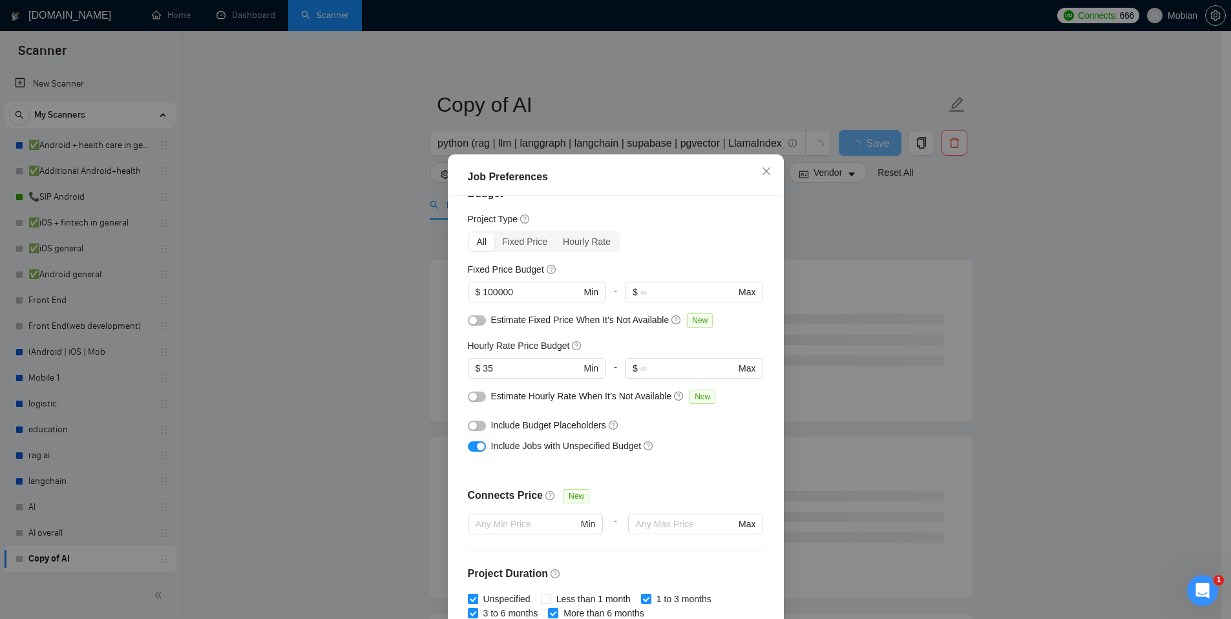
scroll to position [19, 0]
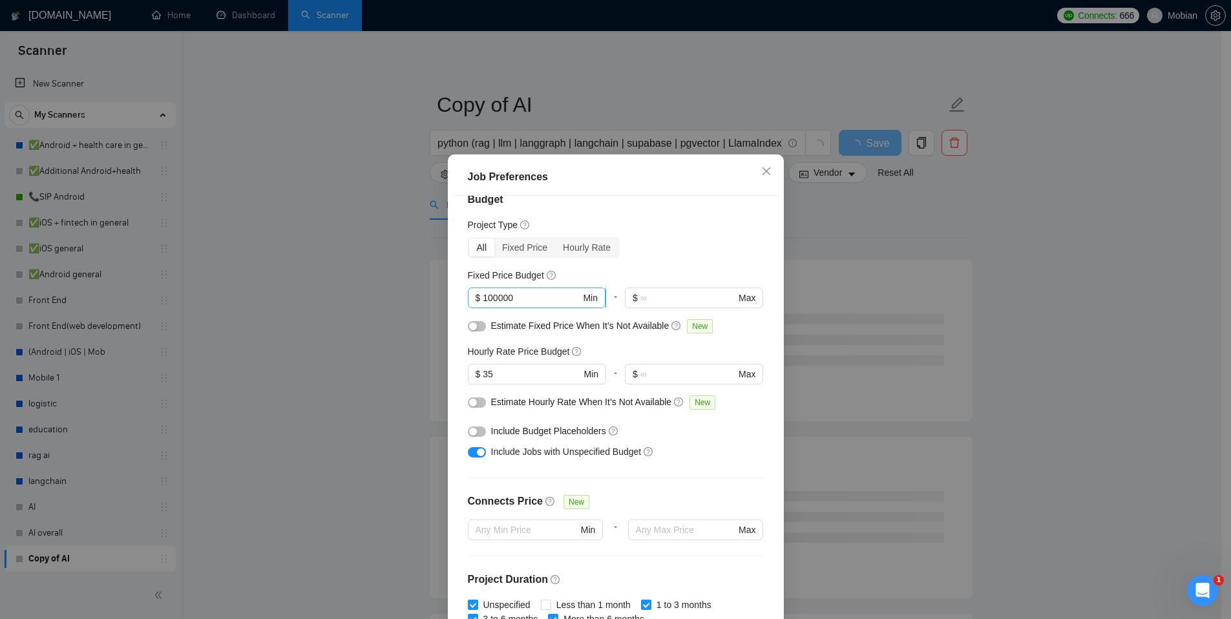
click at [525, 293] on input "100000" at bounding box center [532, 298] width 98 height 14
type input "100"
click at [653, 248] on div "All Fixed Price Hourly Rate" at bounding box center [616, 247] width 296 height 21
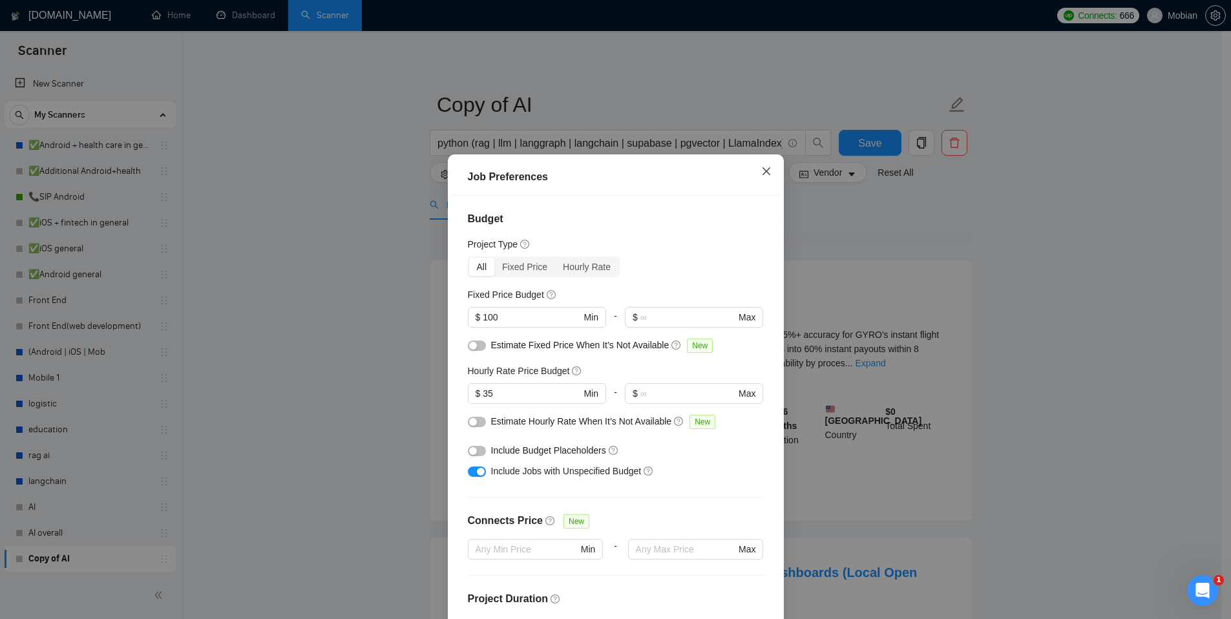
click at [761, 168] on icon "close" at bounding box center [766, 171] width 10 height 10
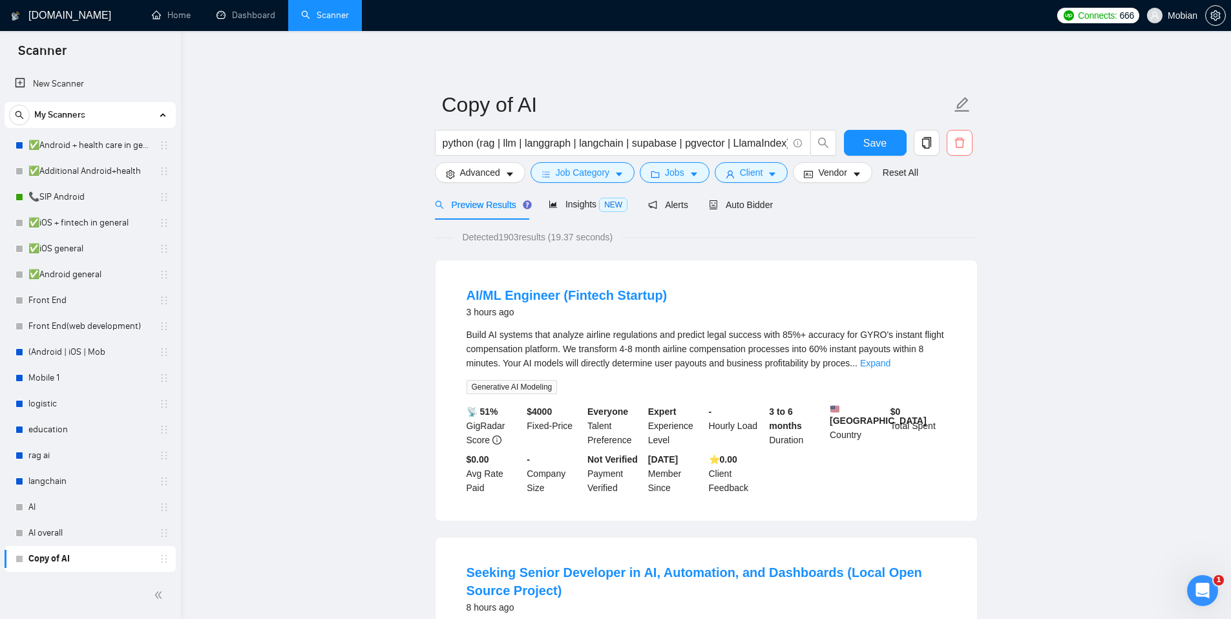
click at [967, 142] on span "delete" at bounding box center [959, 143] width 25 height 12
click at [956, 209] on button "Yes" at bounding box center [942, 208] width 25 height 16
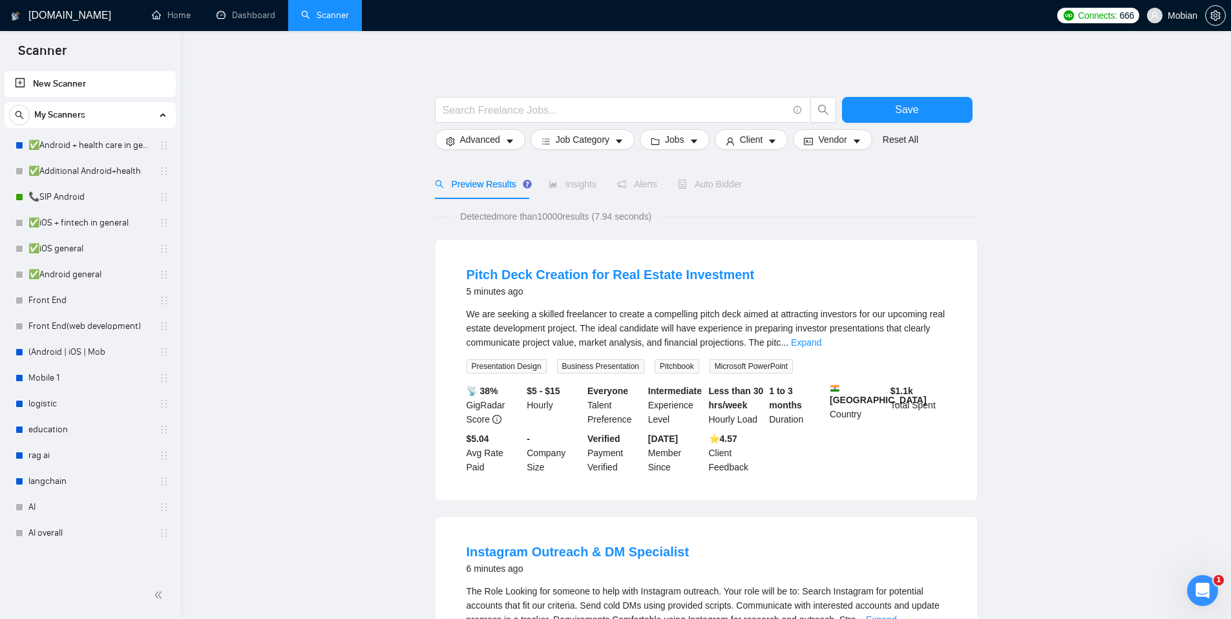
click at [1166, 17] on span "Mobian" at bounding box center [1172, 15] width 66 height 41
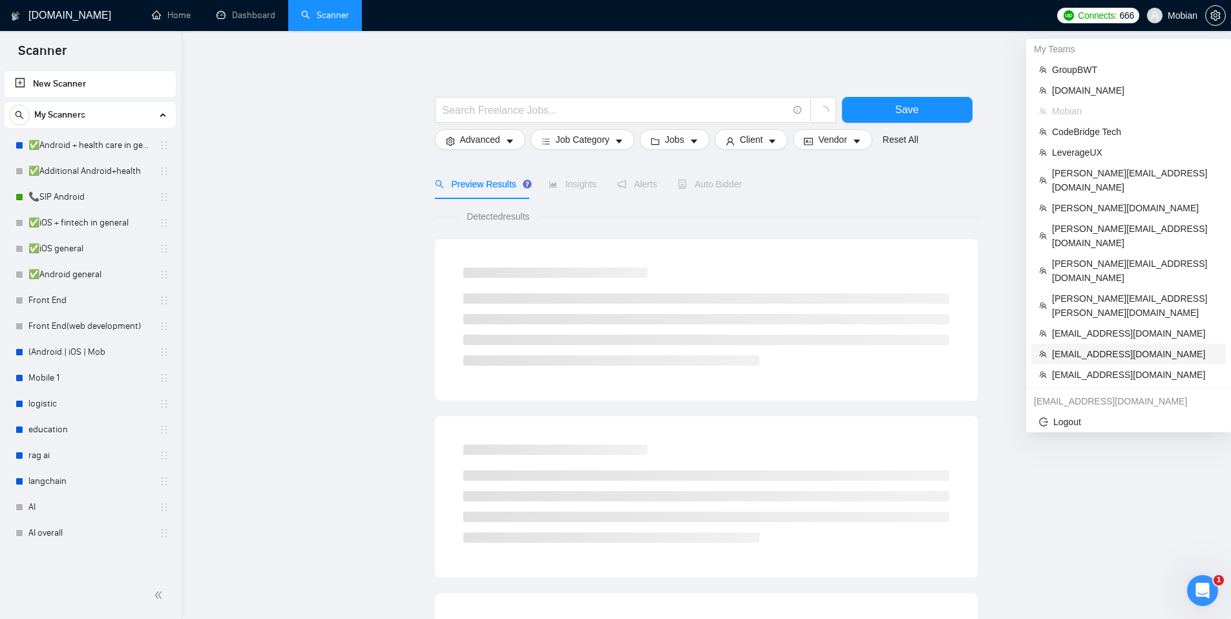
click at [1086, 347] on span "ologvin@codevotum.com" at bounding box center [1135, 354] width 166 height 14
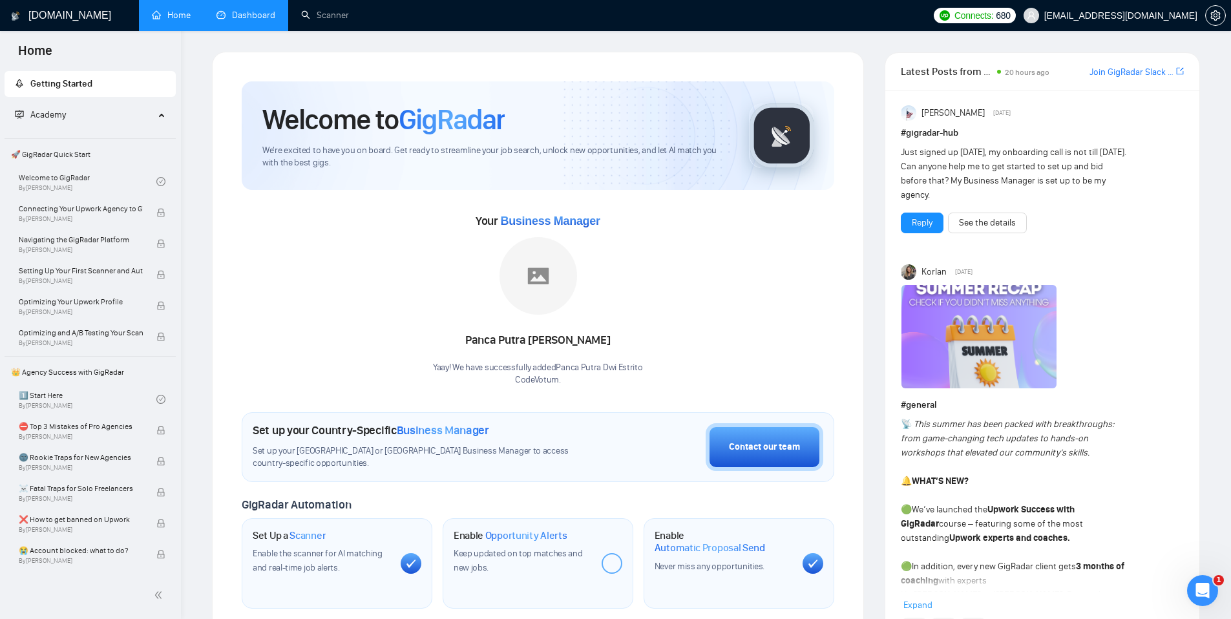
click at [252, 21] on link "Dashboard" at bounding box center [245, 15] width 59 height 11
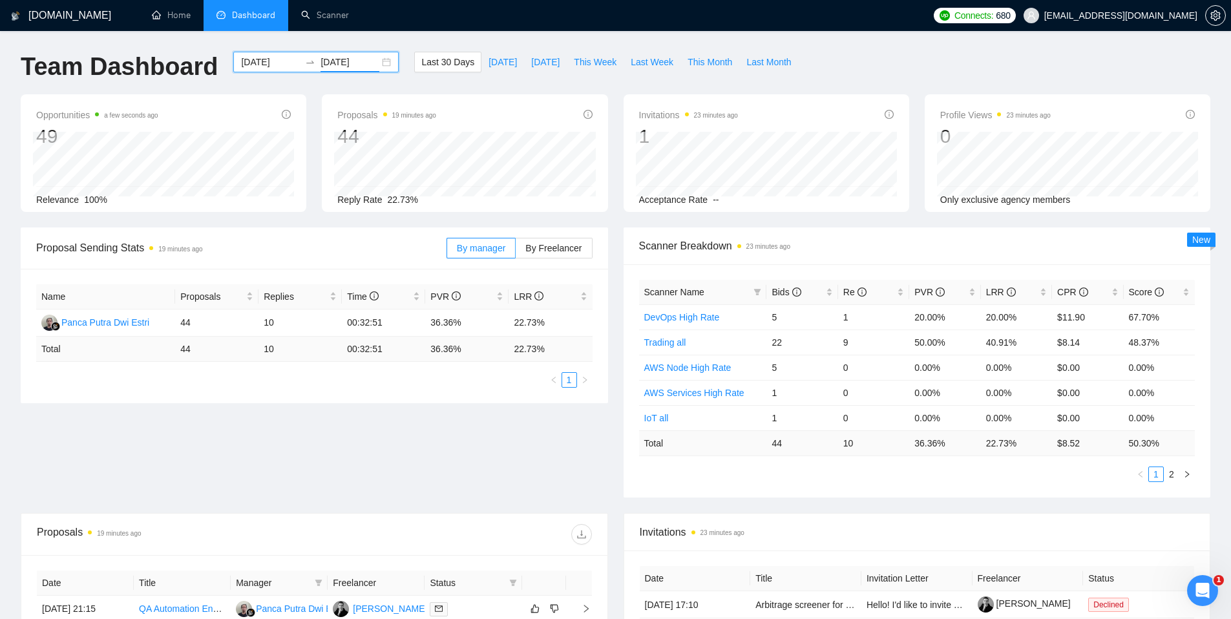
click at [333, 64] on input "2025-09-02" at bounding box center [349, 62] width 59 height 14
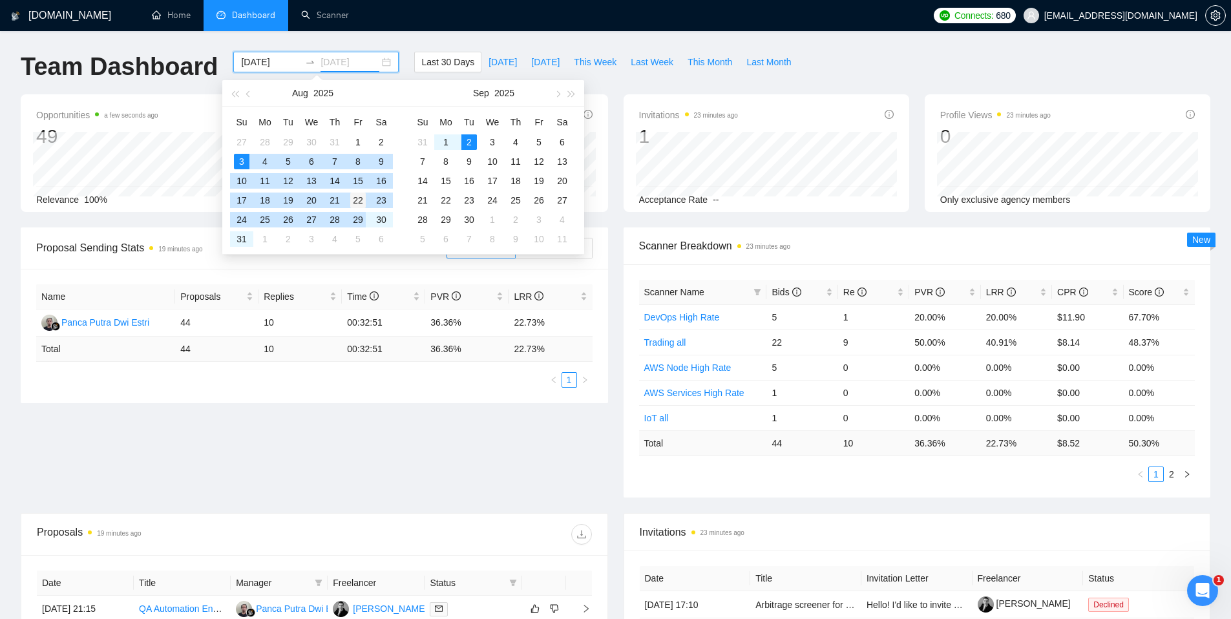
type input "2025-08-22"
click at [354, 202] on div "22" at bounding box center [358, 201] width 16 height 16
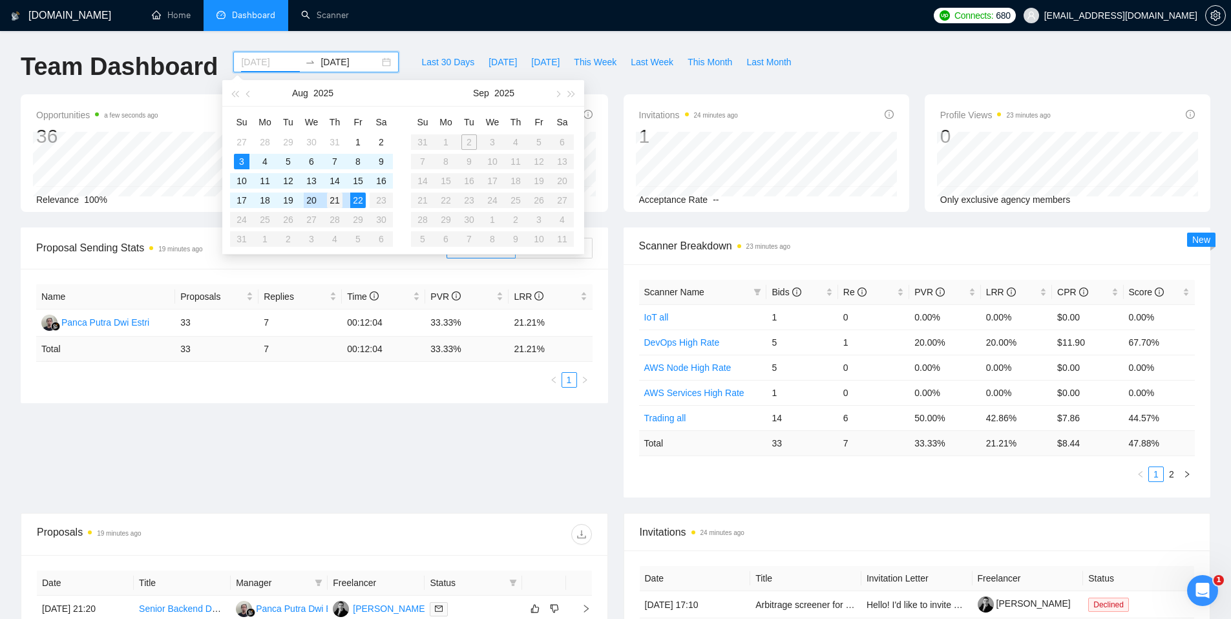
type input "2025-08-21"
click at [330, 200] on div "21" at bounding box center [335, 201] width 16 height 16
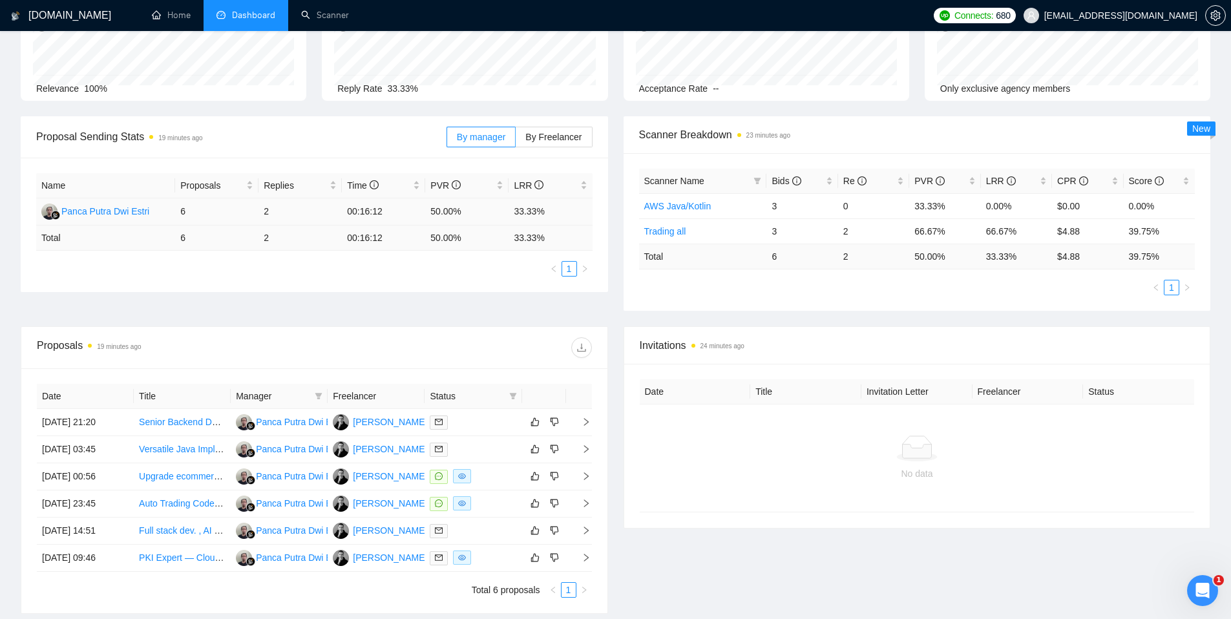
scroll to position [152, 0]
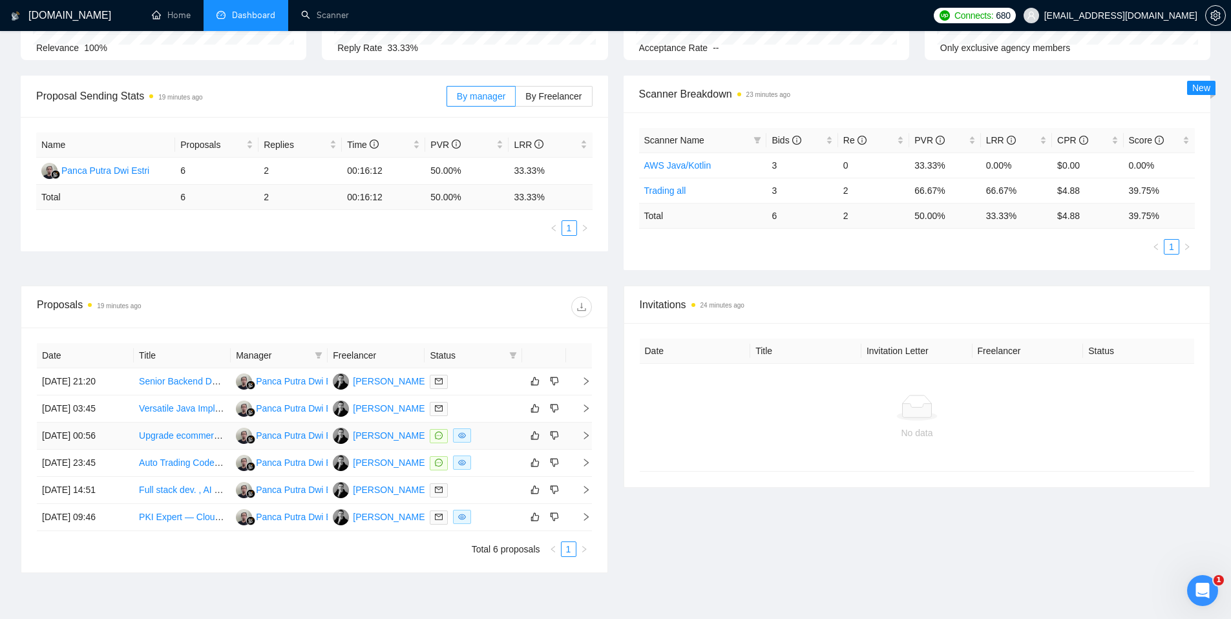
click at [504, 436] on div at bounding box center [473, 435] width 87 height 15
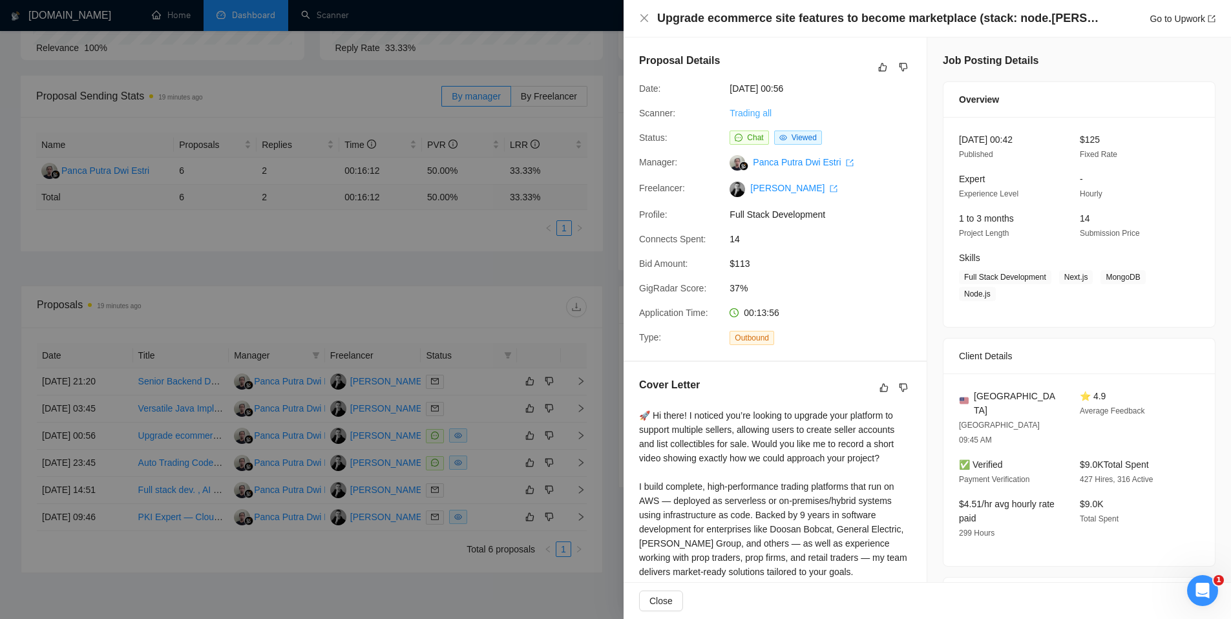
click at [750, 111] on link "Trading all" at bounding box center [751, 113] width 42 height 10
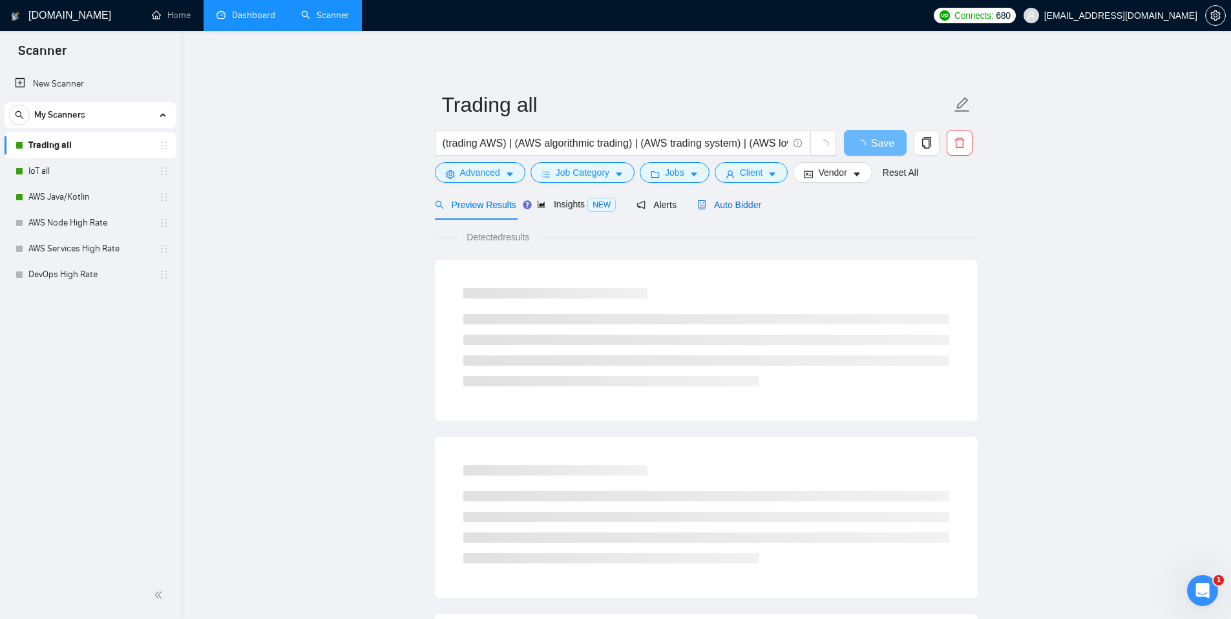
click at [744, 205] on span "Auto Bidder" at bounding box center [729, 205] width 64 height 10
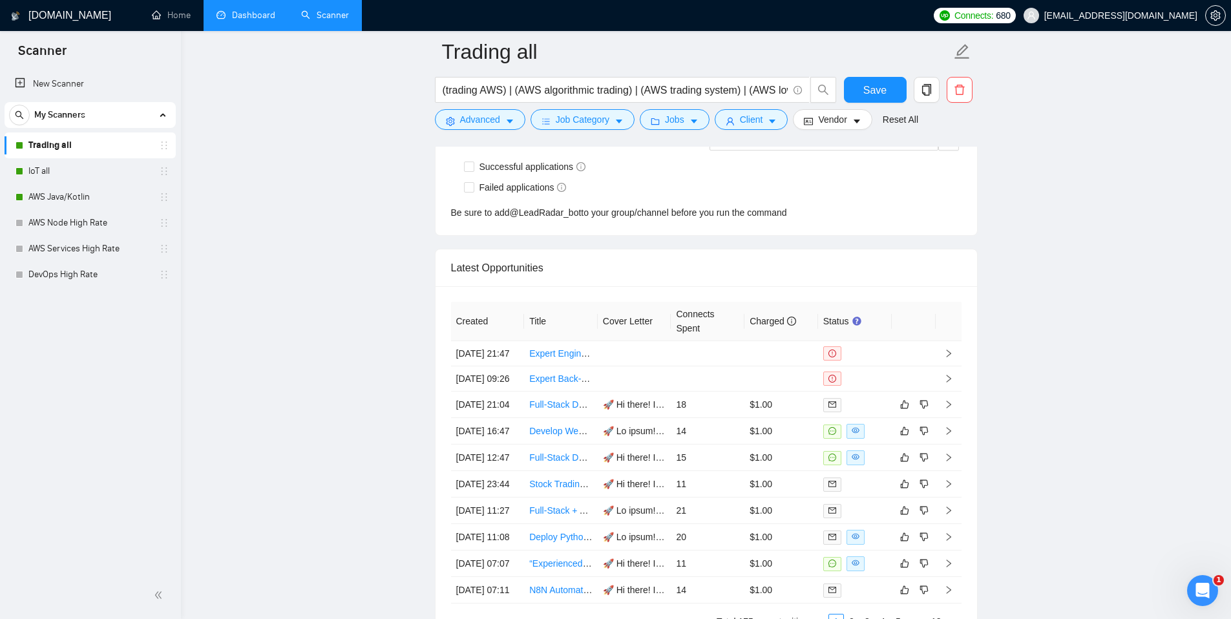
scroll to position [3630, 0]
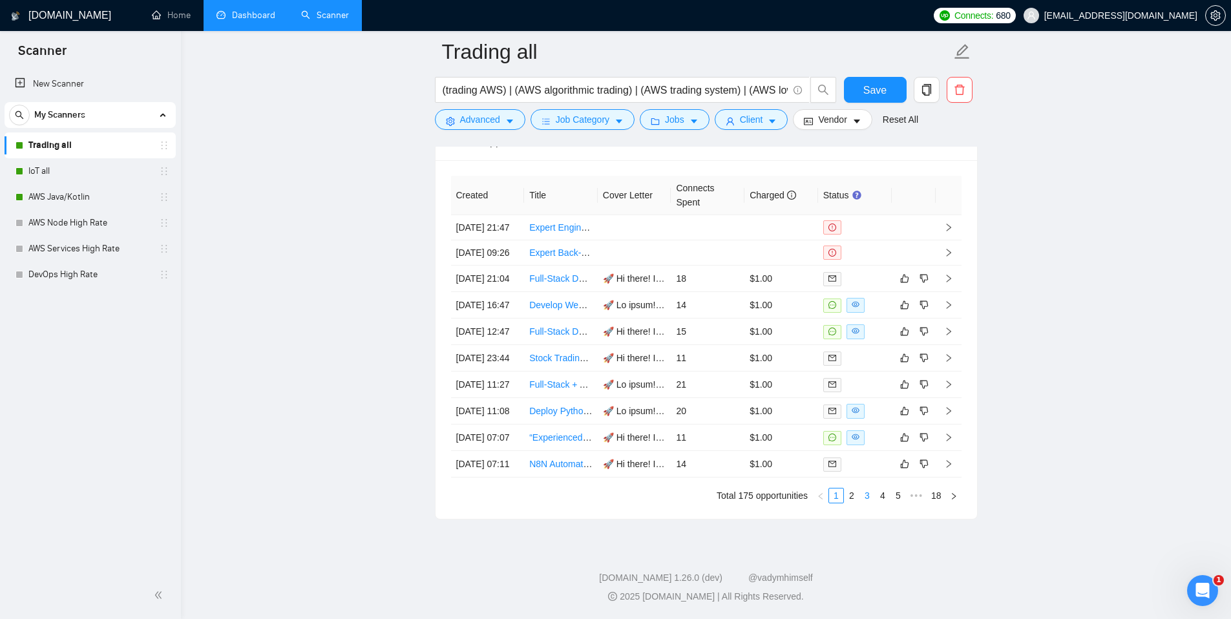
click at [863, 503] on link "3" at bounding box center [867, 495] width 14 height 14
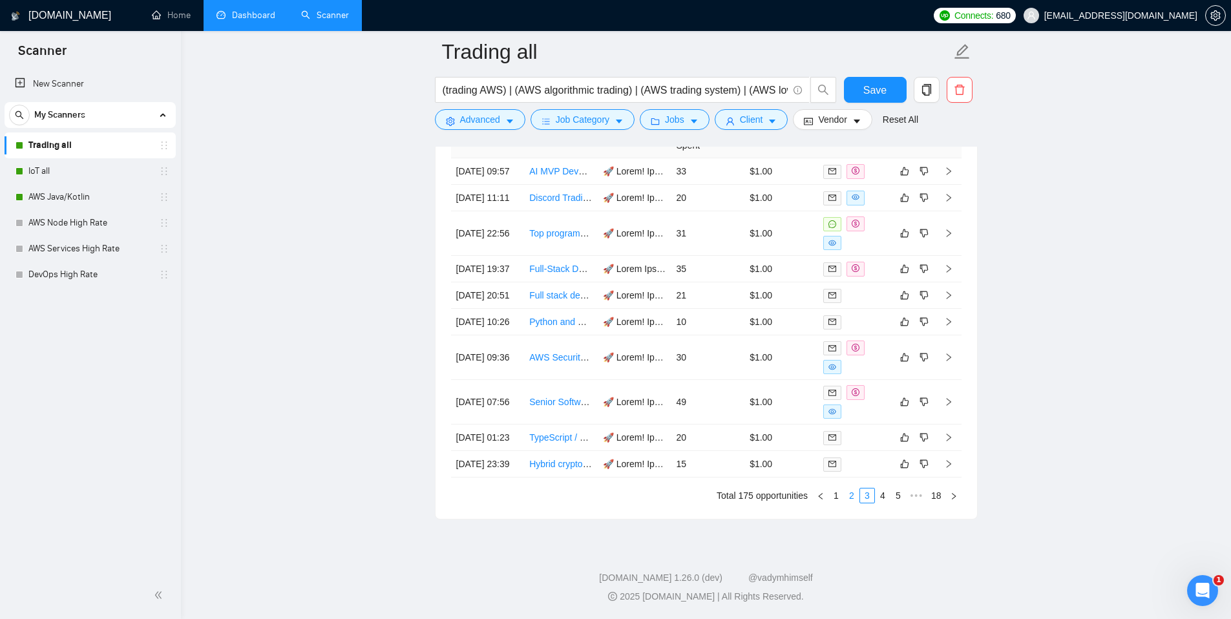
click at [850, 503] on link "2" at bounding box center [852, 495] width 14 height 14
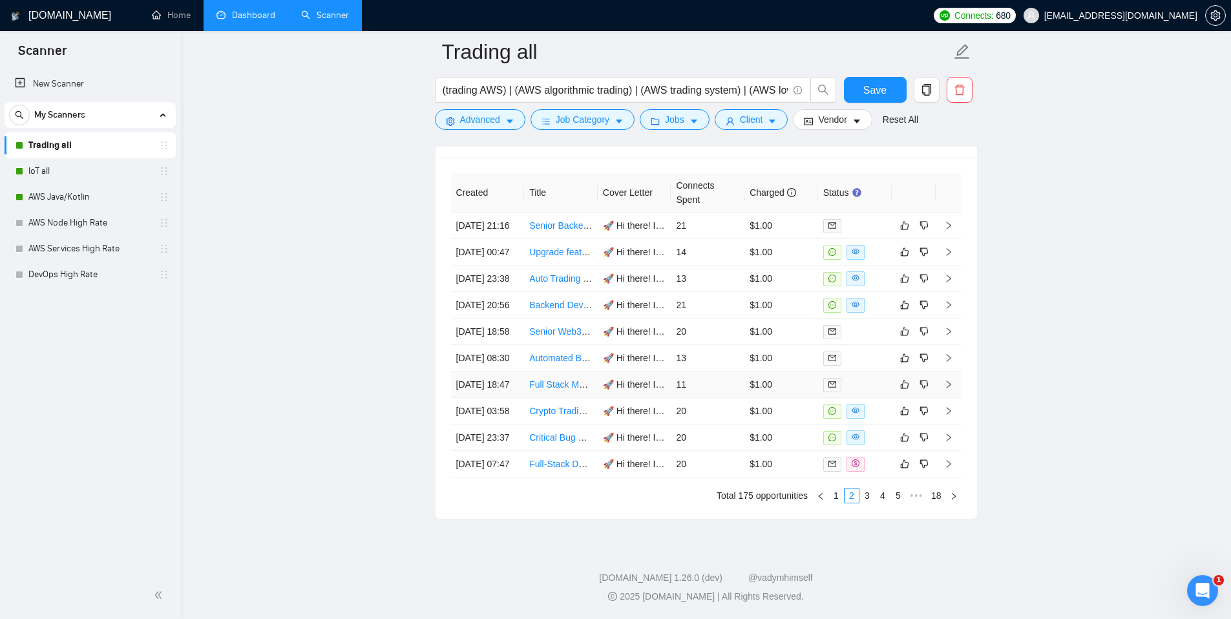
scroll to position [3571, 0]
click at [718, 239] on td "14" at bounding box center [708, 252] width 74 height 26
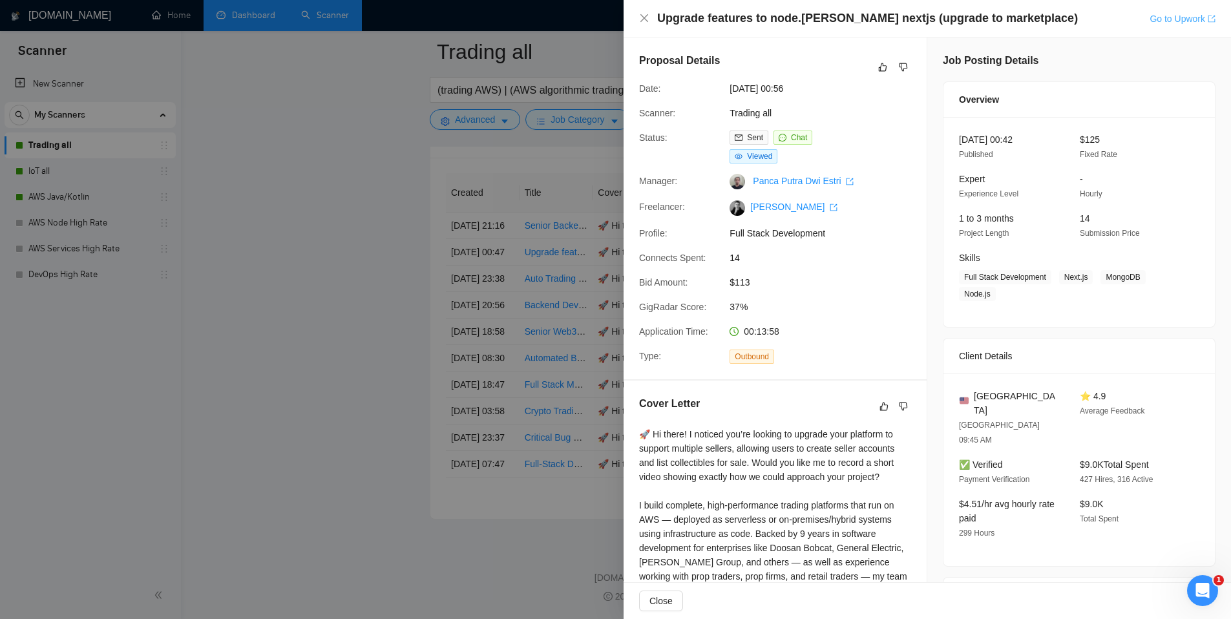
click at [1175, 21] on link "Go to Upwork" at bounding box center [1183, 19] width 66 height 10
click at [395, 236] on div at bounding box center [615, 309] width 1231 height 619
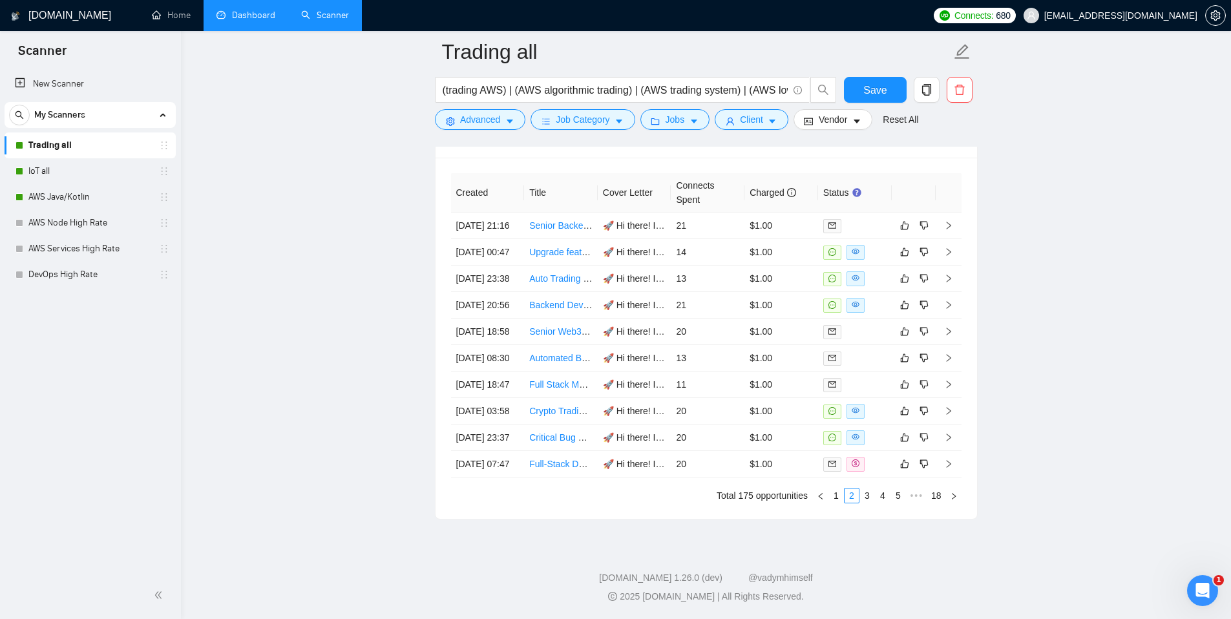
click at [255, 21] on link "Dashboard" at bounding box center [245, 15] width 59 height 11
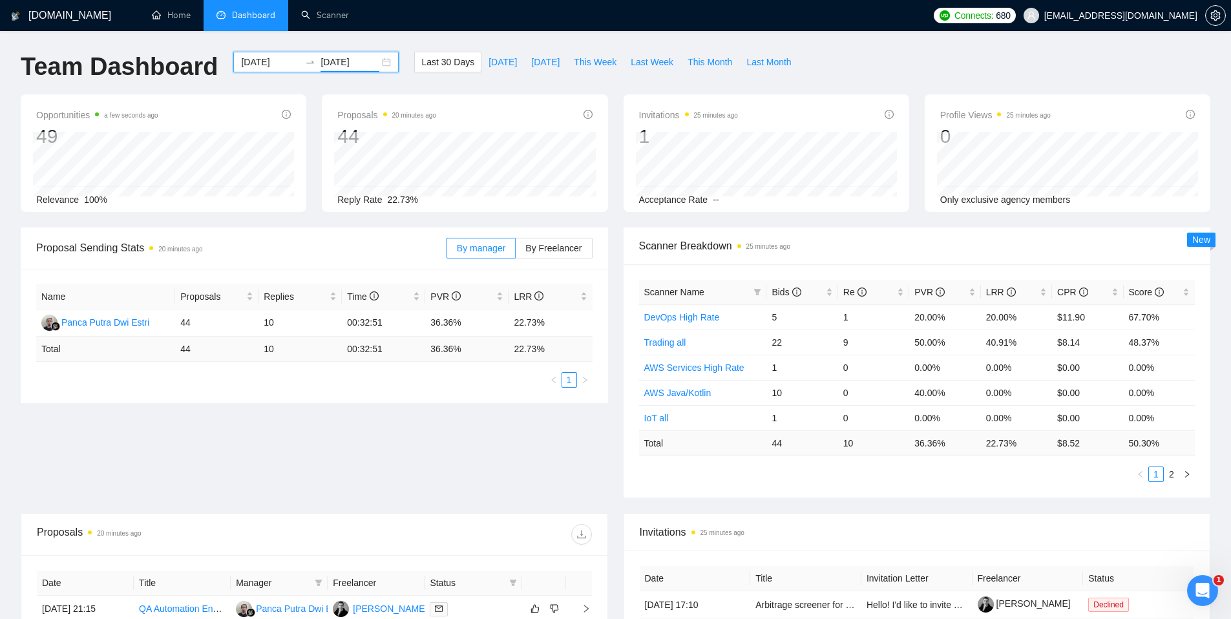
click at [332, 62] on input "2025-09-02" at bounding box center [349, 62] width 59 height 14
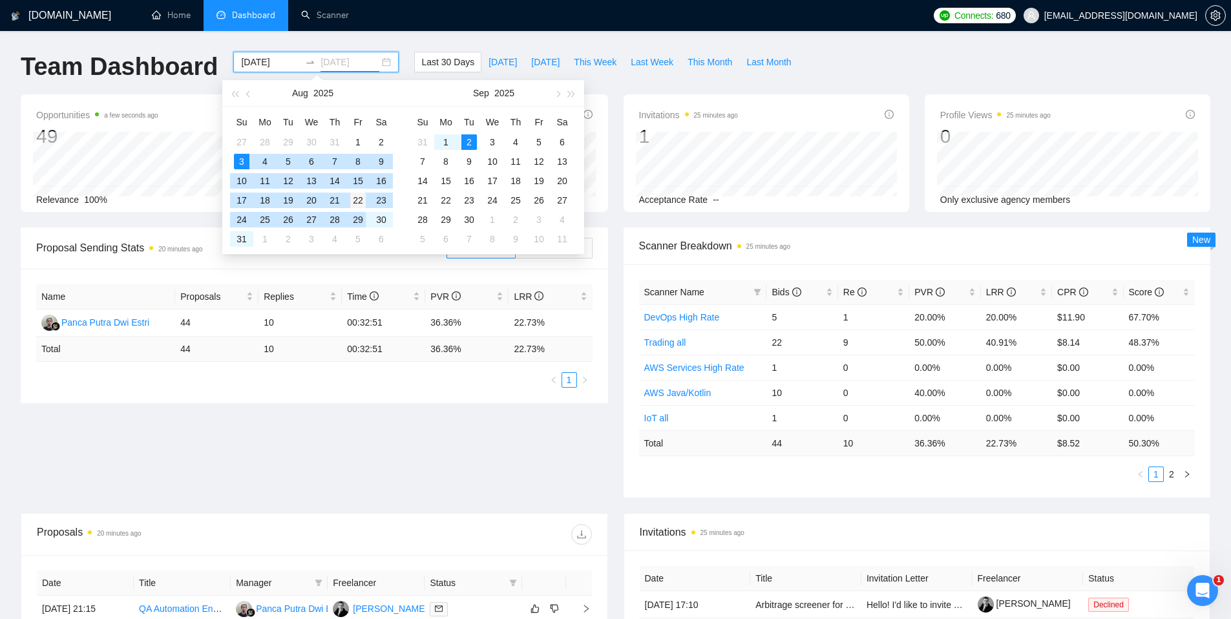
type input "2025-08-22"
click at [357, 200] on div "22" at bounding box center [358, 201] width 16 height 16
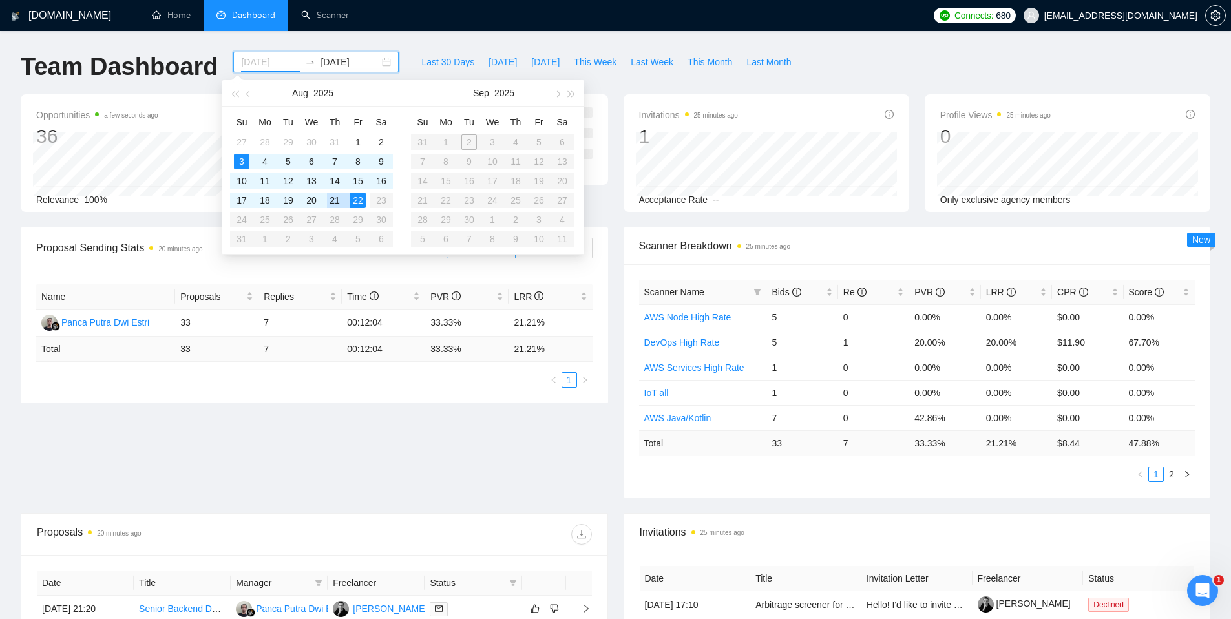
click at [337, 204] on div "21" at bounding box center [335, 201] width 16 height 16
type input "2025-08-21"
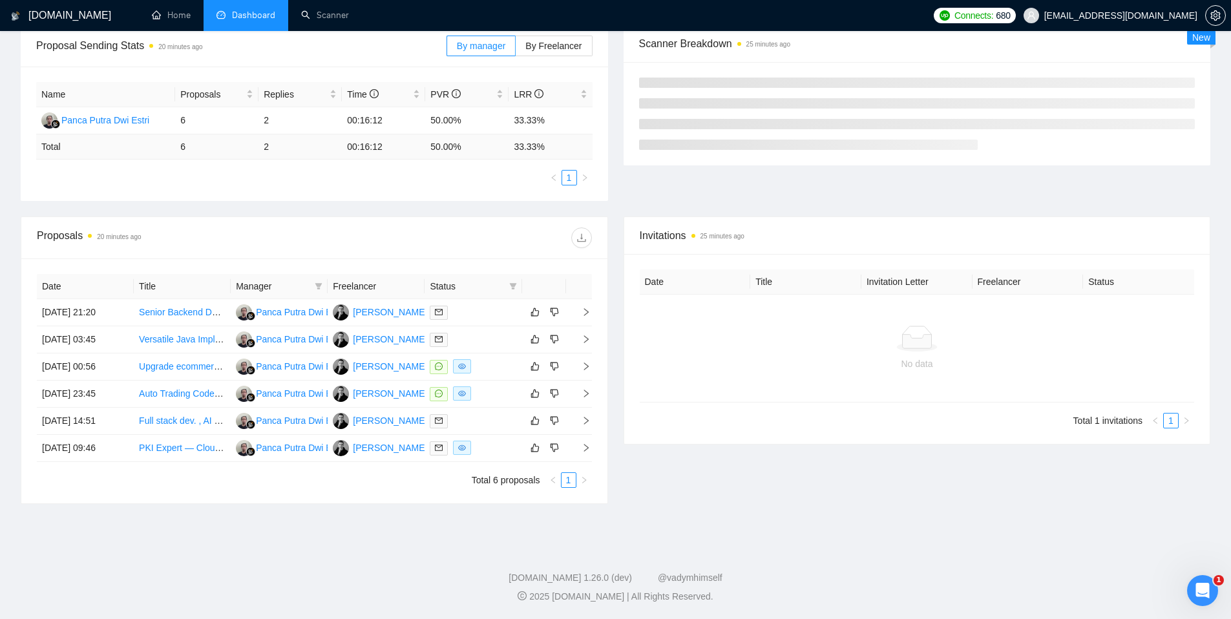
scroll to position [221, 0]
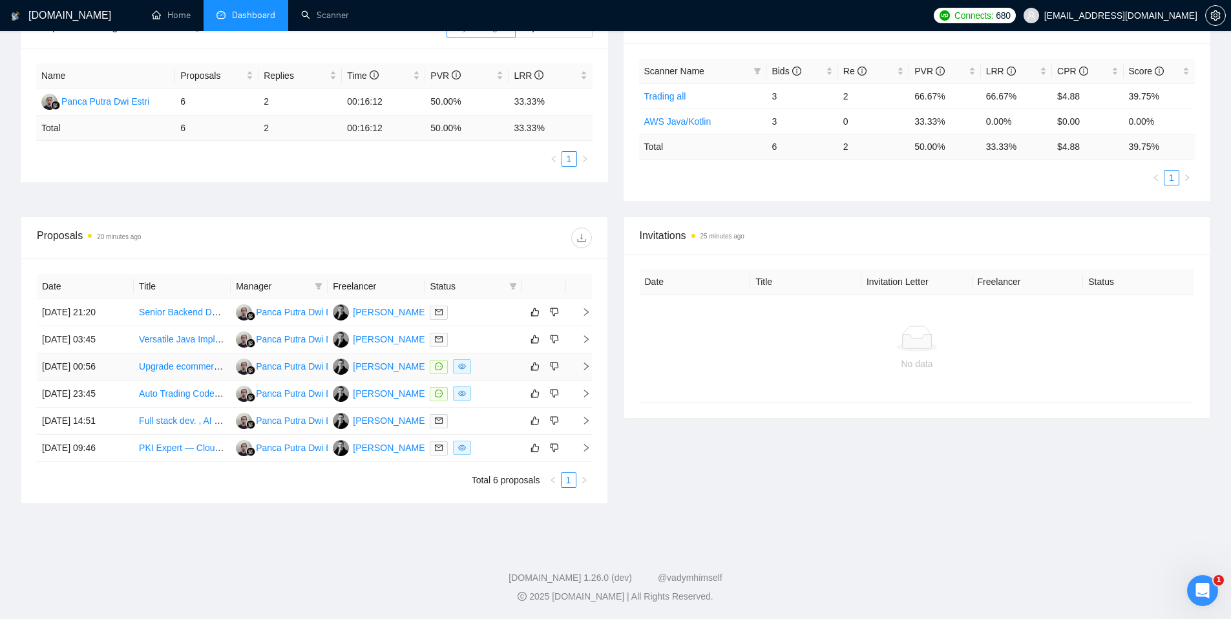
click at [481, 365] on div at bounding box center [473, 366] width 87 height 15
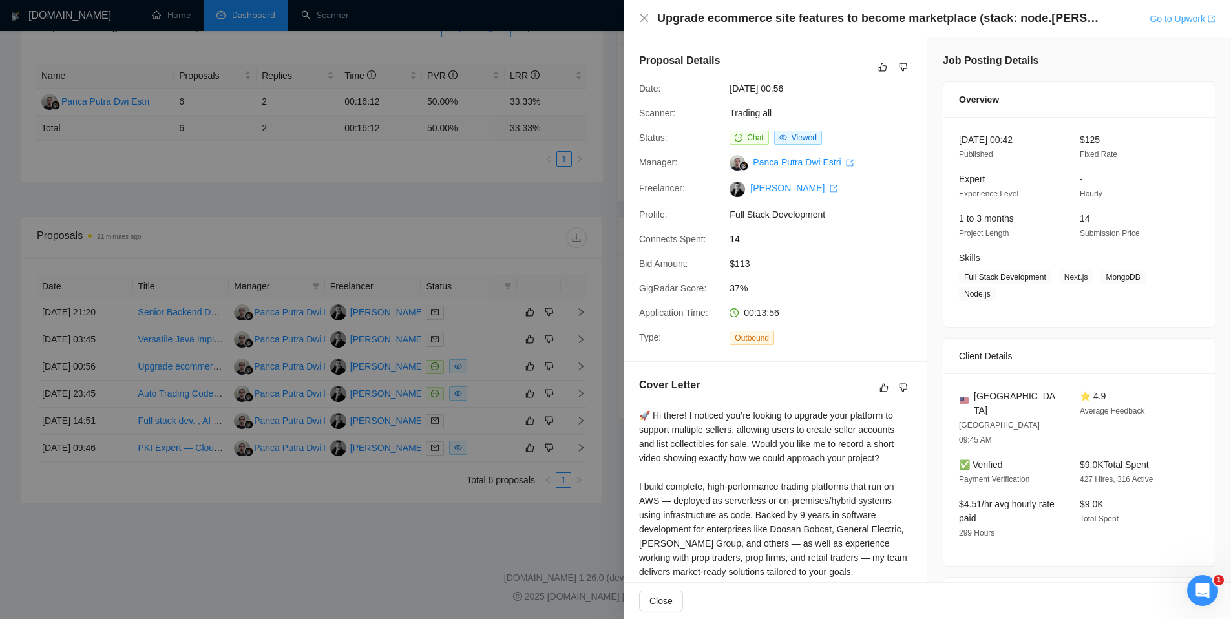
click at [1173, 22] on link "Go to Upwork" at bounding box center [1183, 19] width 66 height 10
